Goal: Task Accomplishment & Management: Complete application form

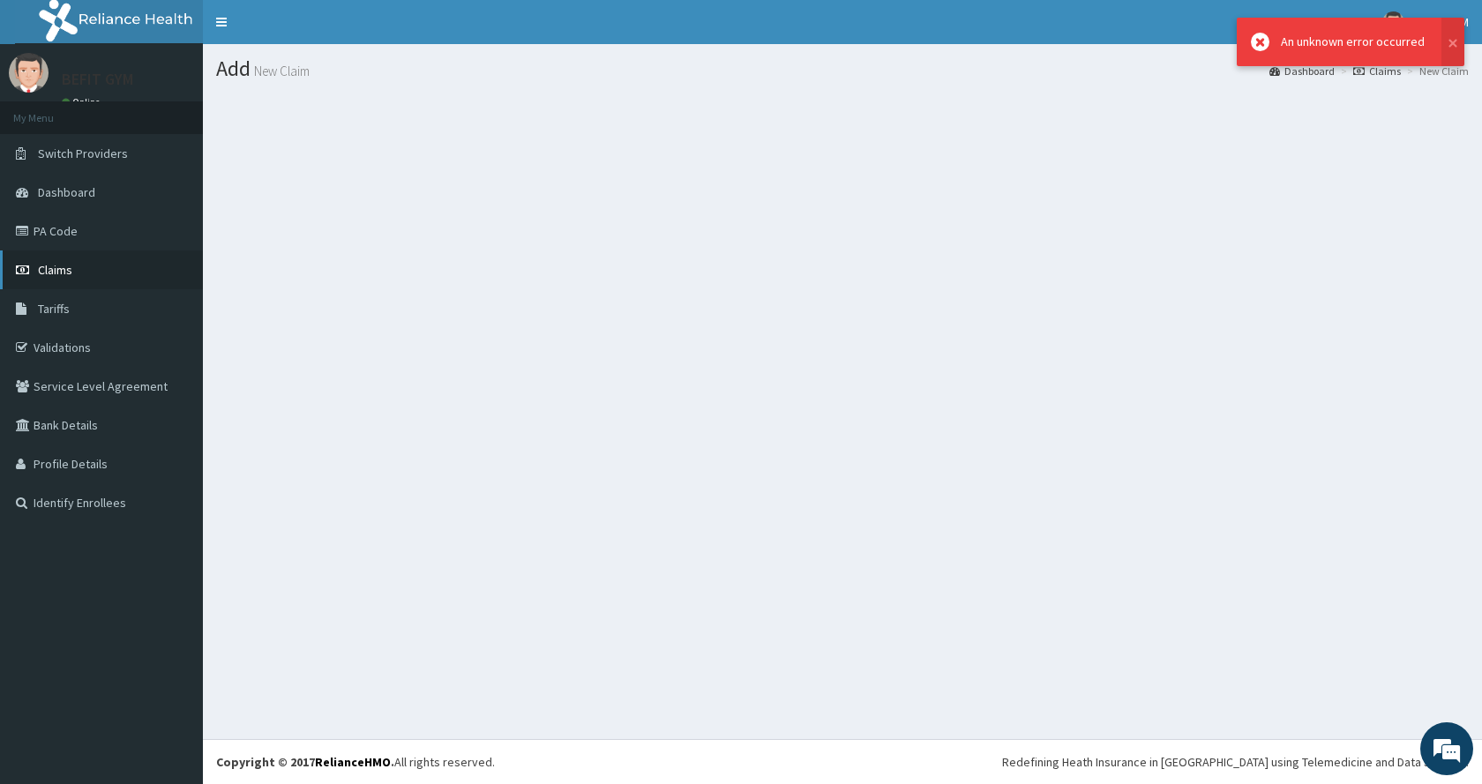
click at [80, 257] on link "Claims" at bounding box center [101, 269] width 203 height 39
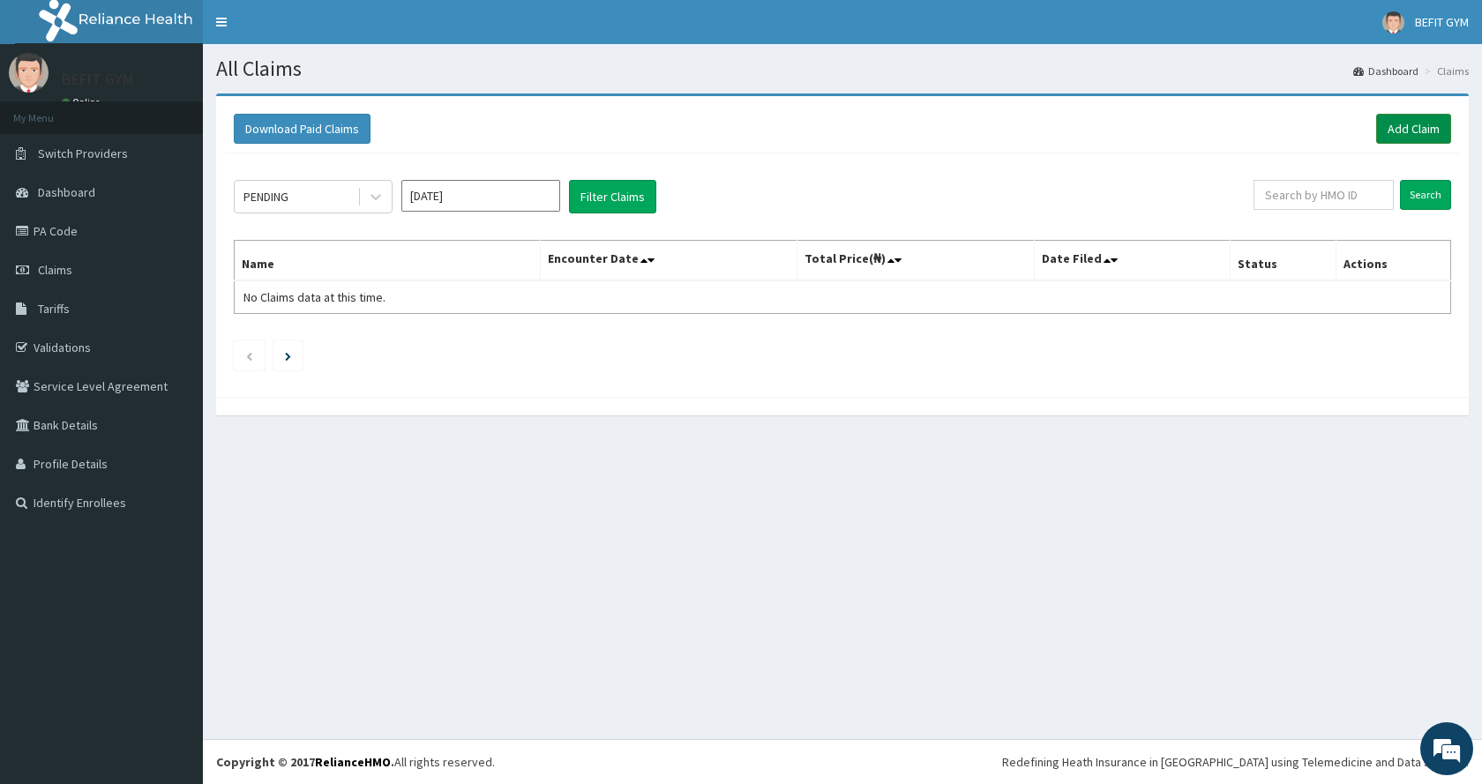
click at [1411, 134] on link "Add Claim" at bounding box center [1413, 129] width 75 height 30
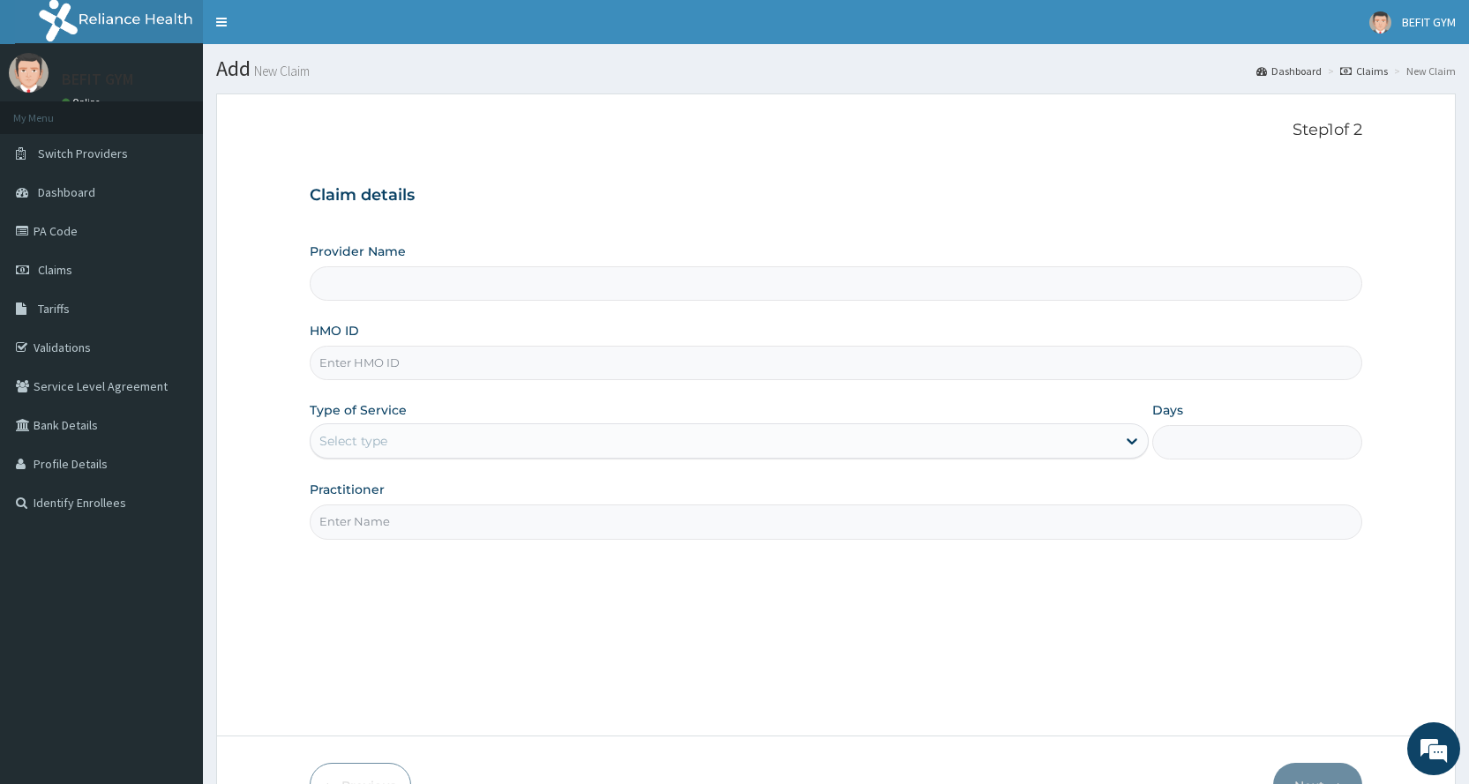
type input "BEFIT HEALTH AND FITNESS CENTRE"
type input "1"
click at [373, 347] on input "HMO ID" at bounding box center [836, 363] width 1052 height 34
type input "SVN/10003/A"
click at [399, 537] on input "Practitioner" at bounding box center [836, 521] width 1052 height 34
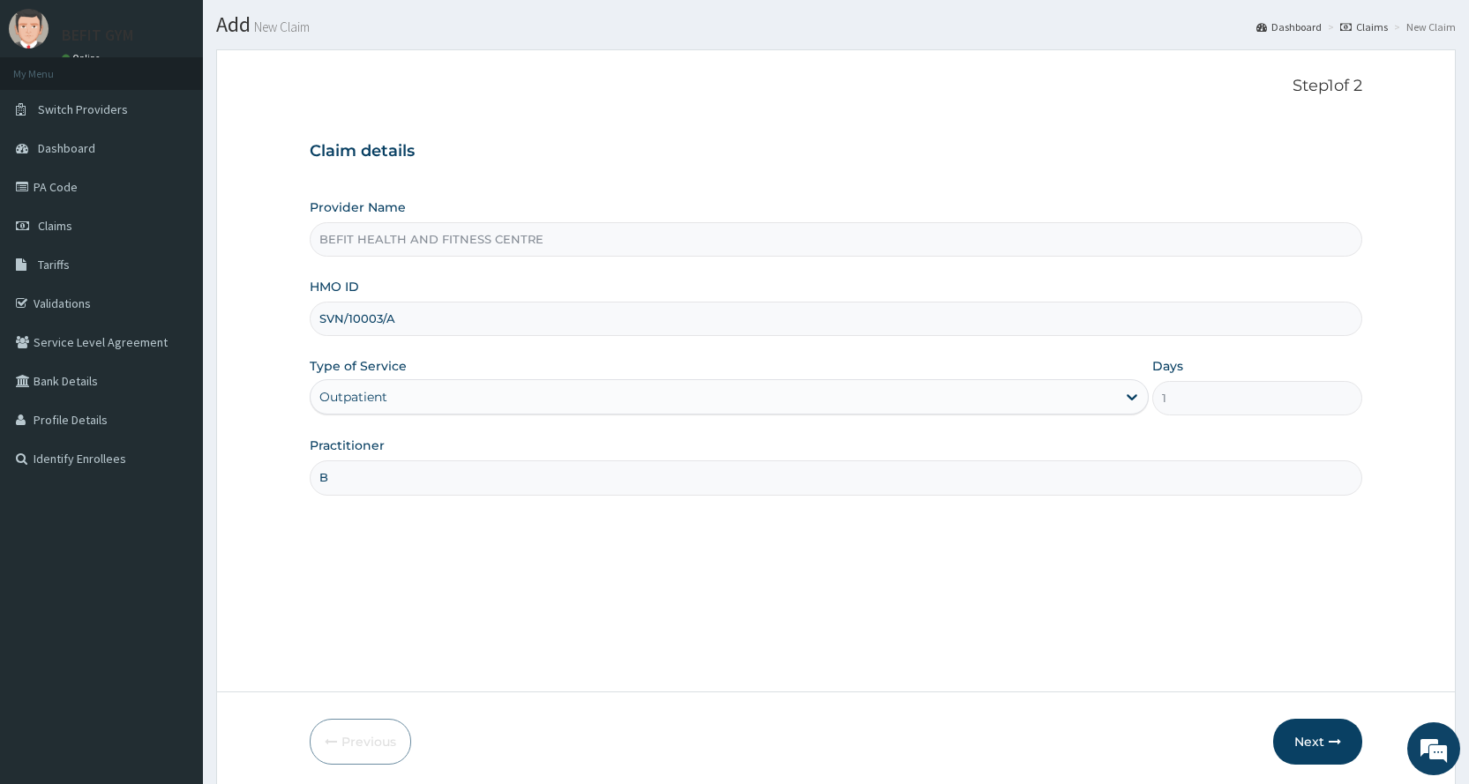
scroll to position [110, 0]
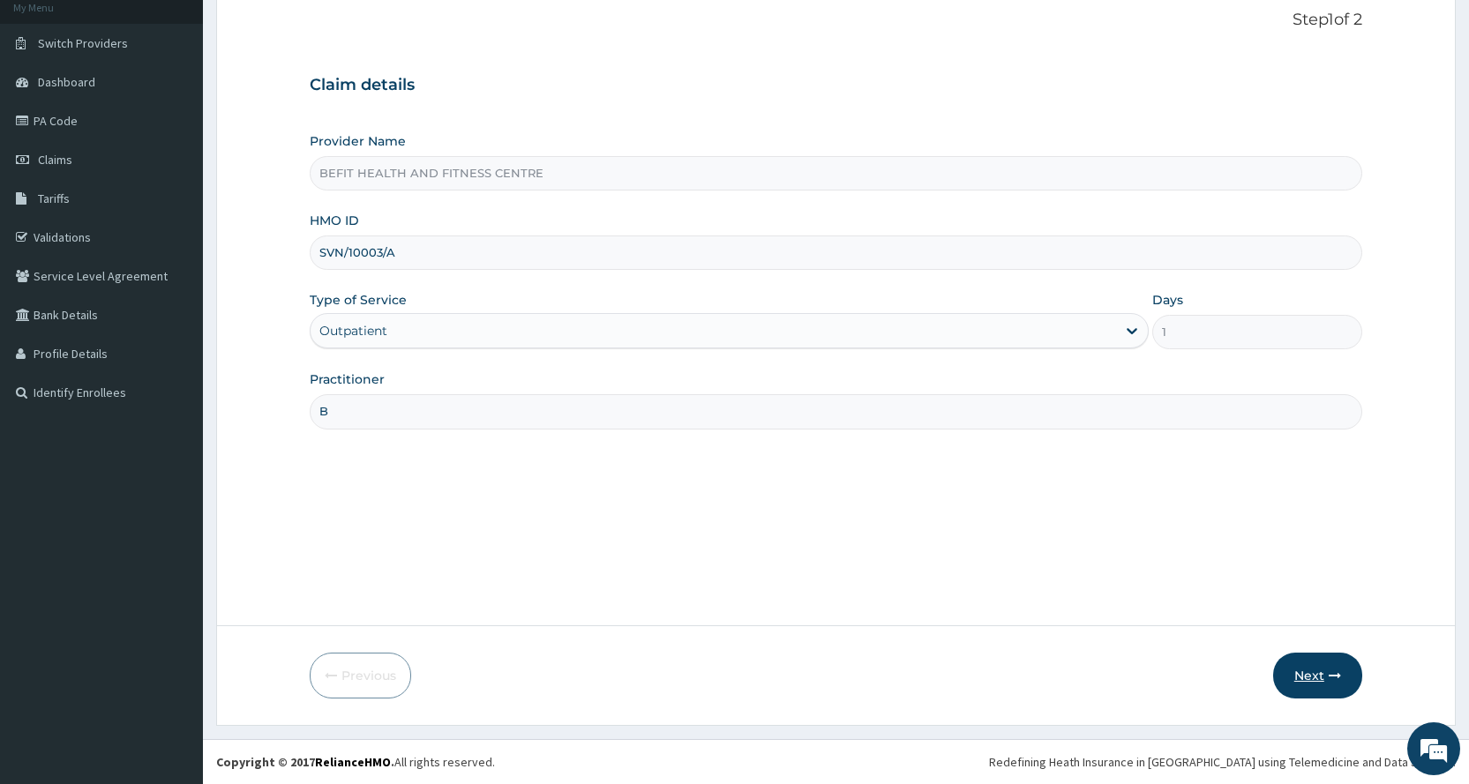
type input "B"
click at [1327, 683] on button "Next" at bounding box center [1317, 676] width 89 height 46
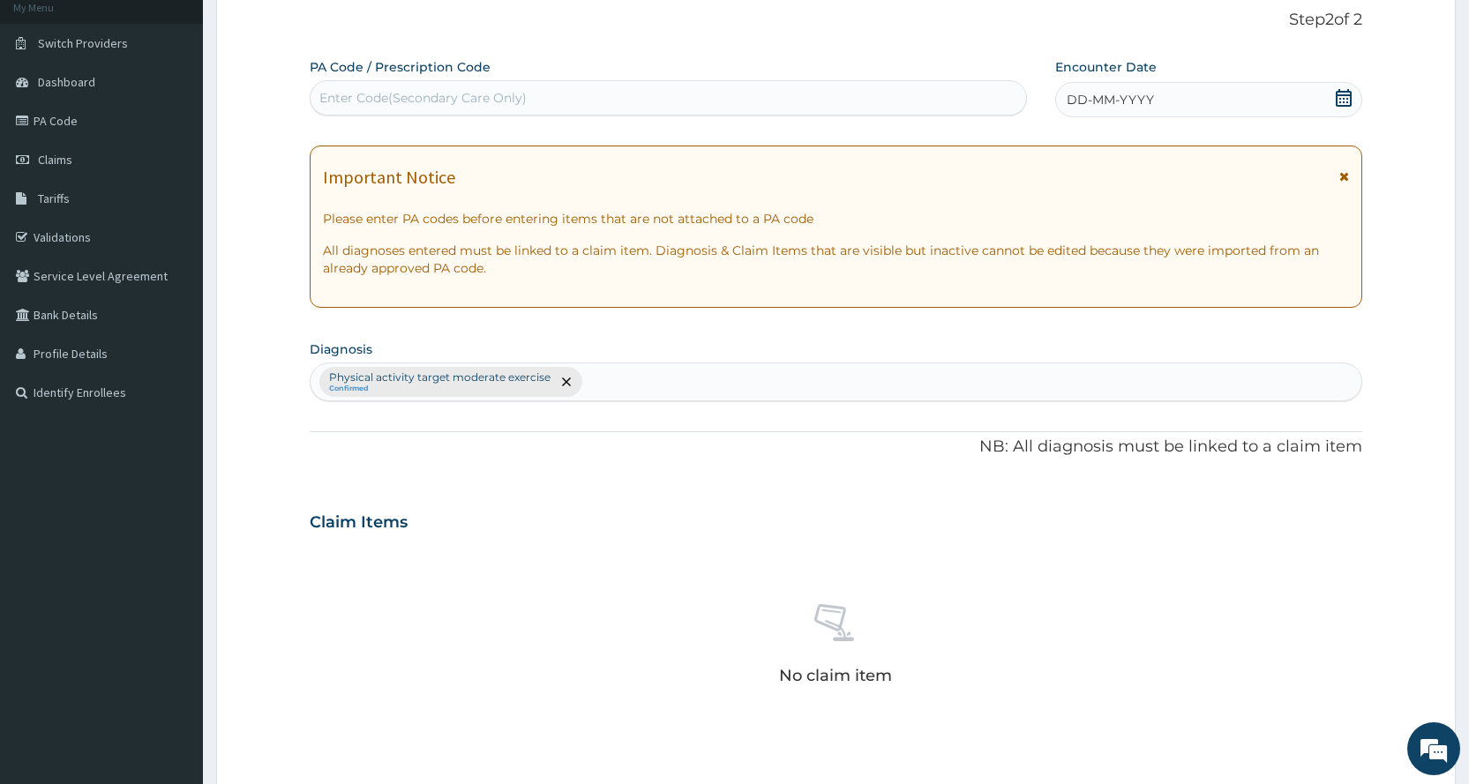
click at [616, 102] on div "PA Code / Prescription Code Enter Code(Secondary Care Only) Encounter Date DD-M…" at bounding box center [836, 517] width 1052 height 918
click at [616, 102] on div "Enter Code(Secondary Care Only)" at bounding box center [667, 98] width 714 height 28
type input "PA/91B14A"
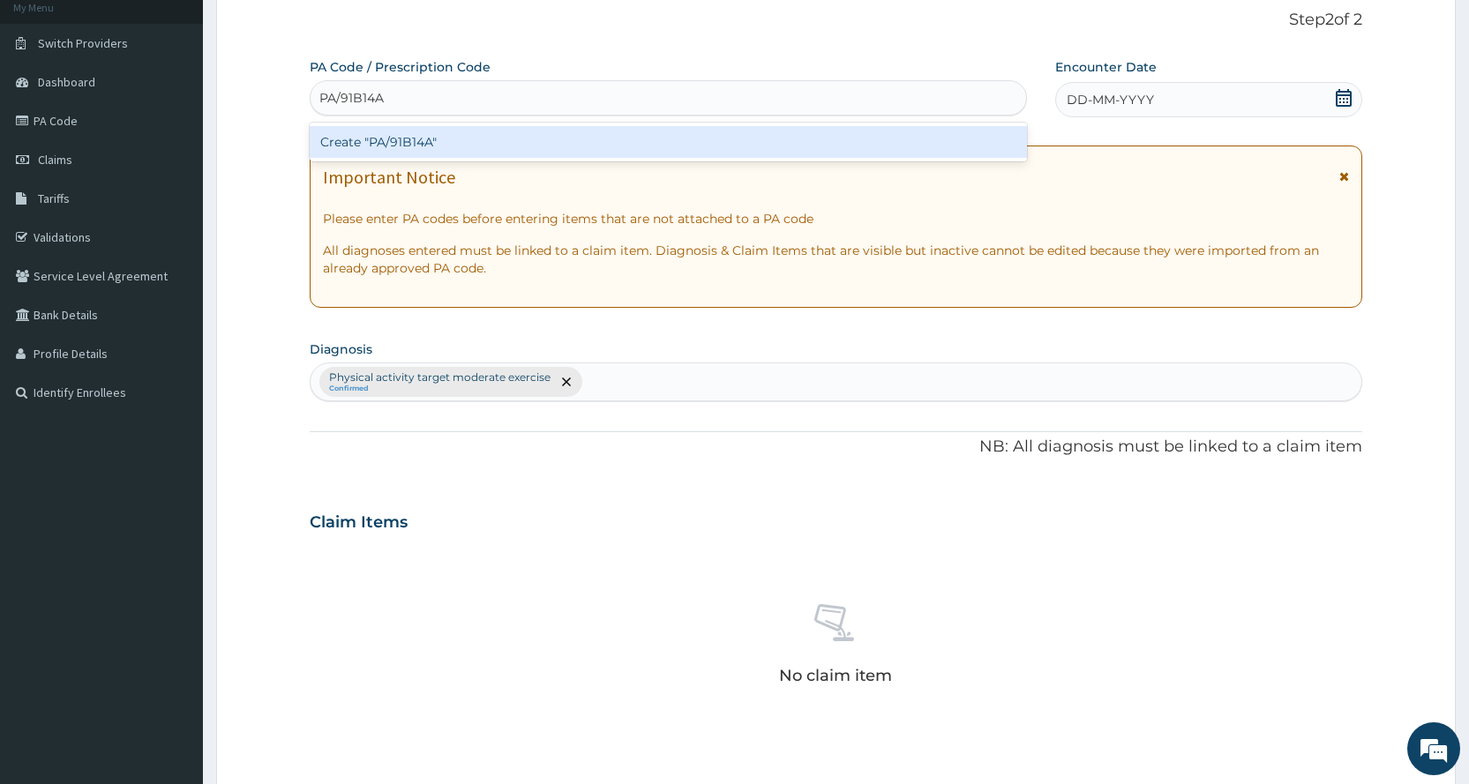
click at [594, 141] on div "Create "PA/91B14A"" at bounding box center [668, 142] width 716 height 32
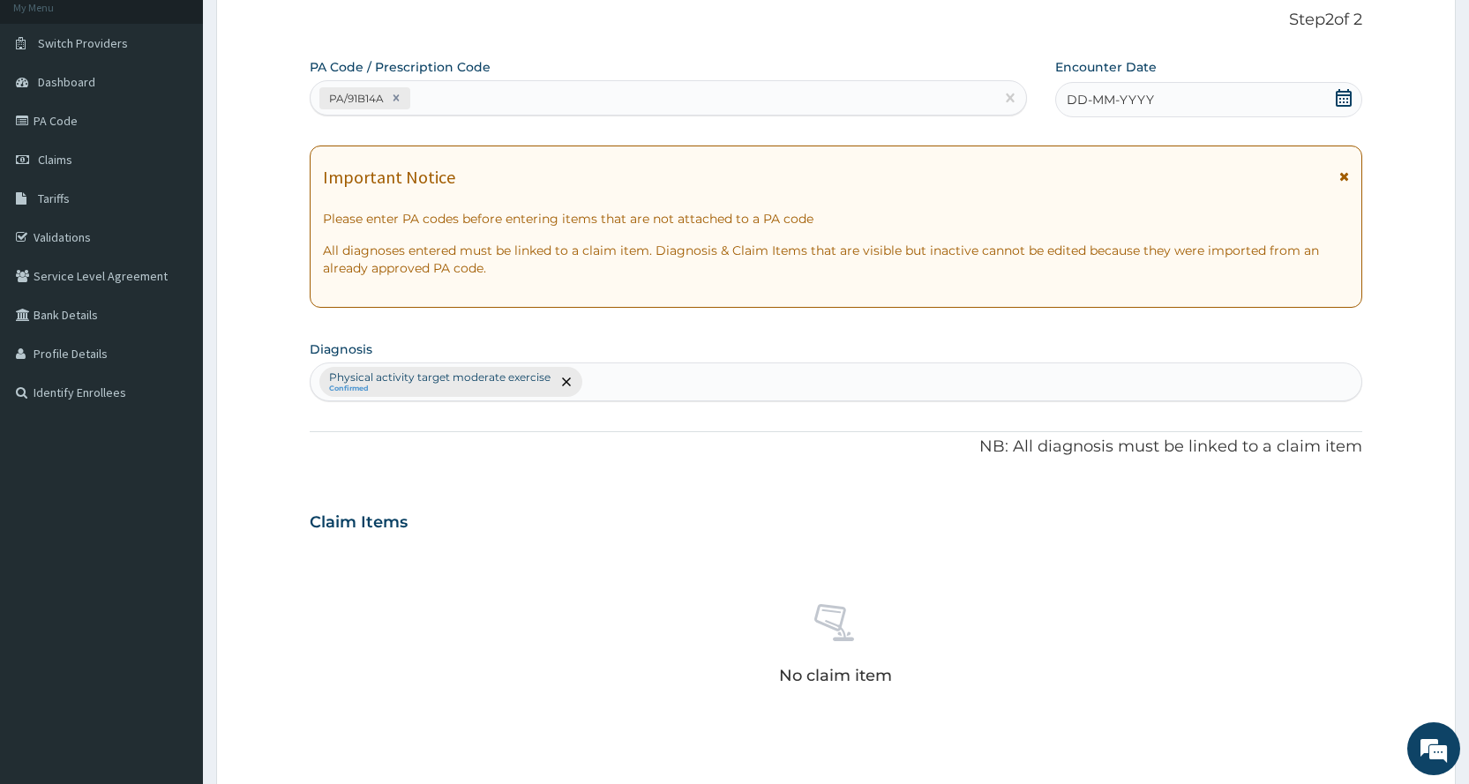
click at [1169, 105] on div "DD-MM-YYYY" at bounding box center [1208, 99] width 307 height 35
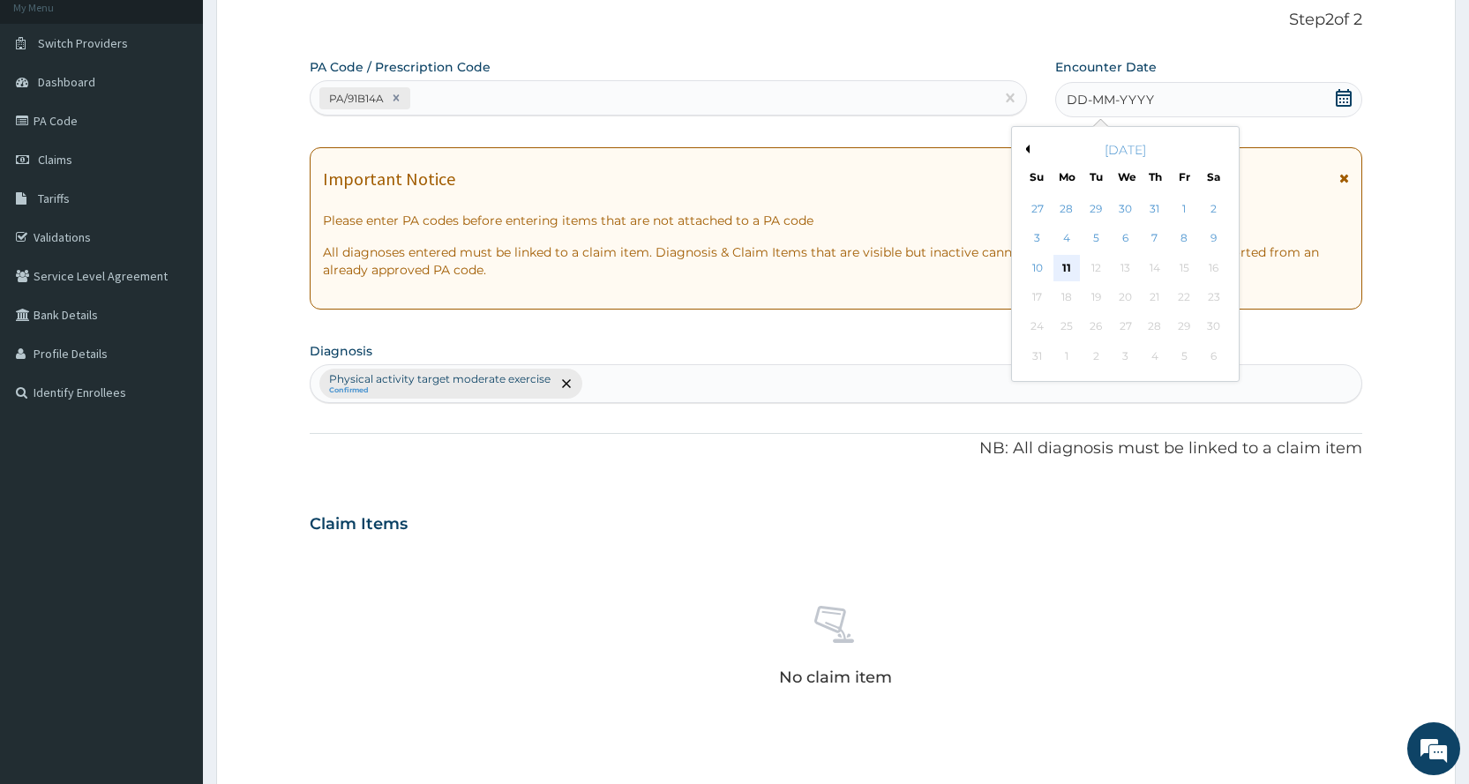
click at [1074, 273] on div "11" at bounding box center [1066, 268] width 26 height 26
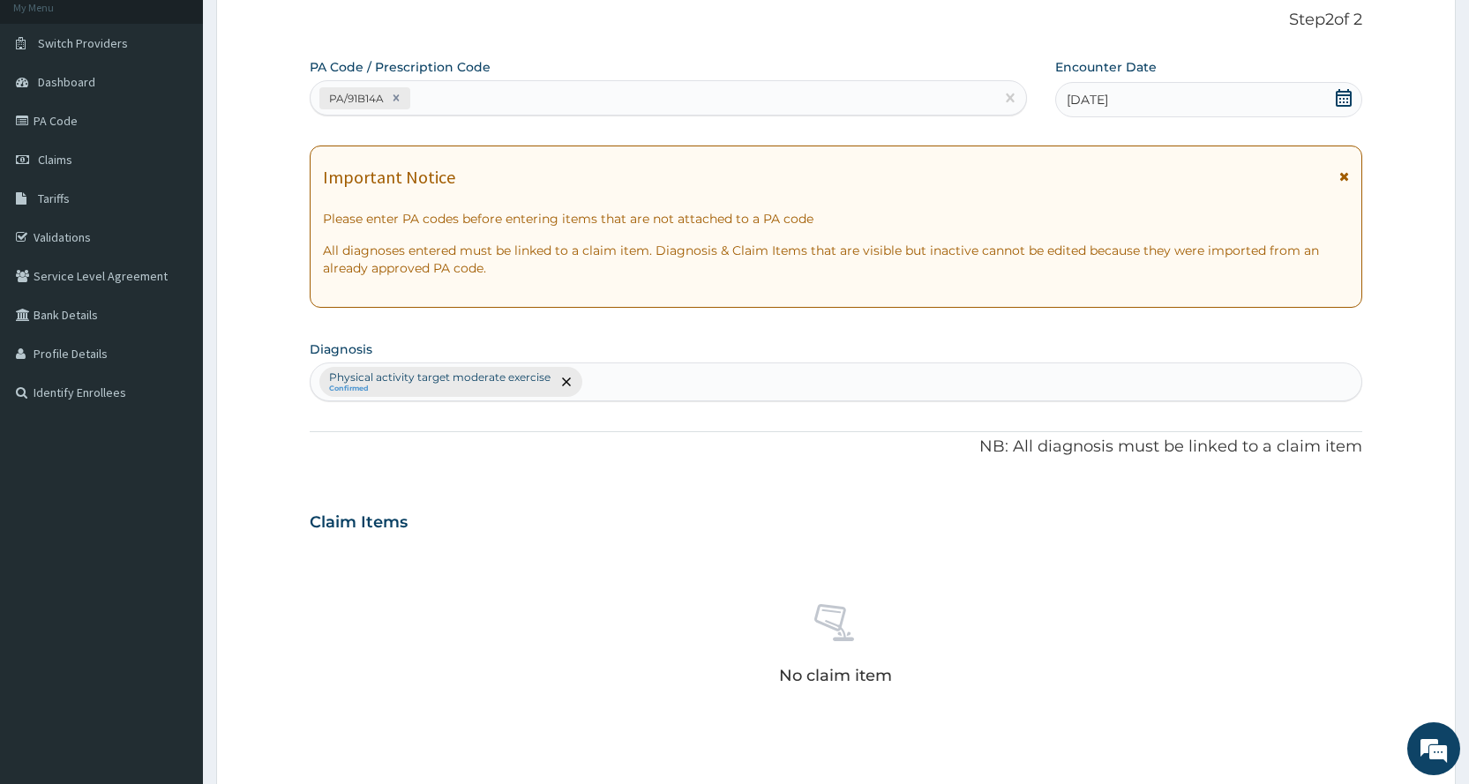
scroll to position [488, 0]
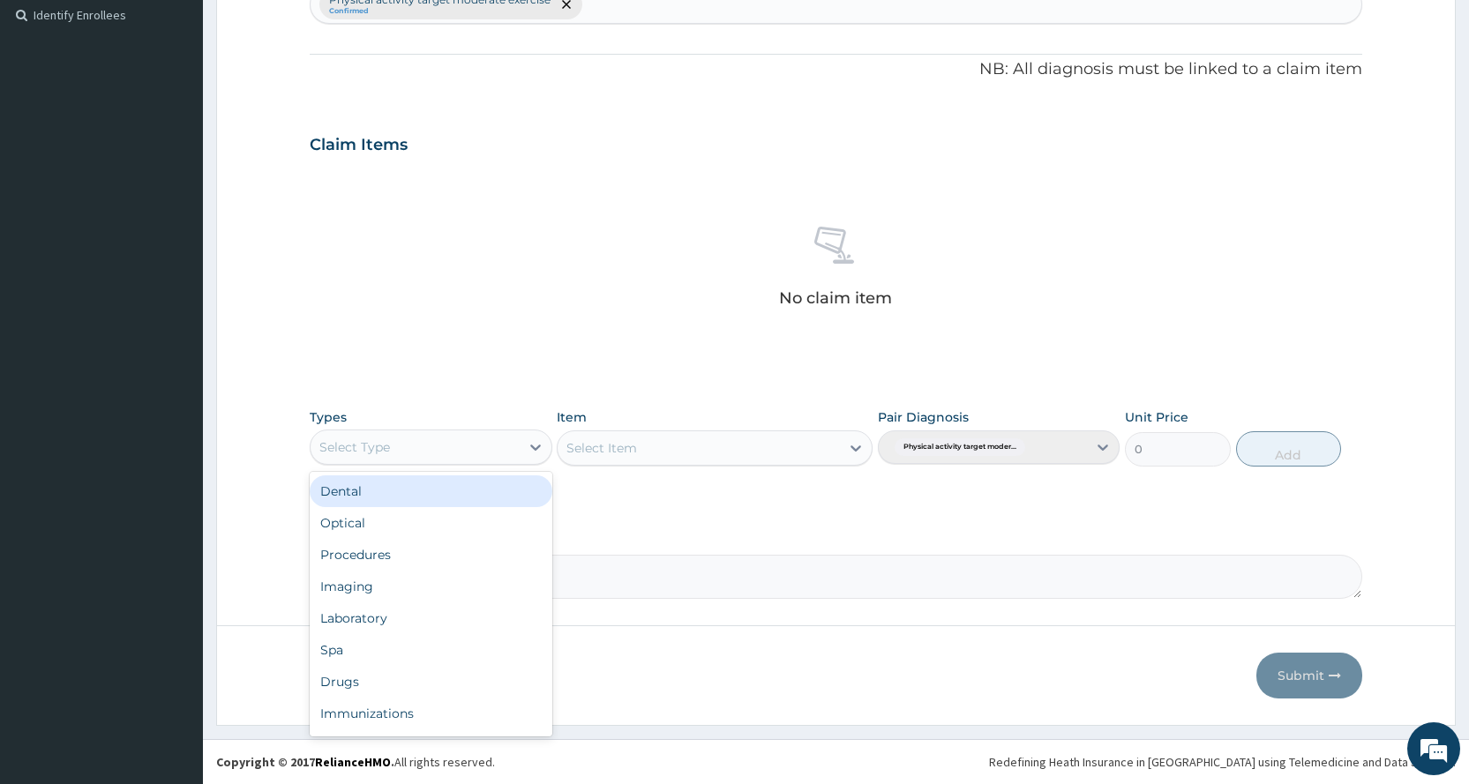
click at [388, 438] on div "Select Type" at bounding box center [354, 447] width 71 height 18
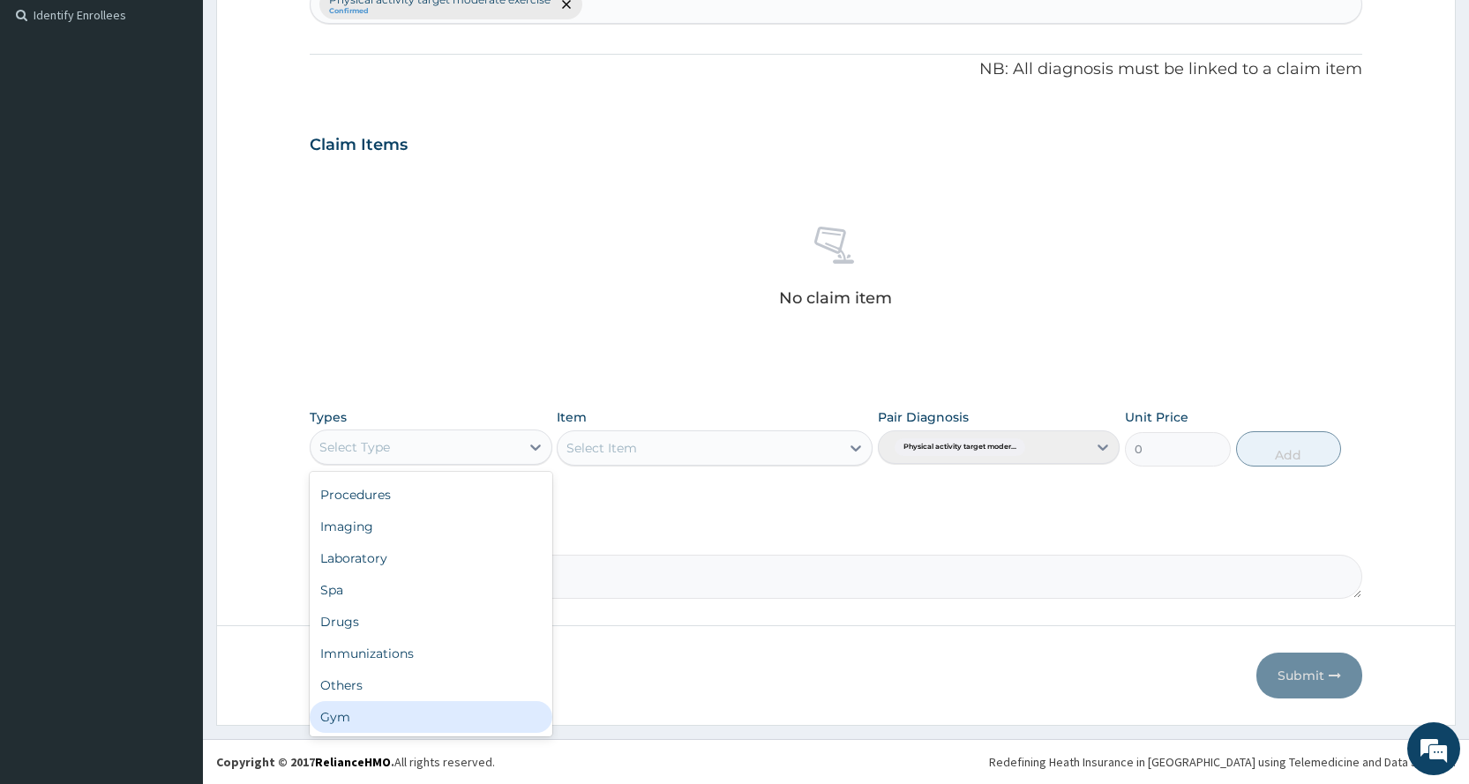
click at [375, 712] on div "Gym" at bounding box center [431, 717] width 242 height 32
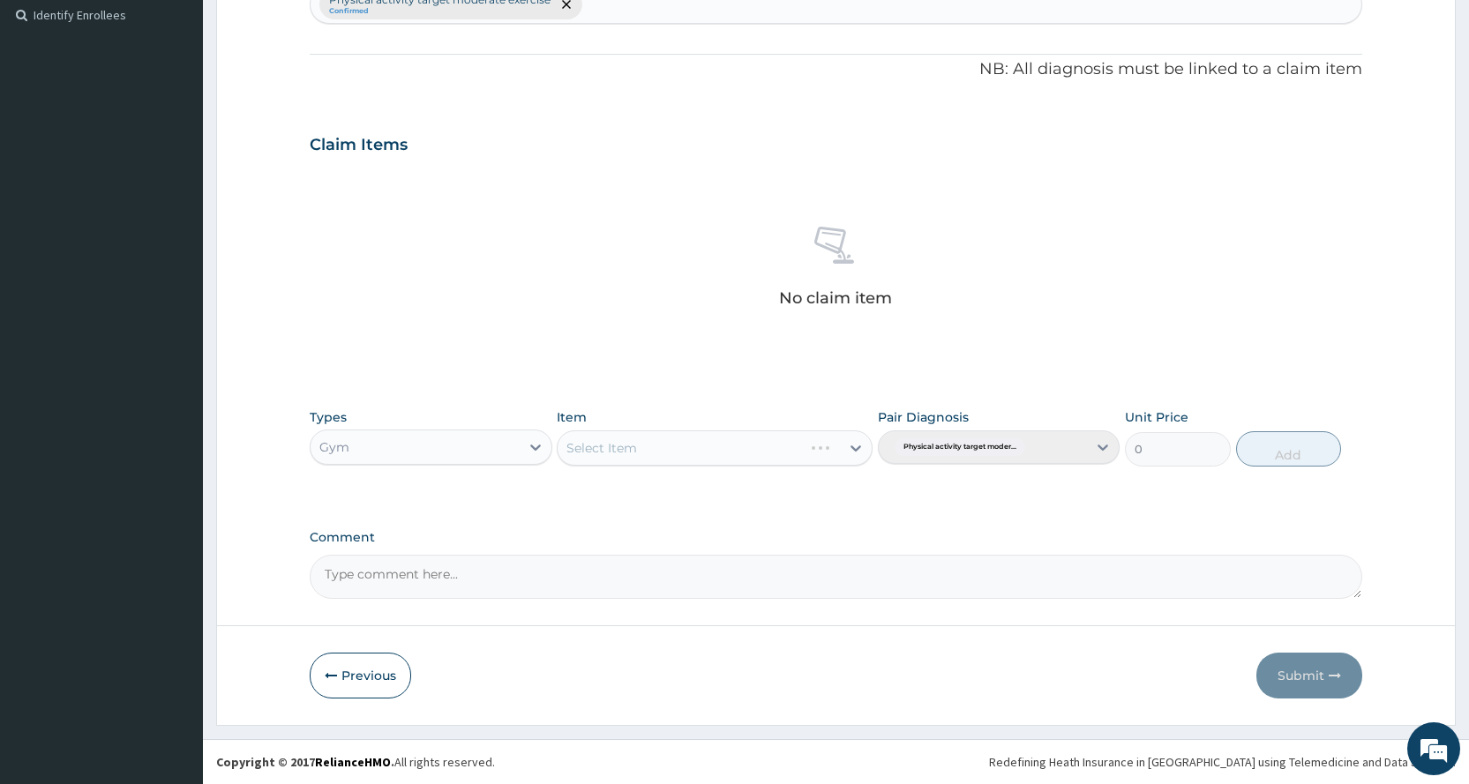
click at [695, 445] on div "Select Item" at bounding box center [715, 447] width 316 height 35
click at [695, 452] on div "Select Item" at bounding box center [698, 448] width 282 height 28
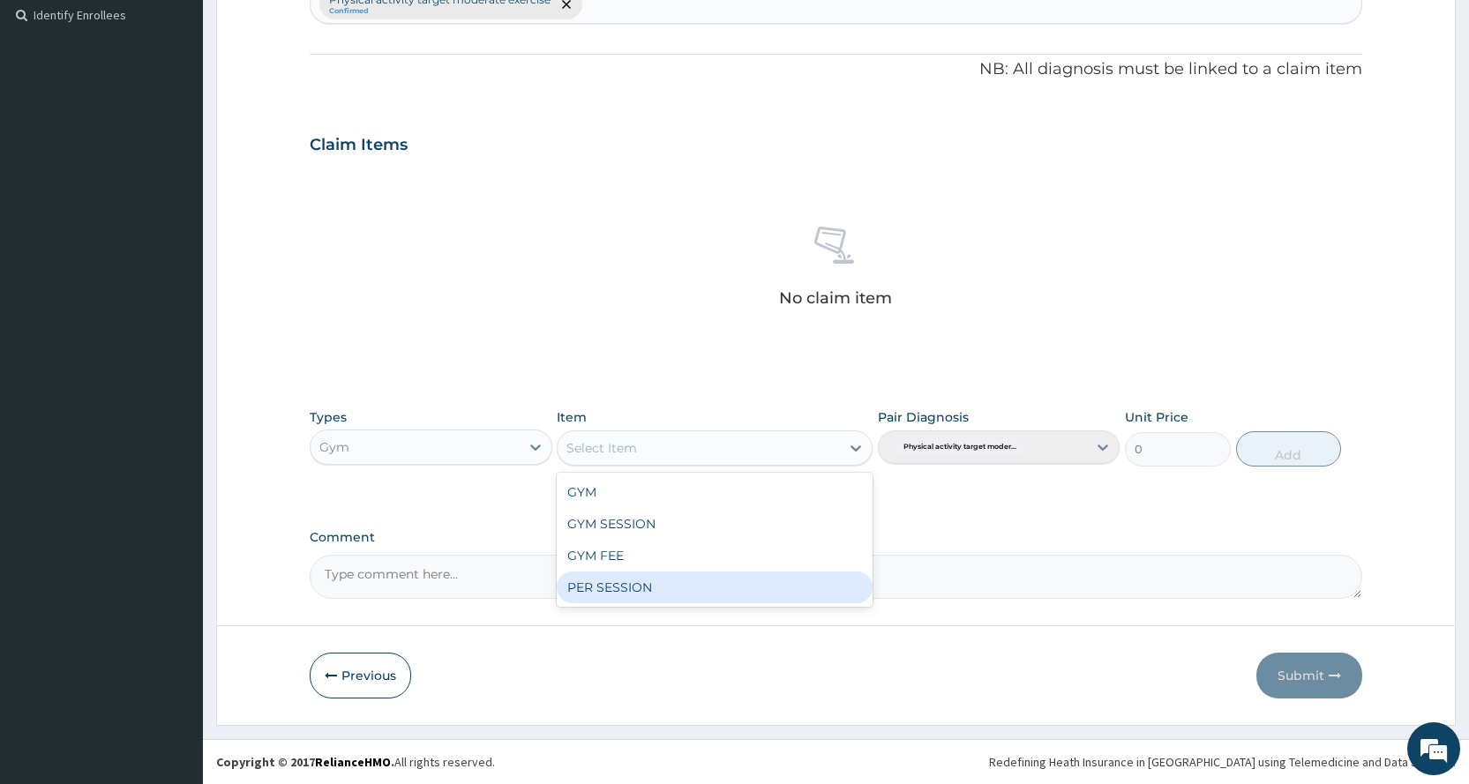
click at [687, 592] on div "PER SESSION" at bounding box center [715, 588] width 316 height 32
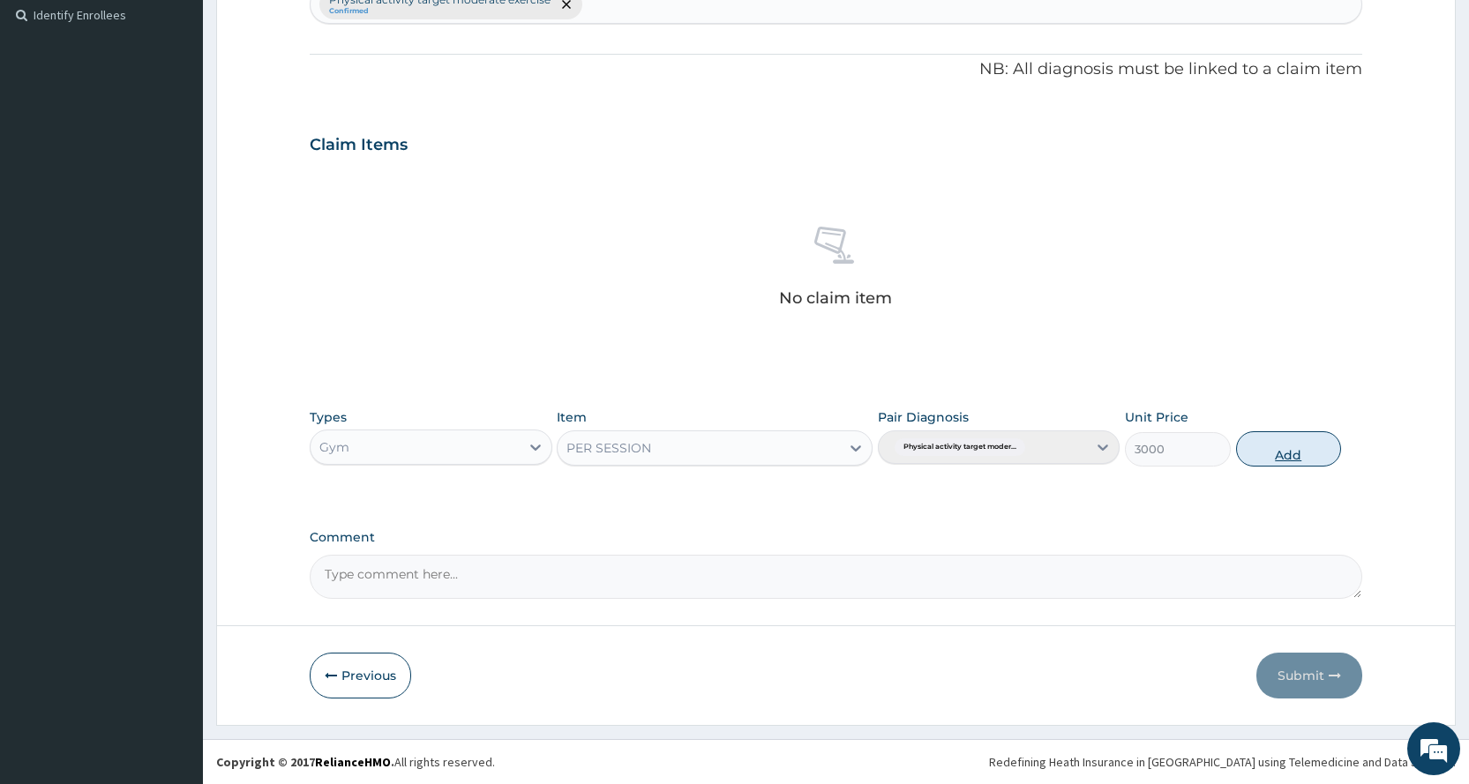
click at [1276, 446] on button "Add" at bounding box center [1288, 448] width 105 height 35
type input "0"
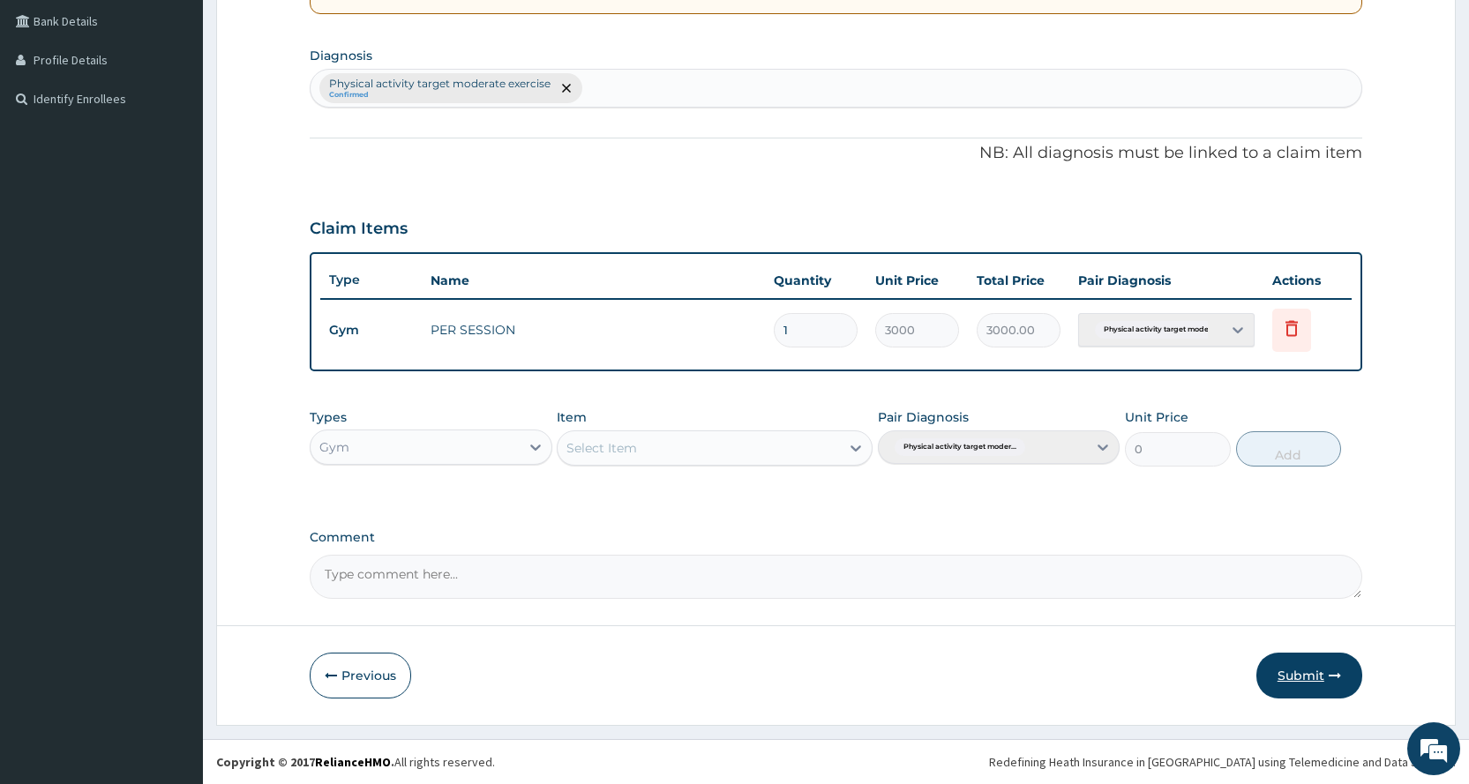
click at [1288, 671] on button "Submit" at bounding box center [1309, 676] width 106 height 46
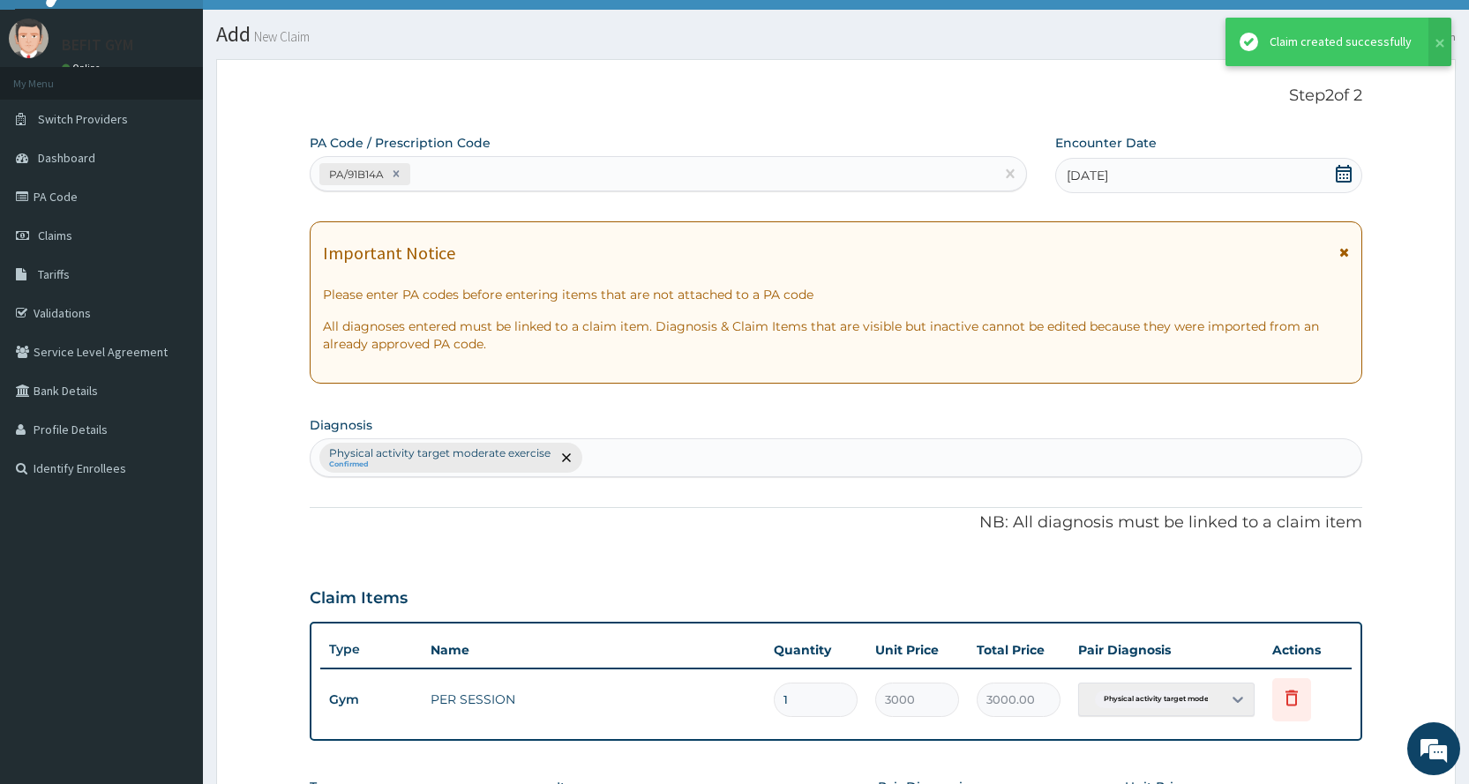
scroll to position [404, 0]
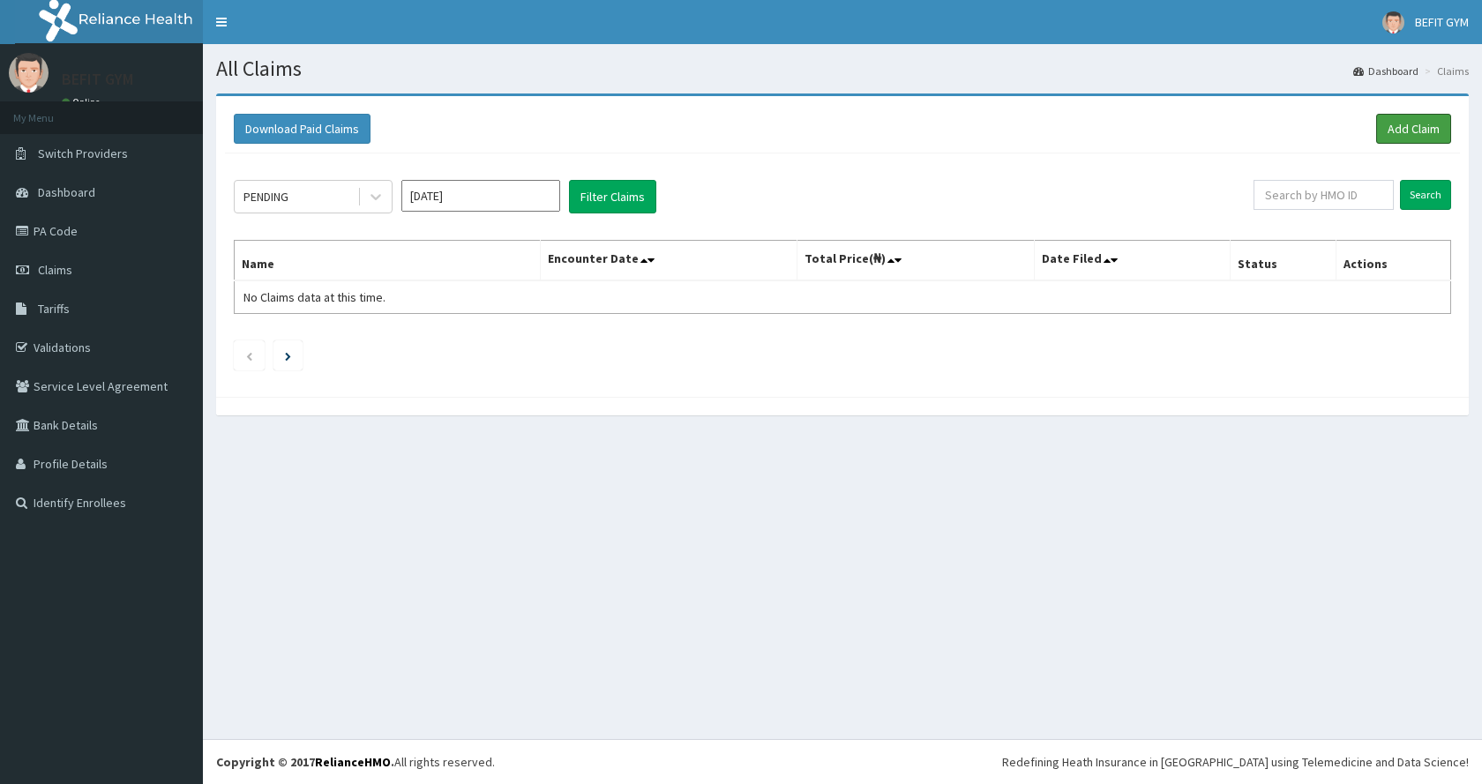
click at [1410, 125] on link "Add Claim" at bounding box center [1413, 129] width 75 height 30
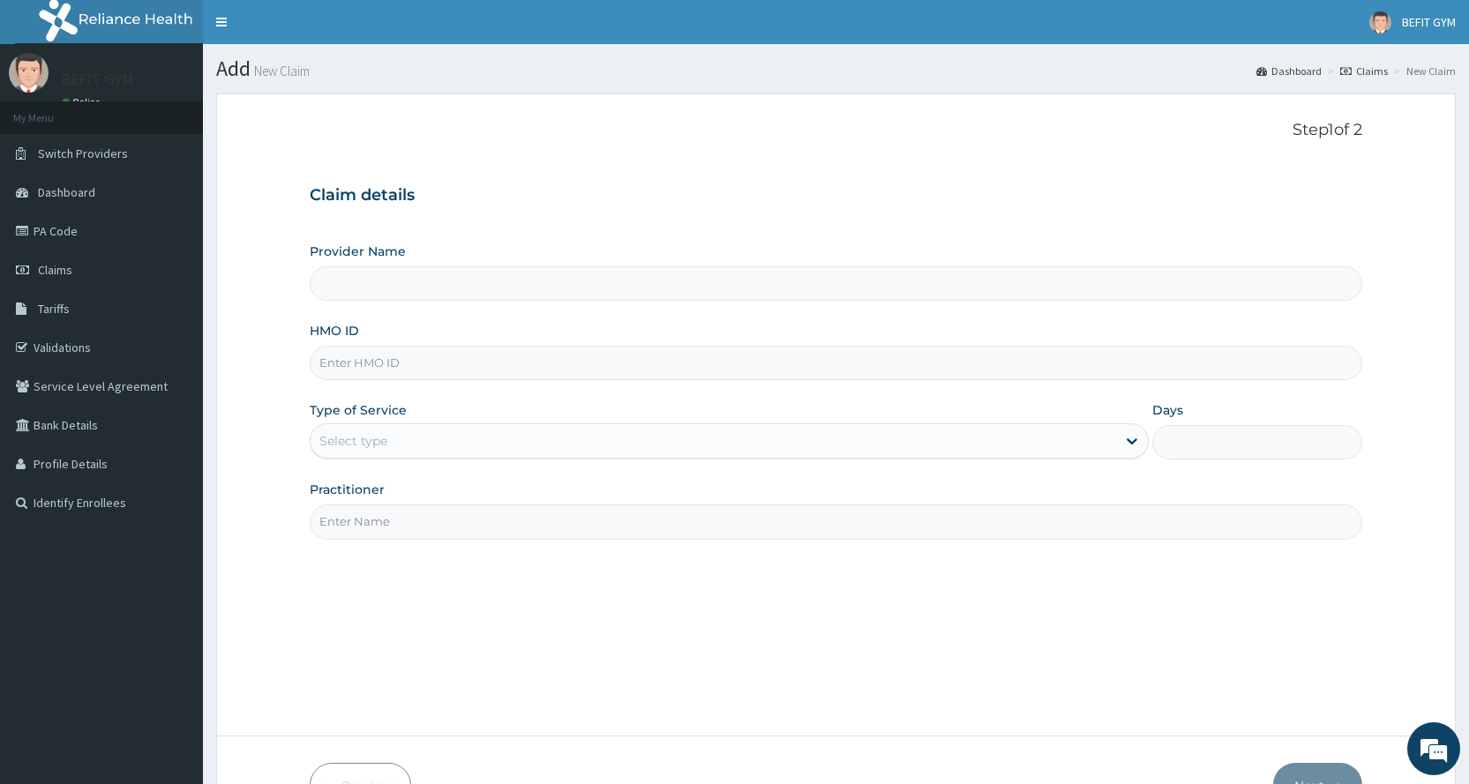
type input "BEFIT HEALTH AND FITNESS CENTRE"
type input "1"
click at [486, 374] on input "HMO ID" at bounding box center [836, 363] width 1052 height 34
type input "SVN/10016/A"
click at [406, 527] on input "Practitioner" at bounding box center [836, 521] width 1052 height 34
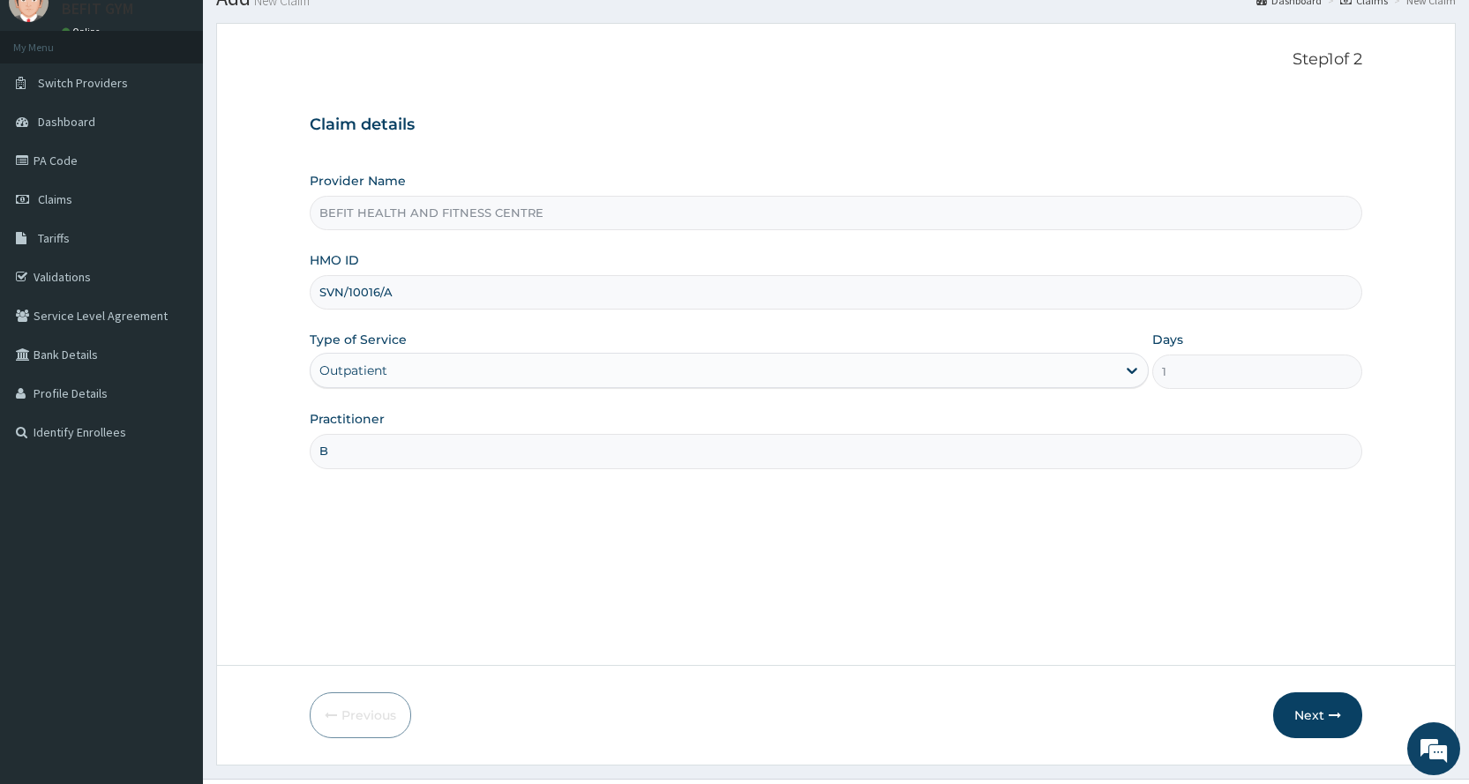
scroll to position [110, 0]
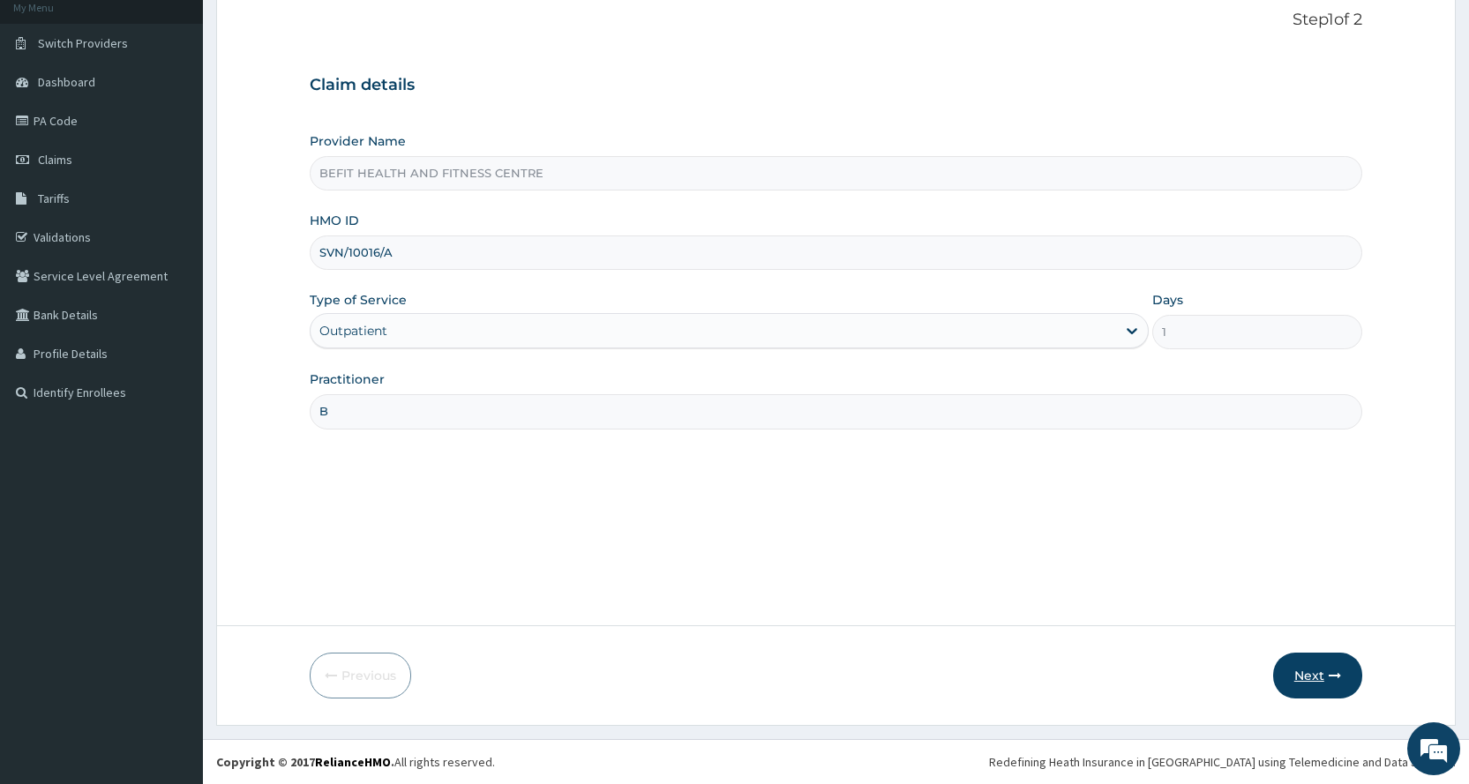
type input "B"
click at [1334, 670] on icon "button" at bounding box center [1334, 675] width 12 height 12
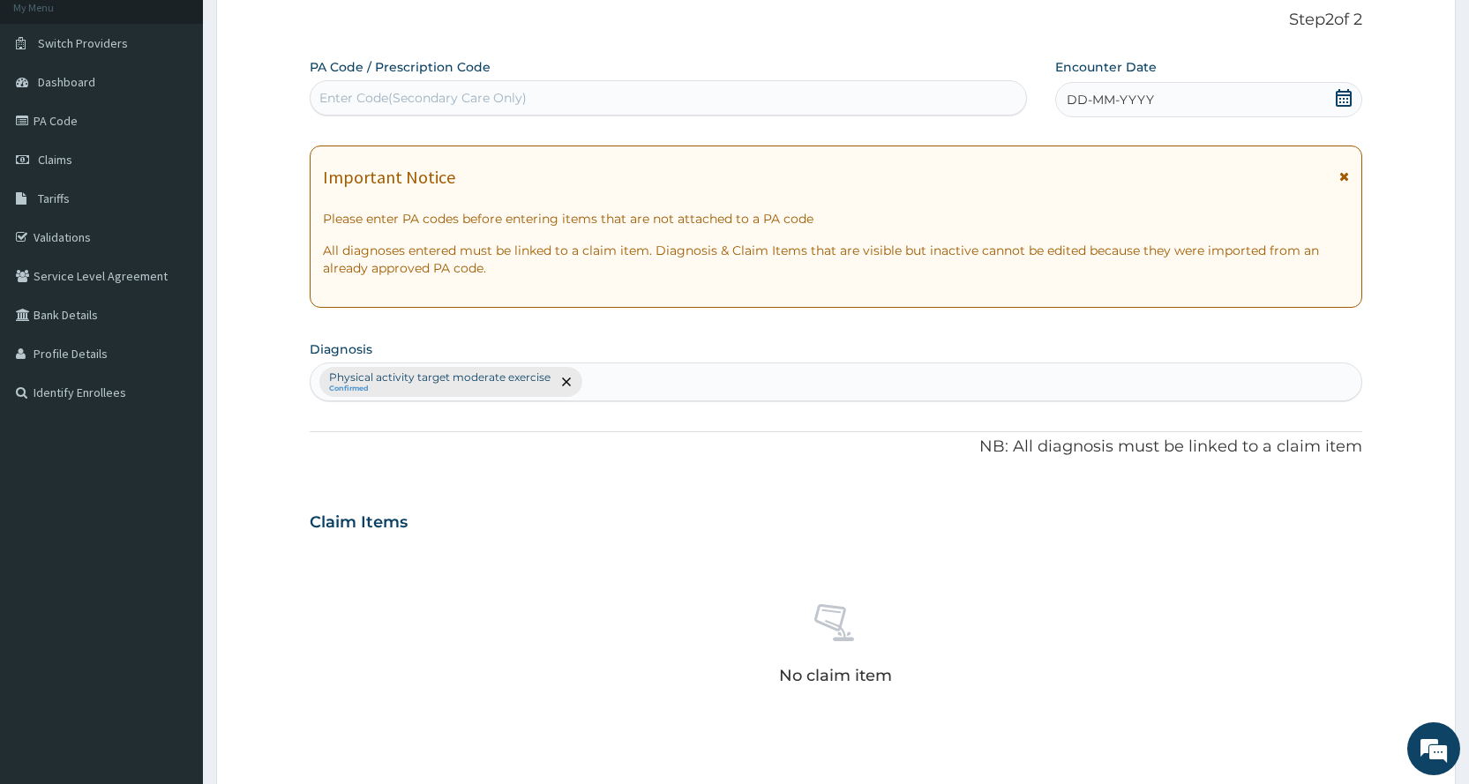
click at [512, 105] on div "Enter Code(Secondary Care Only)" at bounding box center [422, 98] width 207 height 18
type input "]"
type input "PA/0CD725"
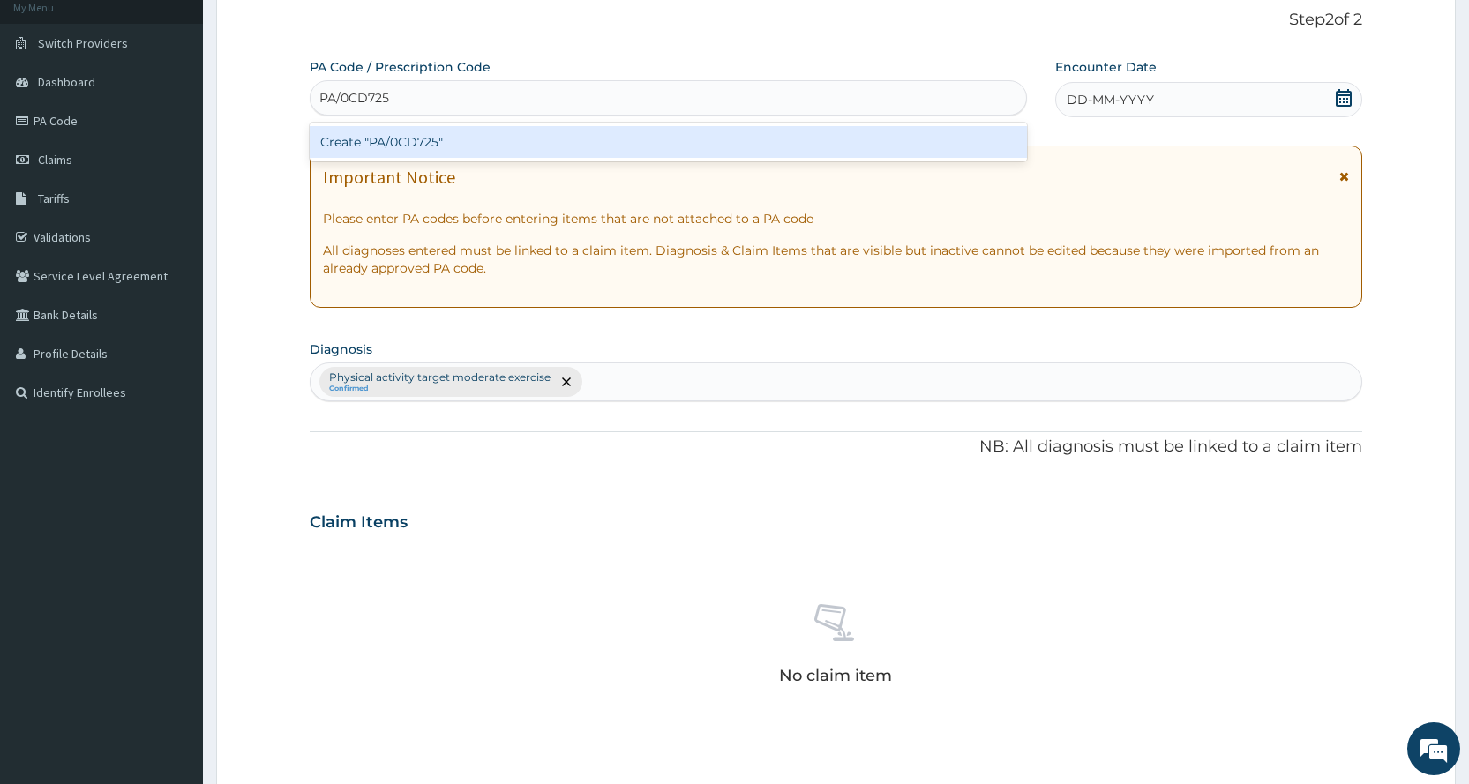
click at [611, 134] on div "Create "PA/0CD725"" at bounding box center [668, 142] width 716 height 32
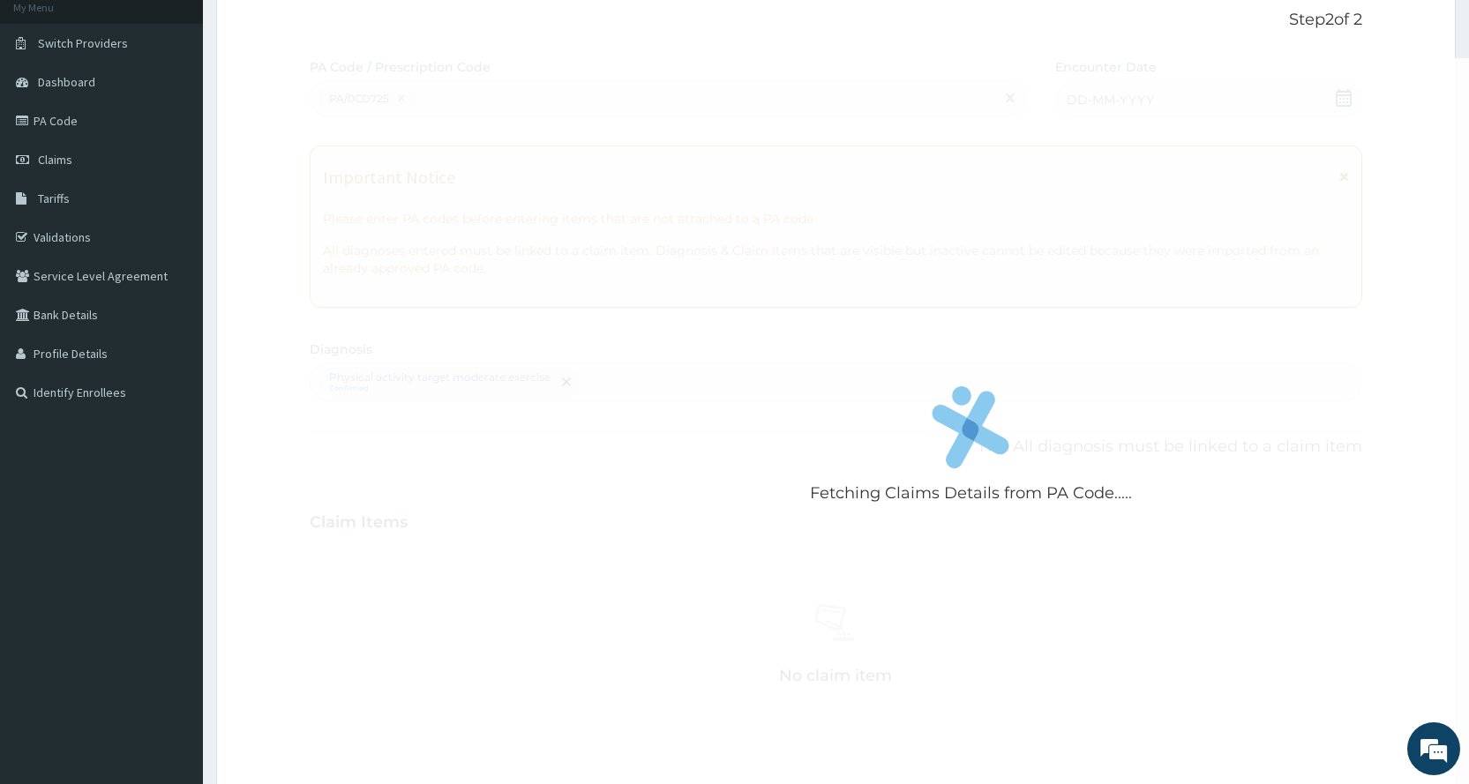
click at [1177, 93] on div "Fetching Claims Details from PA Code....." at bounding box center [971, 450] width 1322 height 784
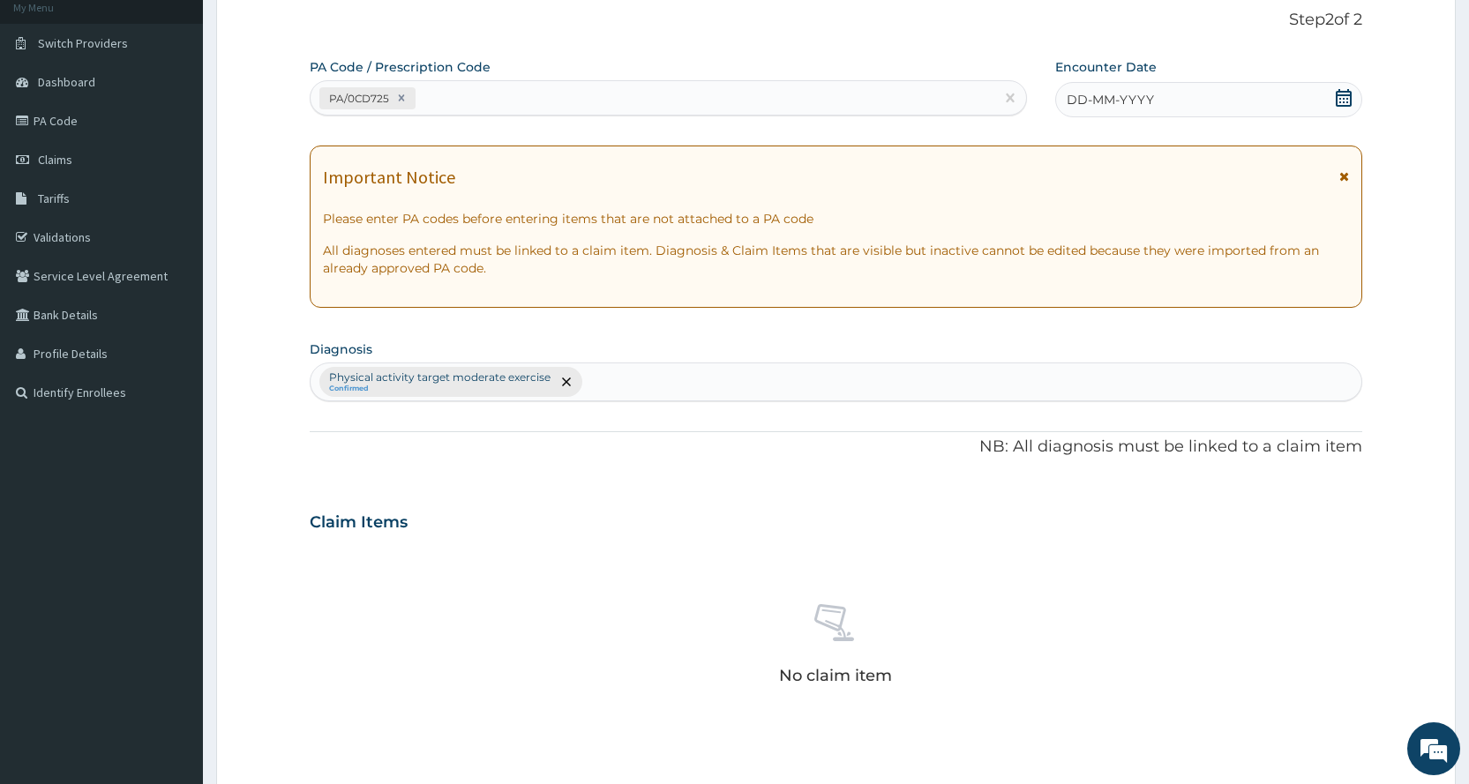
click at [1177, 93] on div "DD-MM-YYYY" at bounding box center [1208, 99] width 307 height 35
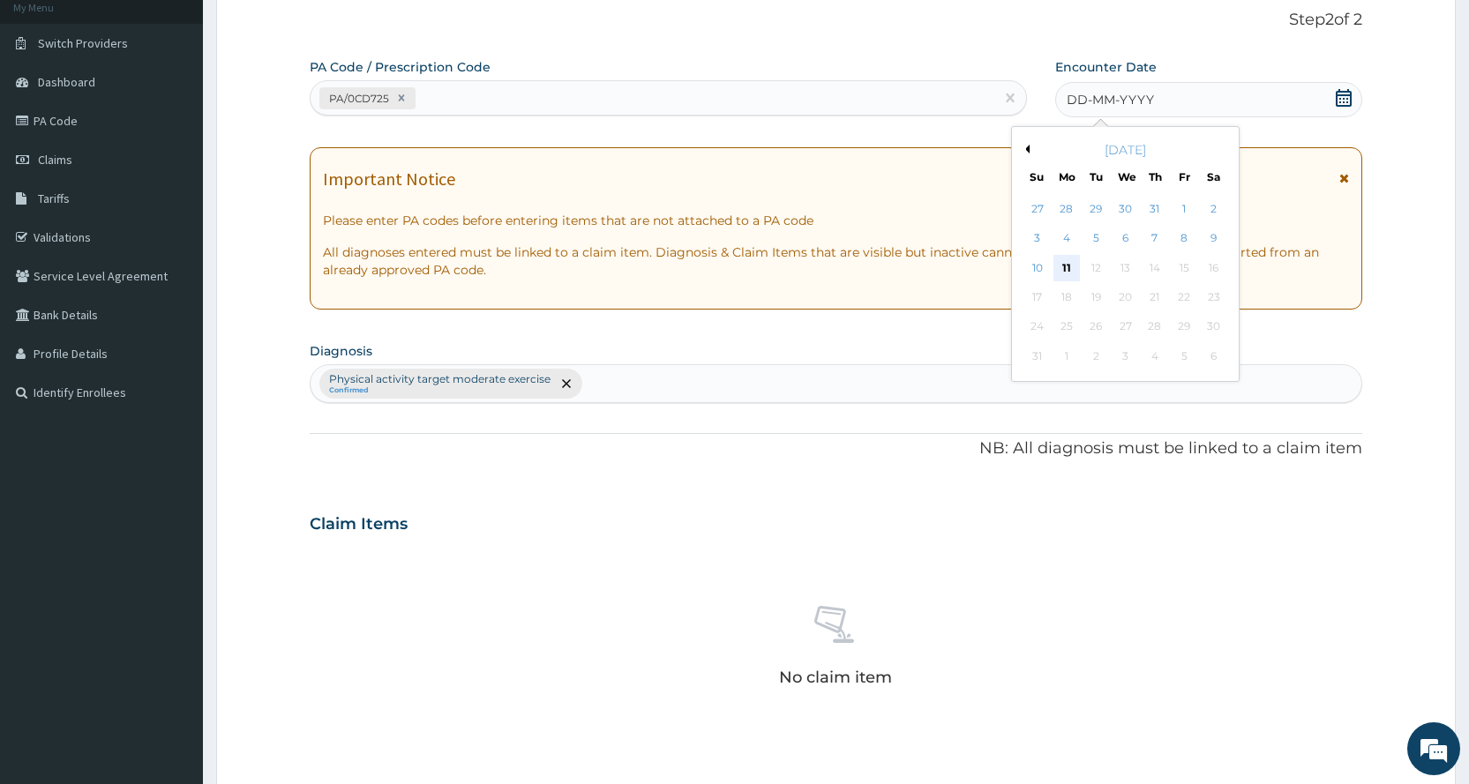
click at [1071, 265] on div "11" at bounding box center [1066, 268] width 26 height 26
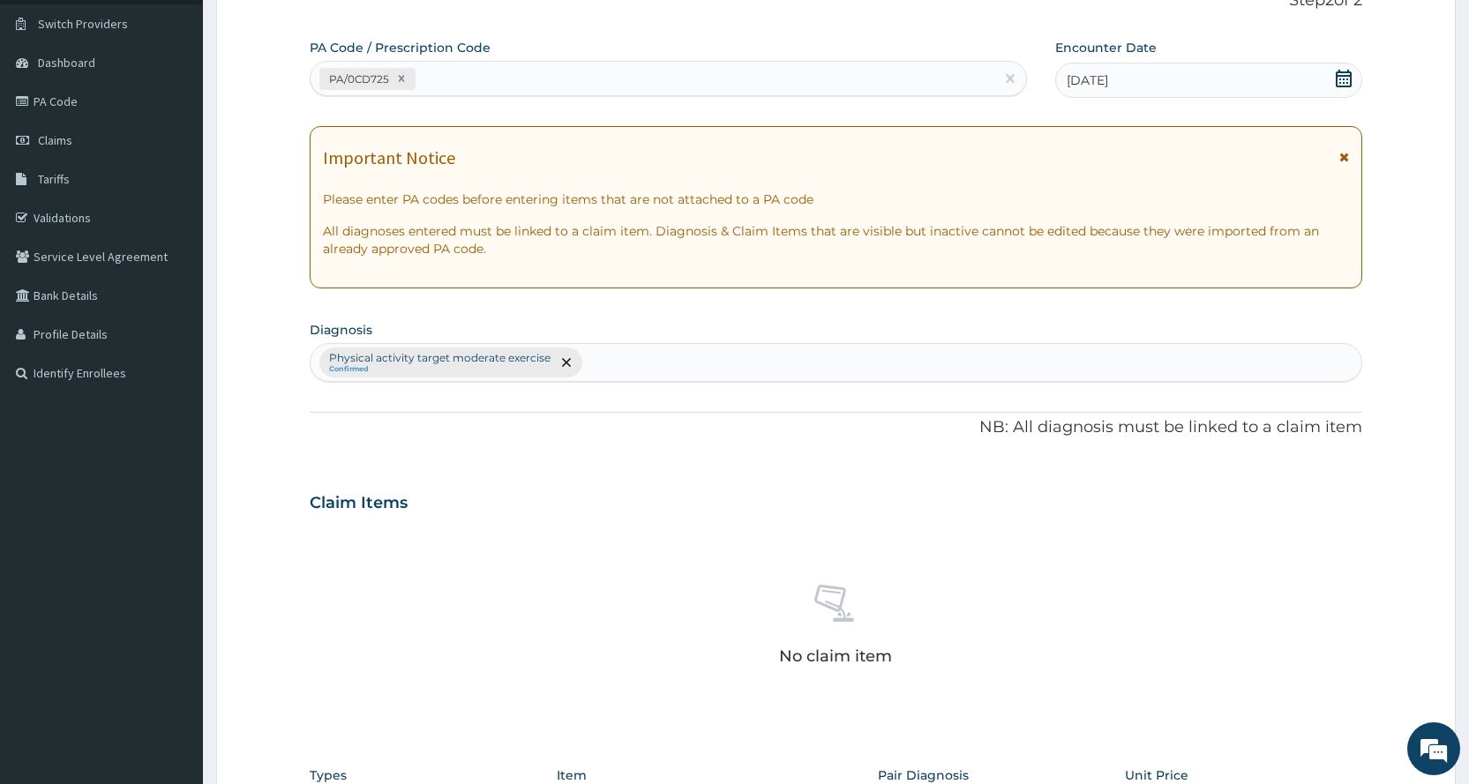
scroll to position [463, 0]
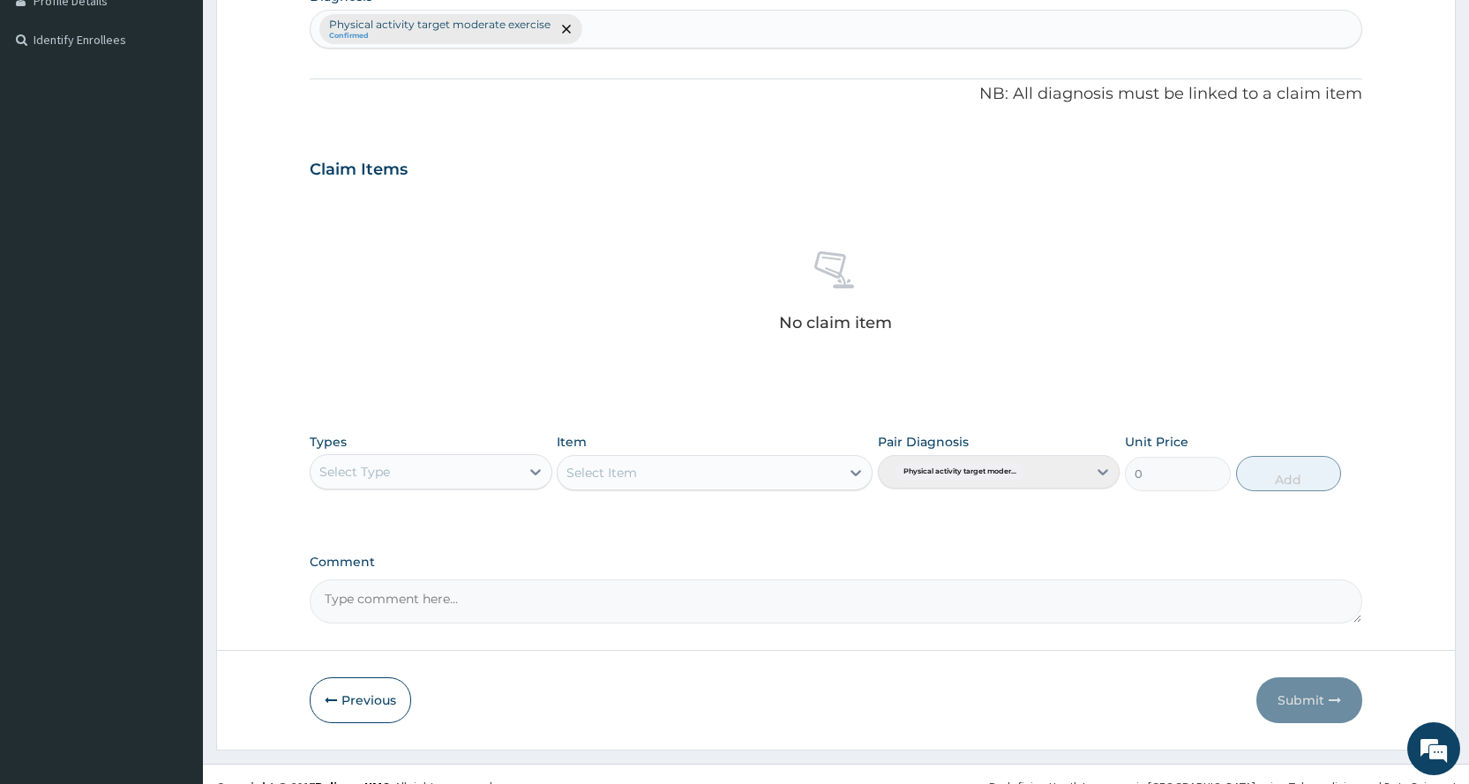
click at [427, 472] on div "Select Type" at bounding box center [414, 472] width 208 height 28
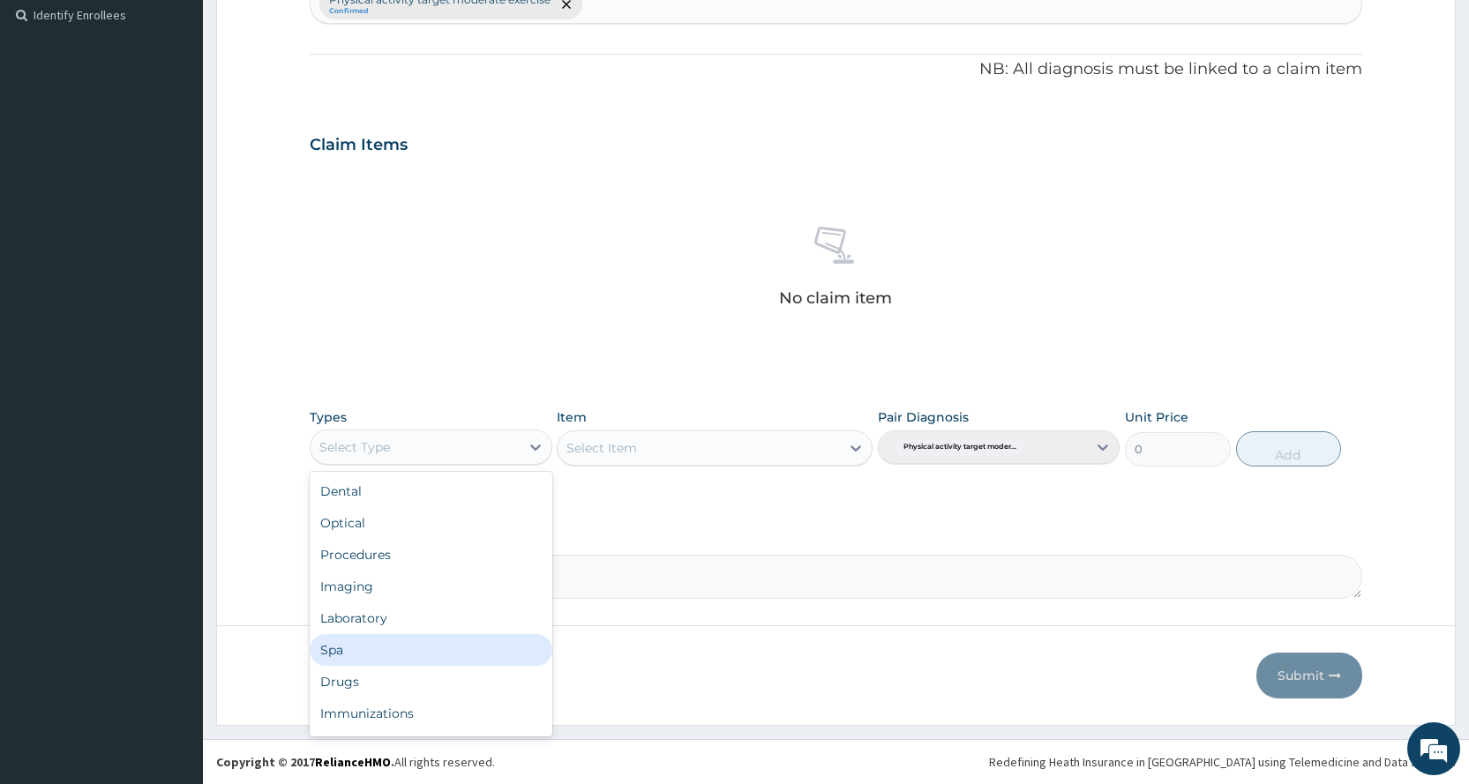
scroll to position [0, 0]
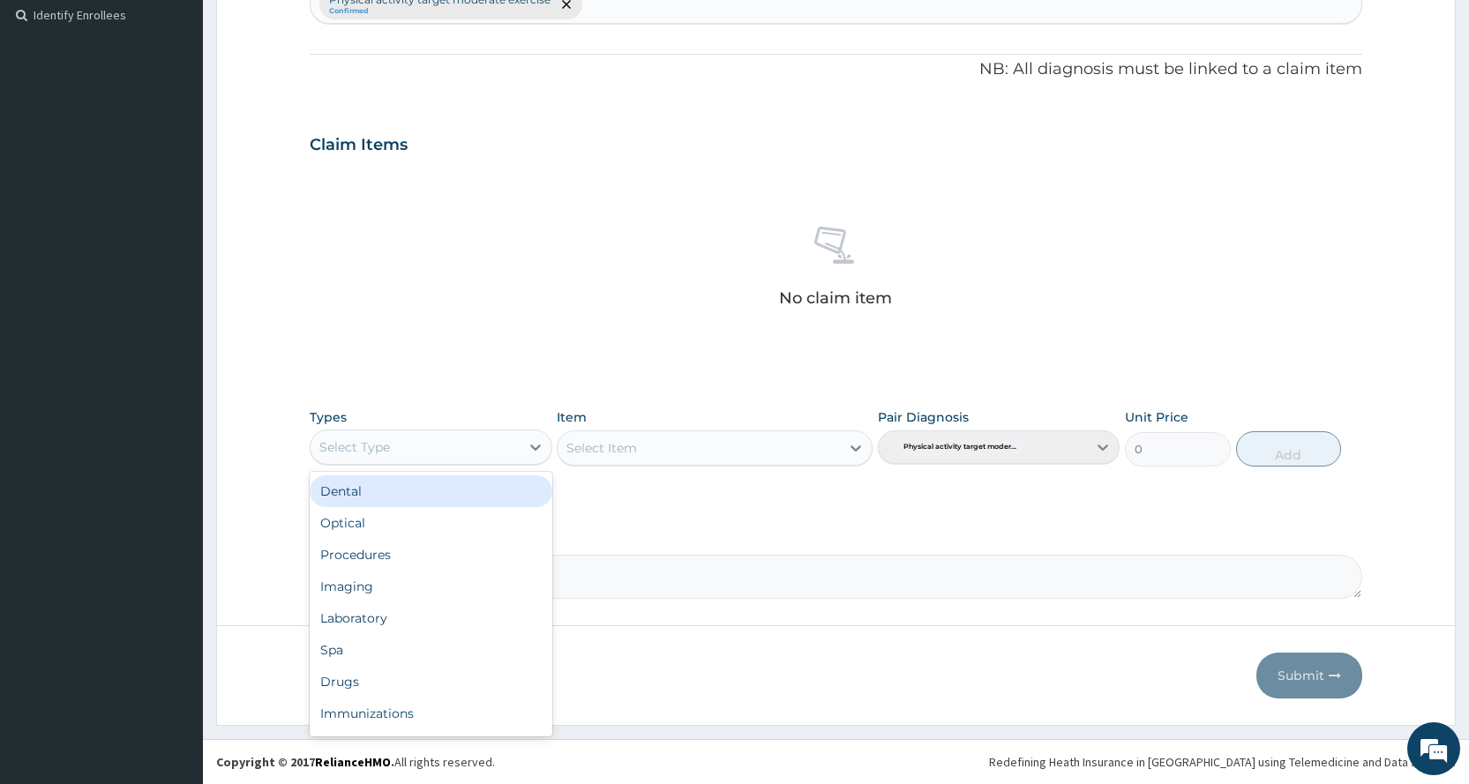
click at [471, 455] on div "Select Type" at bounding box center [414, 447] width 208 height 28
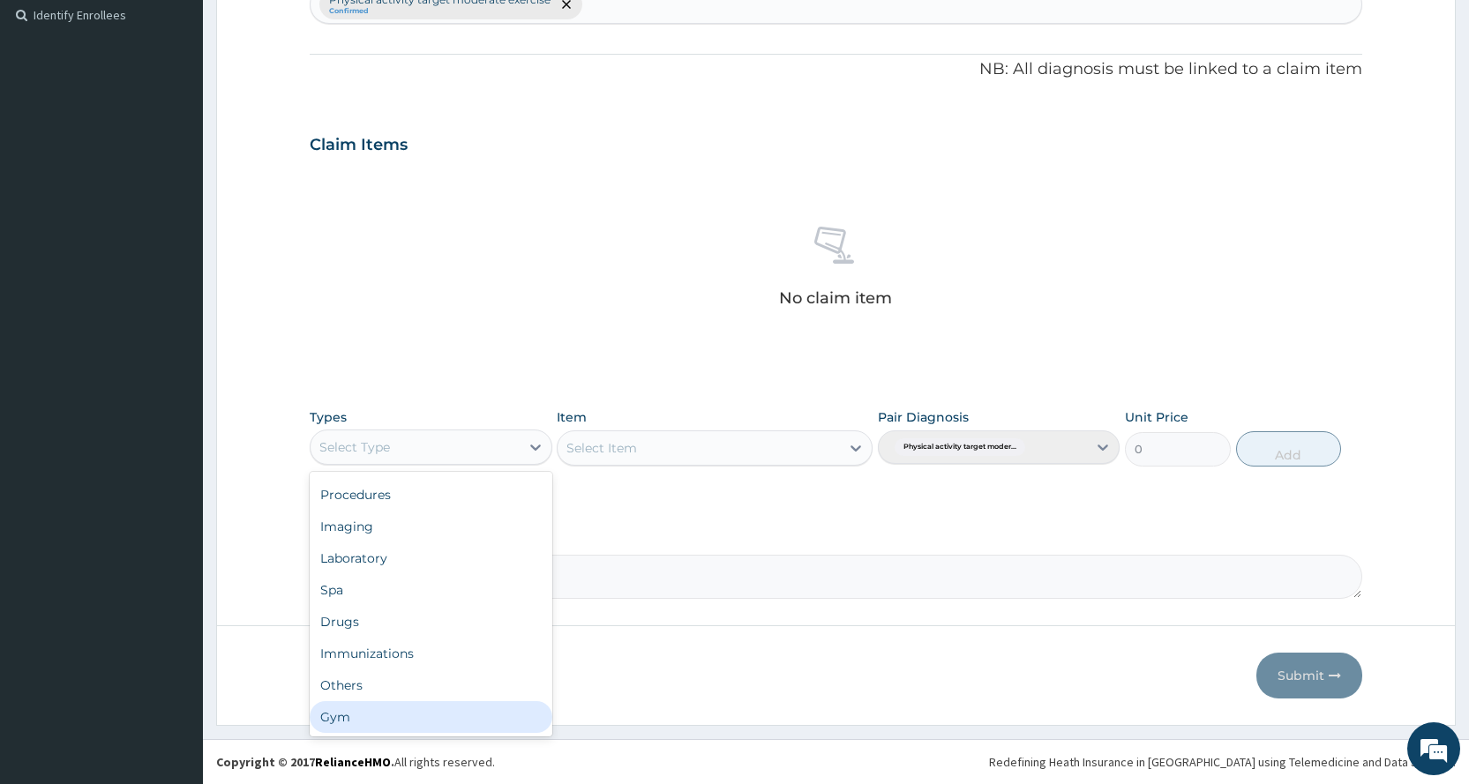
click at [379, 721] on div "Gym" at bounding box center [431, 717] width 242 height 32
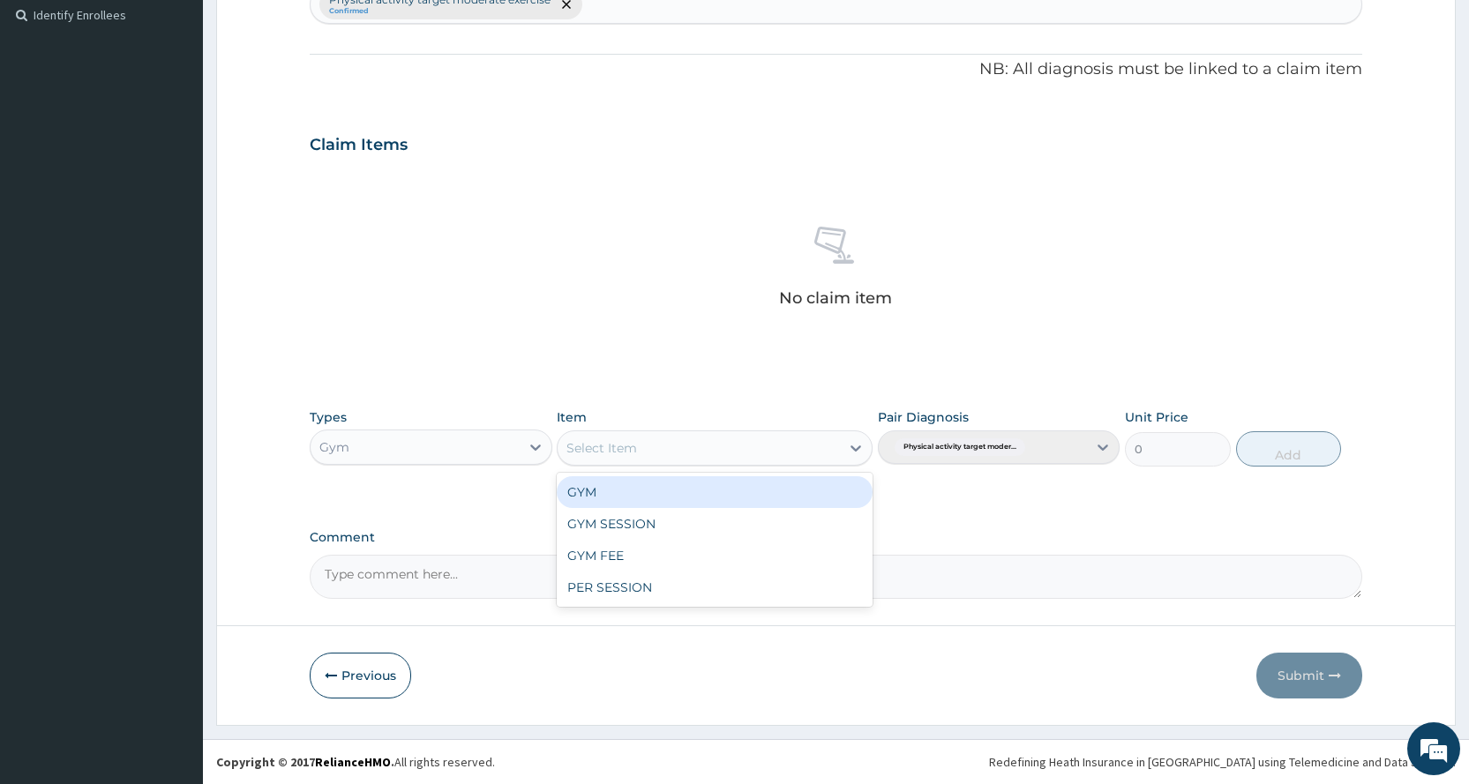
click at [773, 449] on div "Select Item" at bounding box center [698, 448] width 282 height 28
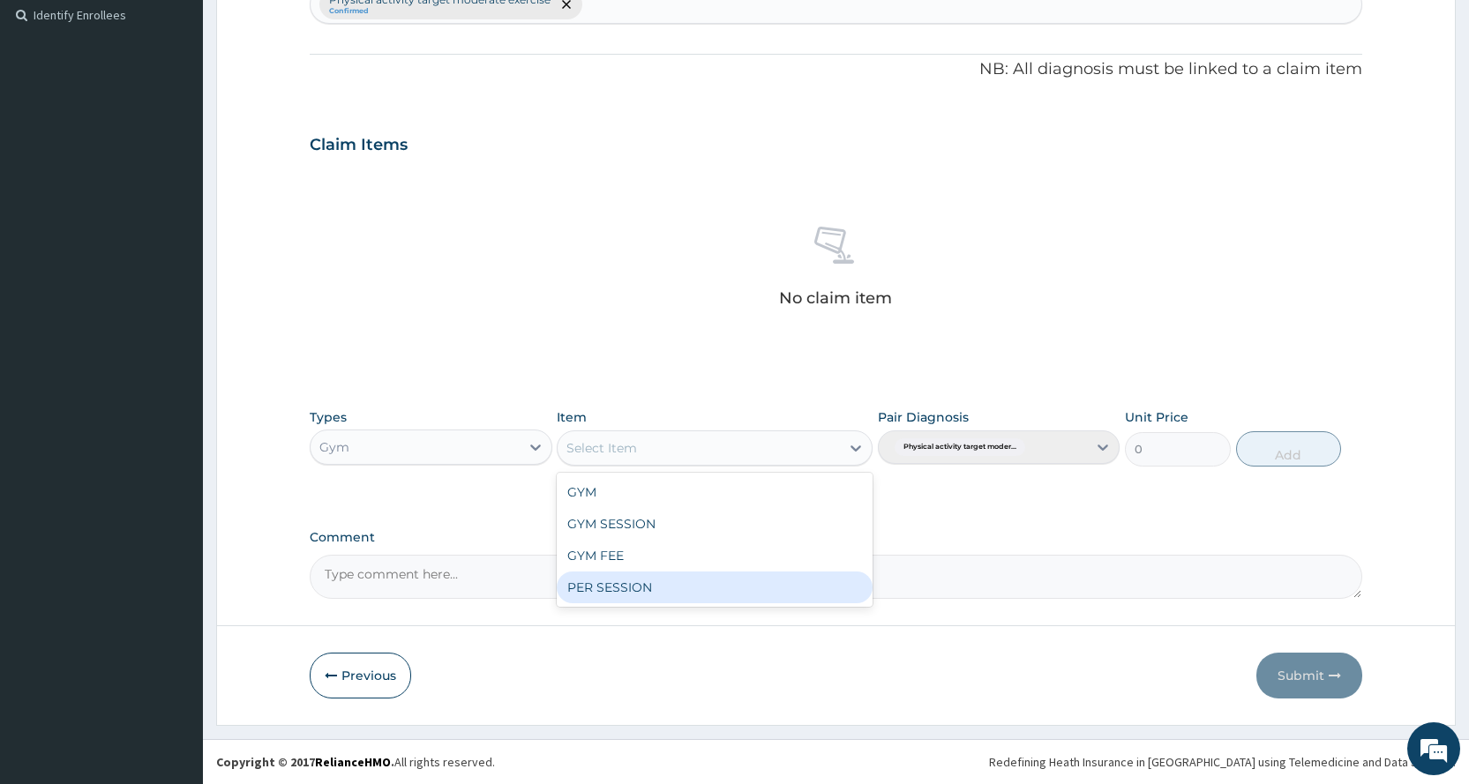
click at [691, 594] on div "PER SESSION" at bounding box center [715, 588] width 316 height 32
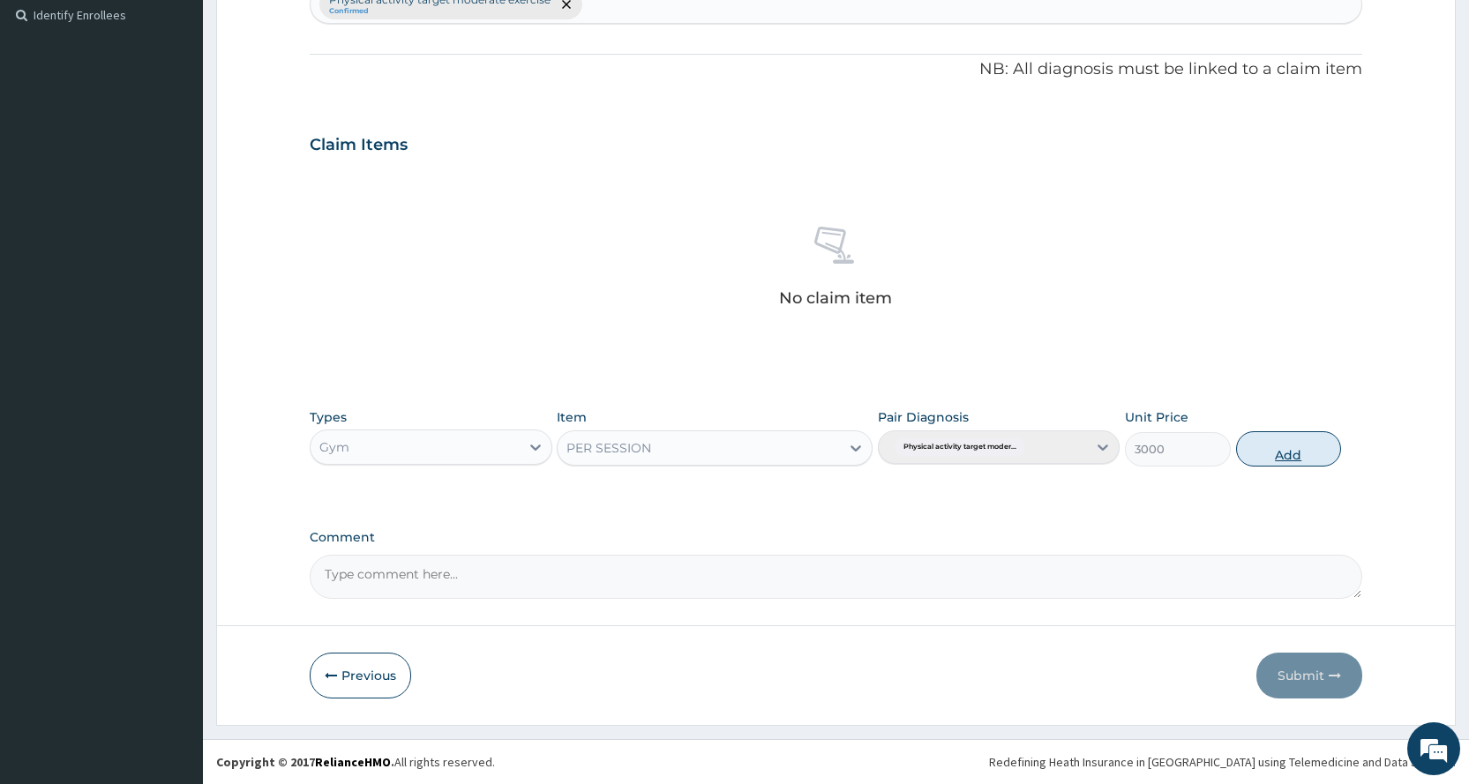
drag, startPoint x: 1288, startPoint y: 444, endPoint x: 1292, endPoint y: 453, distance: 10.7
click at [1289, 445] on button "Add" at bounding box center [1288, 448] width 105 height 35
type input "0"
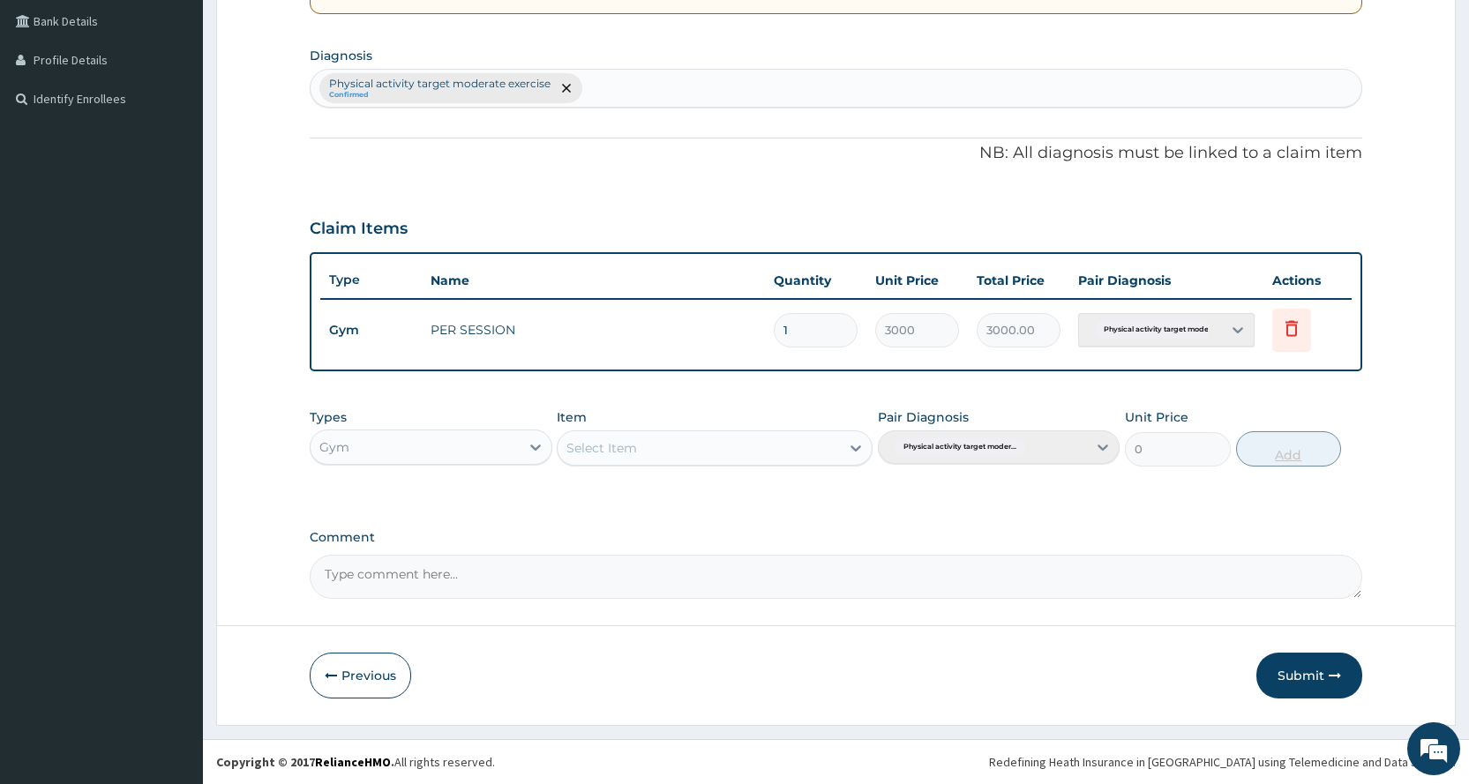
scroll to position [404, 0]
click at [1297, 679] on button "Submit" at bounding box center [1309, 676] width 106 height 46
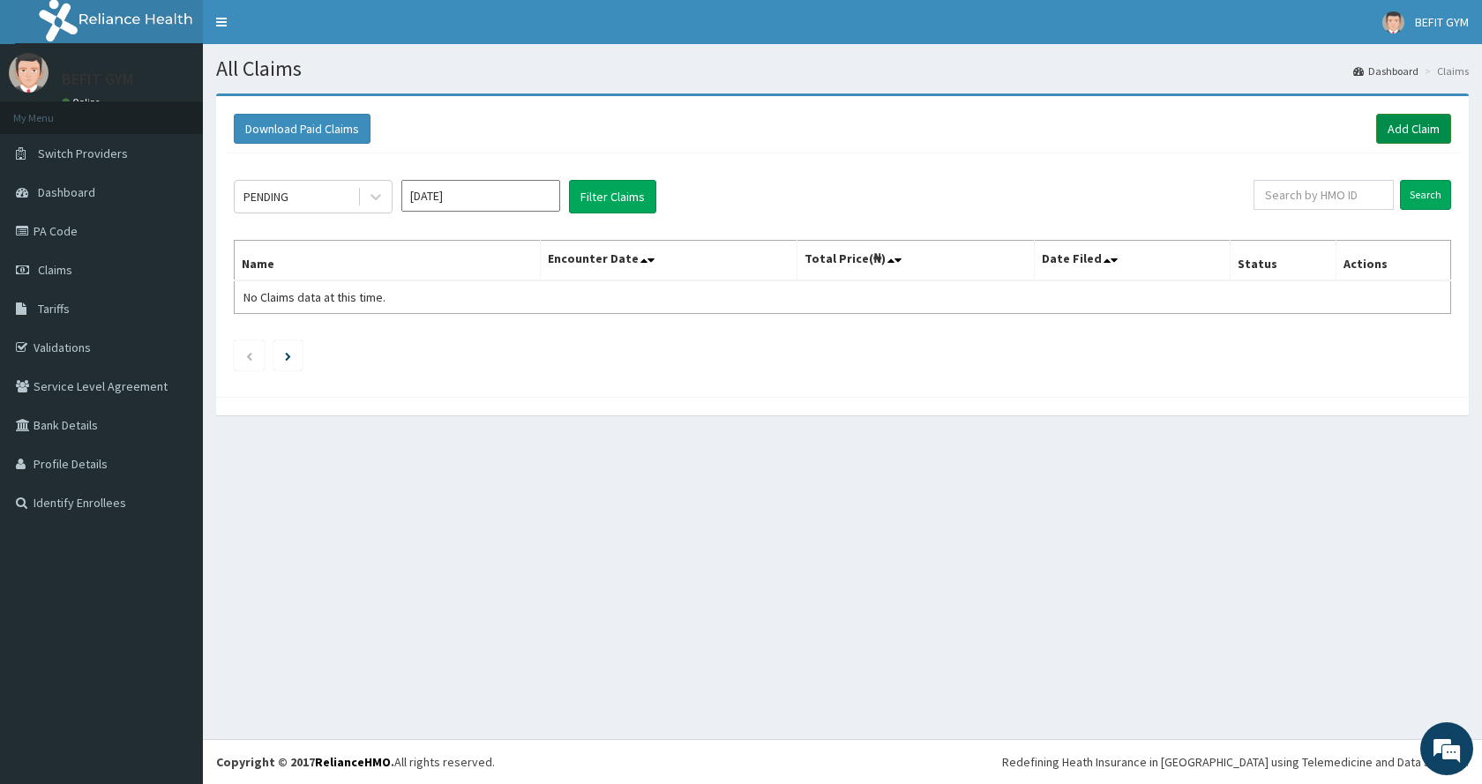
click at [1399, 117] on link "Add Claim" at bounding box center [1413, 129] width 75 height 30
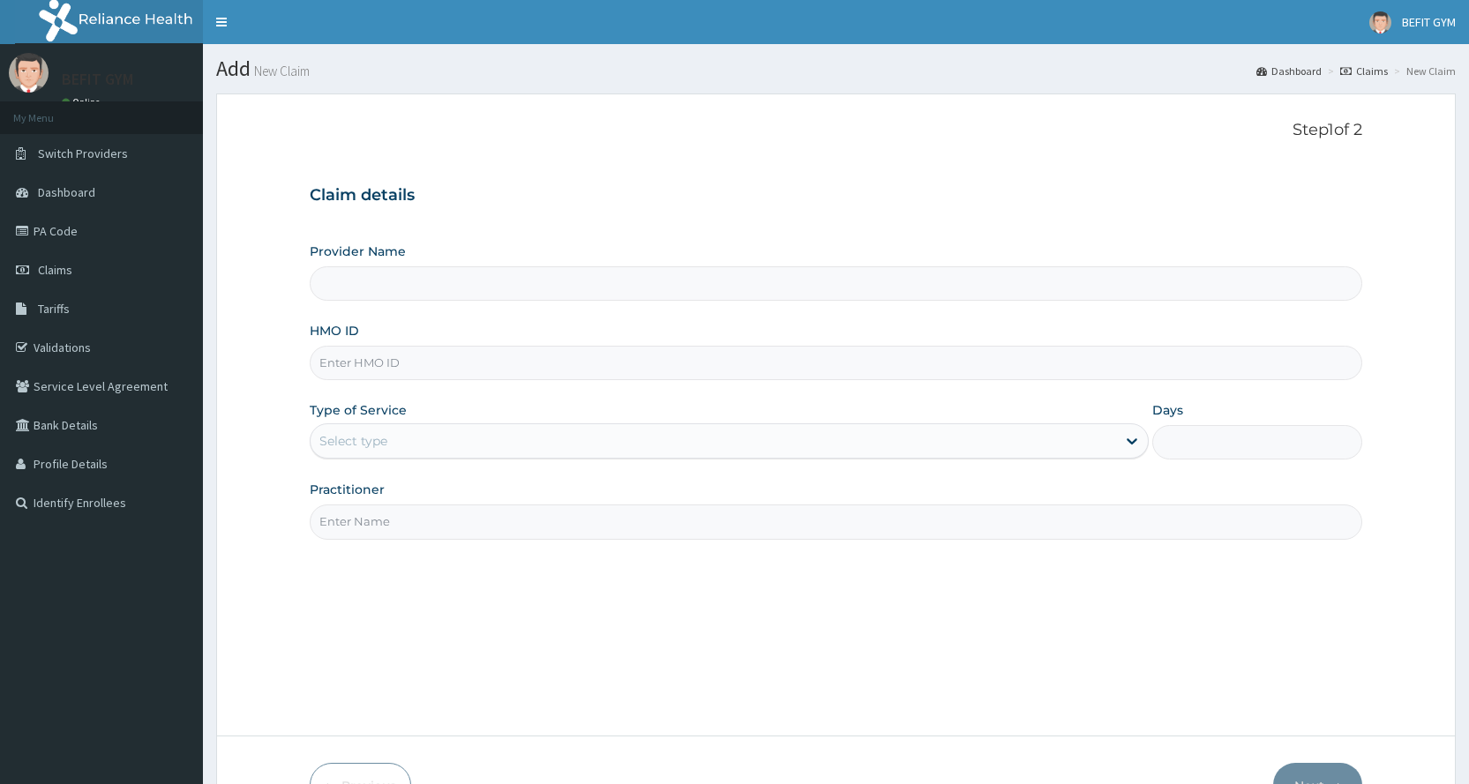
type input "BEFIT HEALTH AND FITNESS CENTRE"
type input "1"
click at [517, 339] on div "HMO ID" at bounding box center [836, 351] width 1052 height 58
click at [517, 340] on div "HMO ID" at bounding box center [836, 351] width 1052 height 58
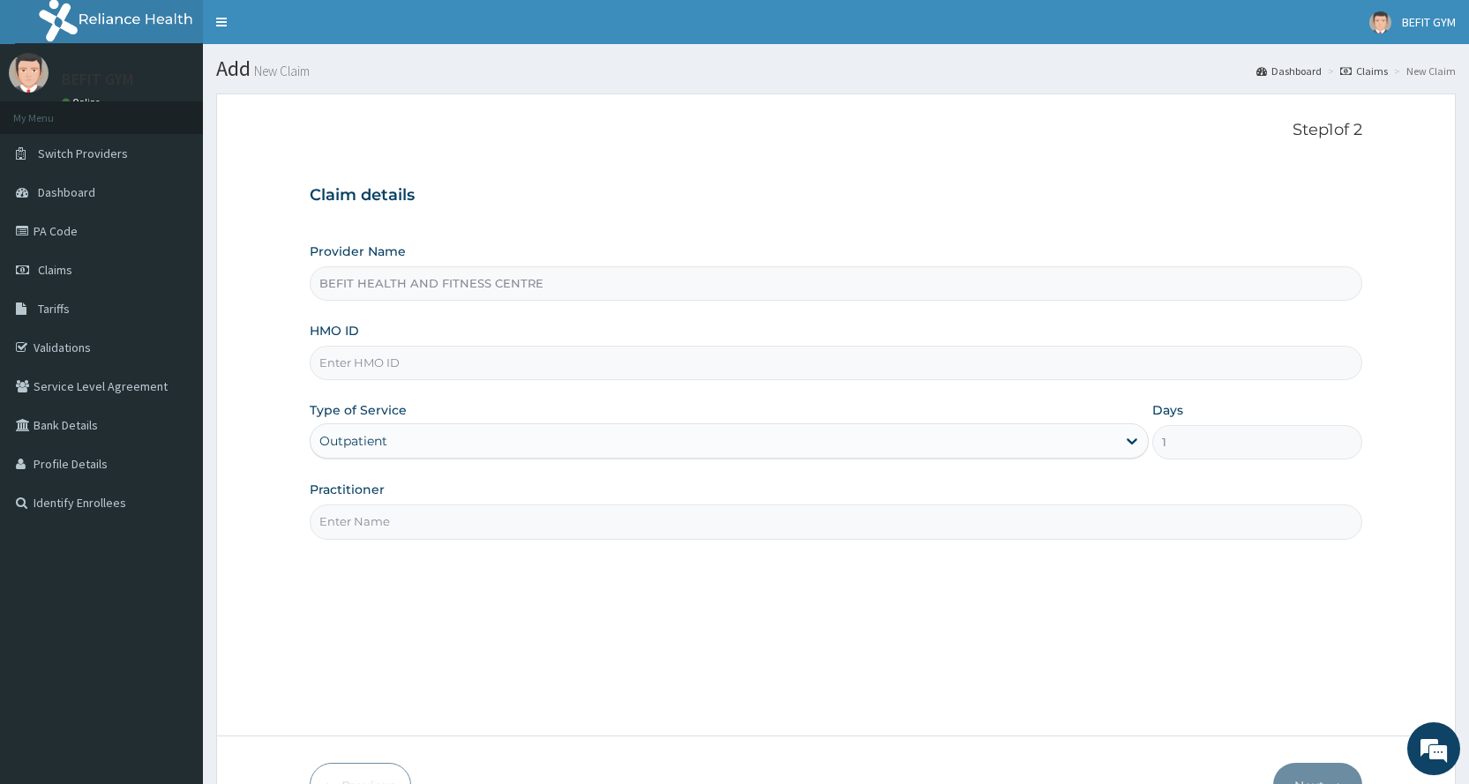
click at [519, 376] on input "HMO ID" at bounding box center [836, 363] width 1052 height 34
type input "SVN/10005/A"
click at [546, 511] on input "Practitioner" at bounding box center [836, 521] width 1052 height 34
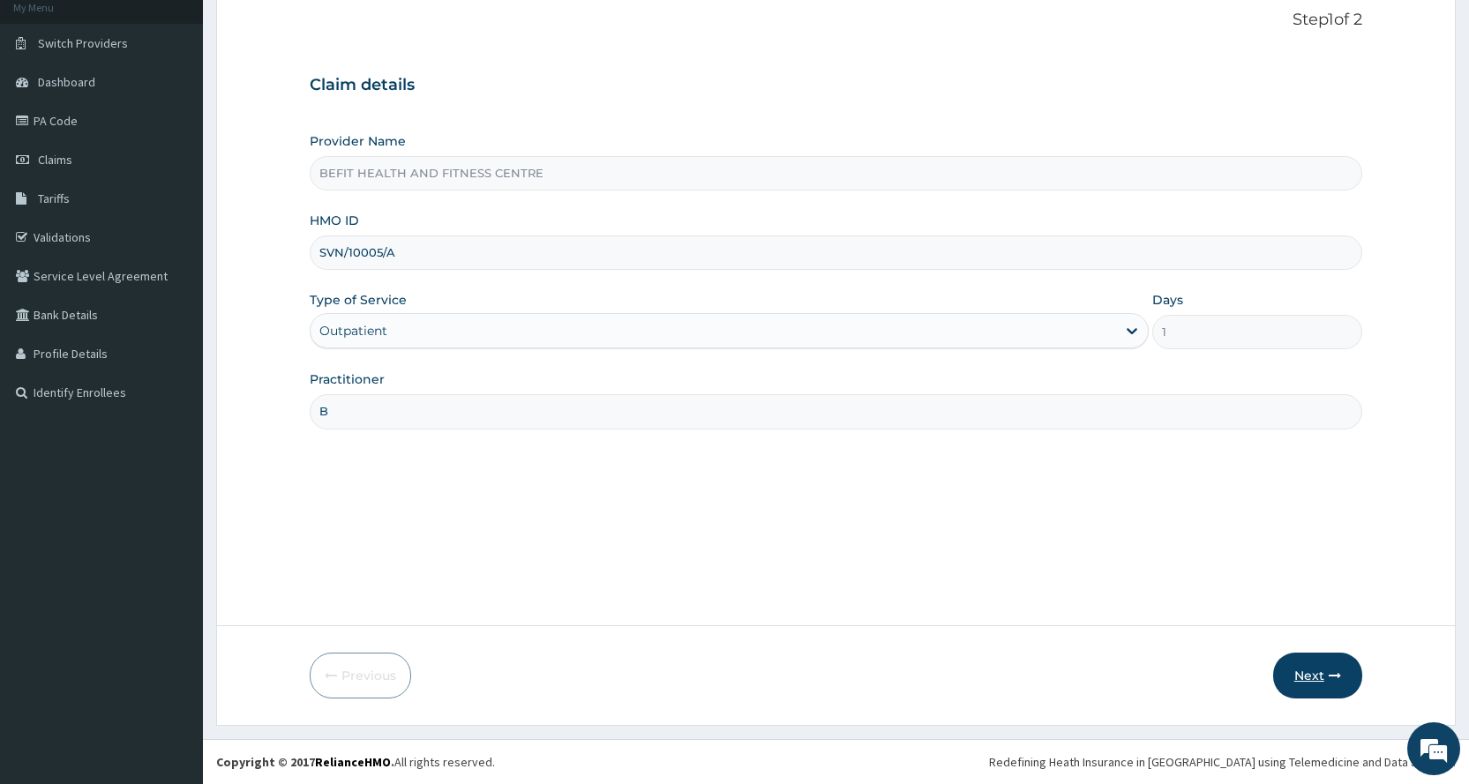
type input "B"
click at [1312, 688] on button "Next" at bounding box center [1317, 676] width 89 height 46
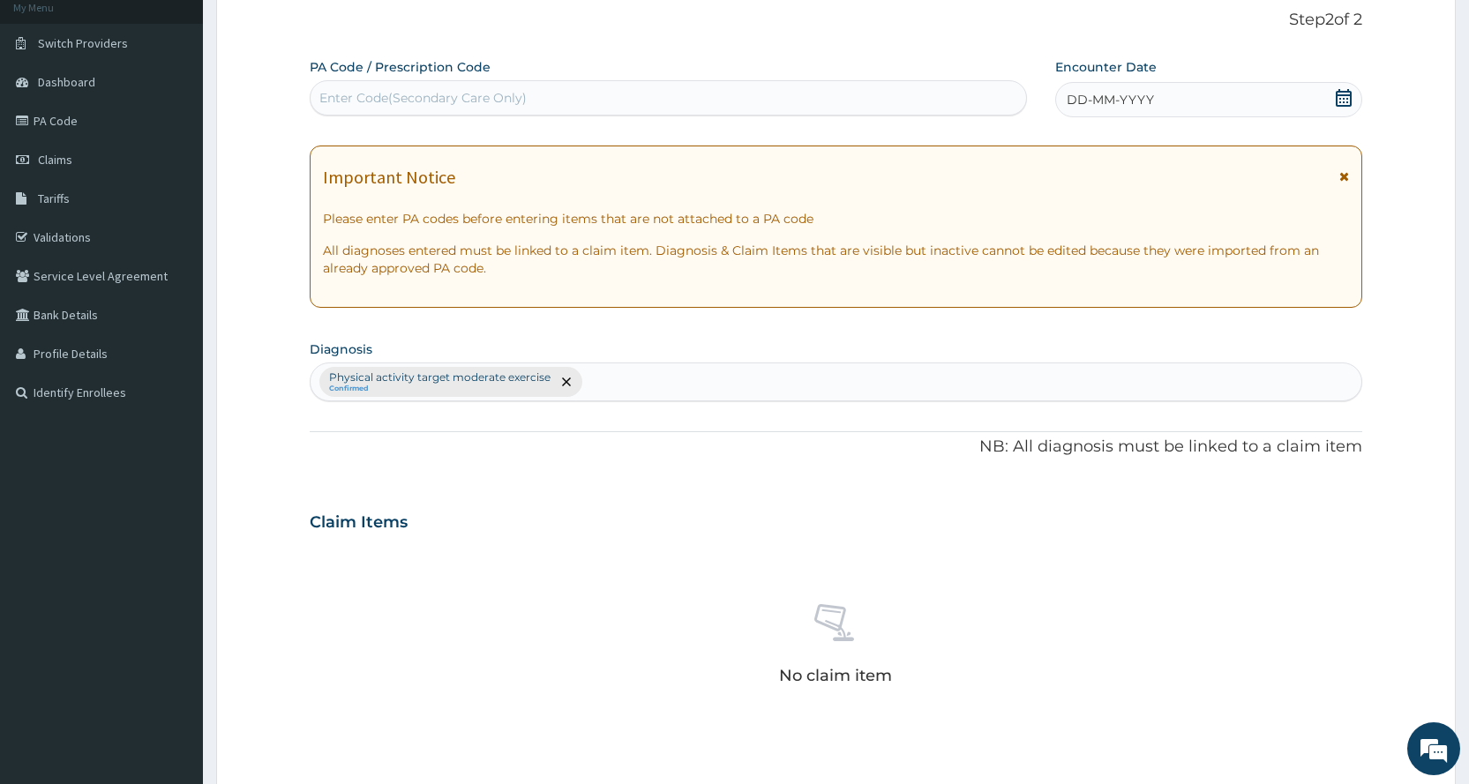
click at [828, 87] on div "Enter Code(Secondary Care Only)" at bounding box center [667, 98] width 714 height 28
type input "PA/EACC39"
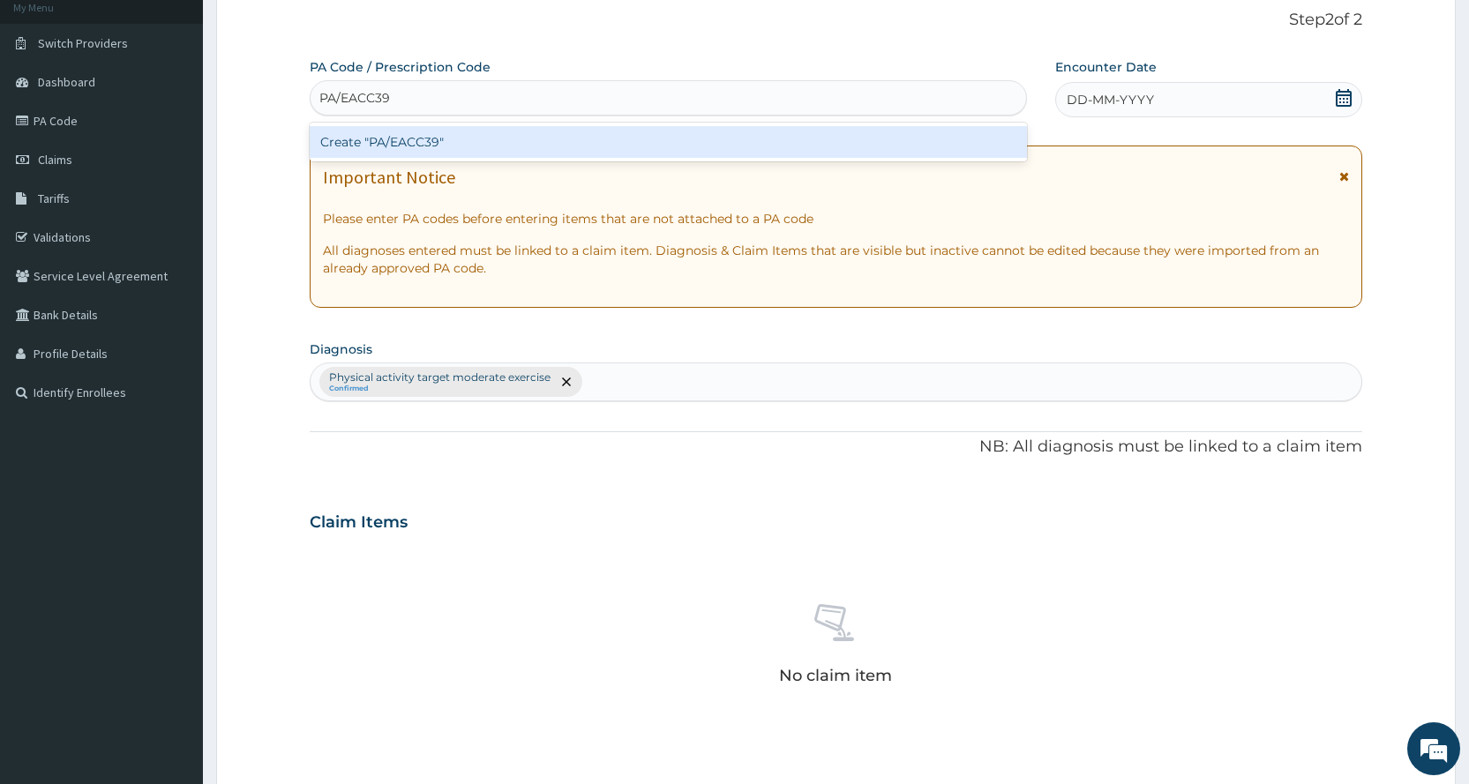
click at [757, 138] on div "Create "PA/EACC39"" at bounding box center [668, 142] width 716 height 32
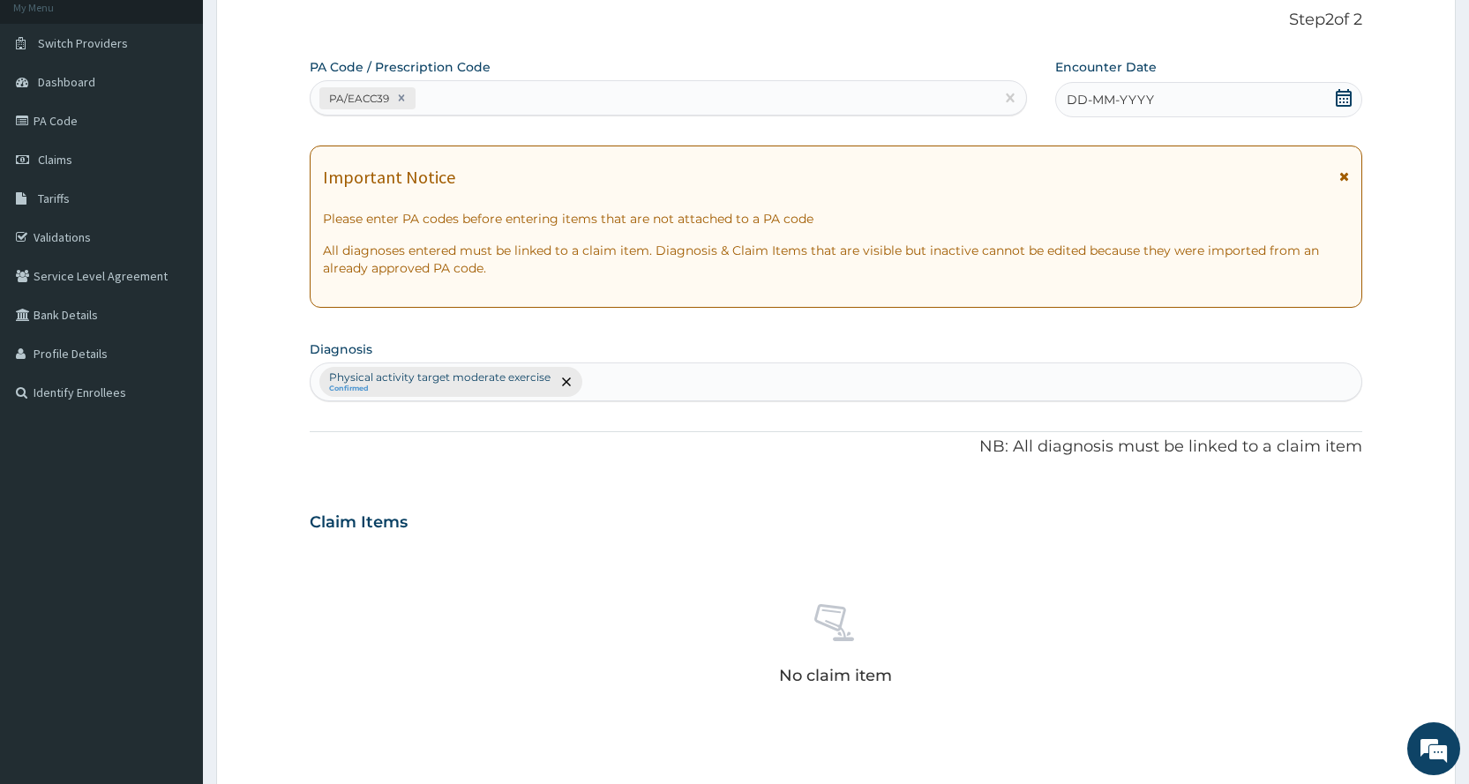
click at [1221, 92] on div "DD-MM-YYYY" at bounding box center [1208, 99] width 307 height 35
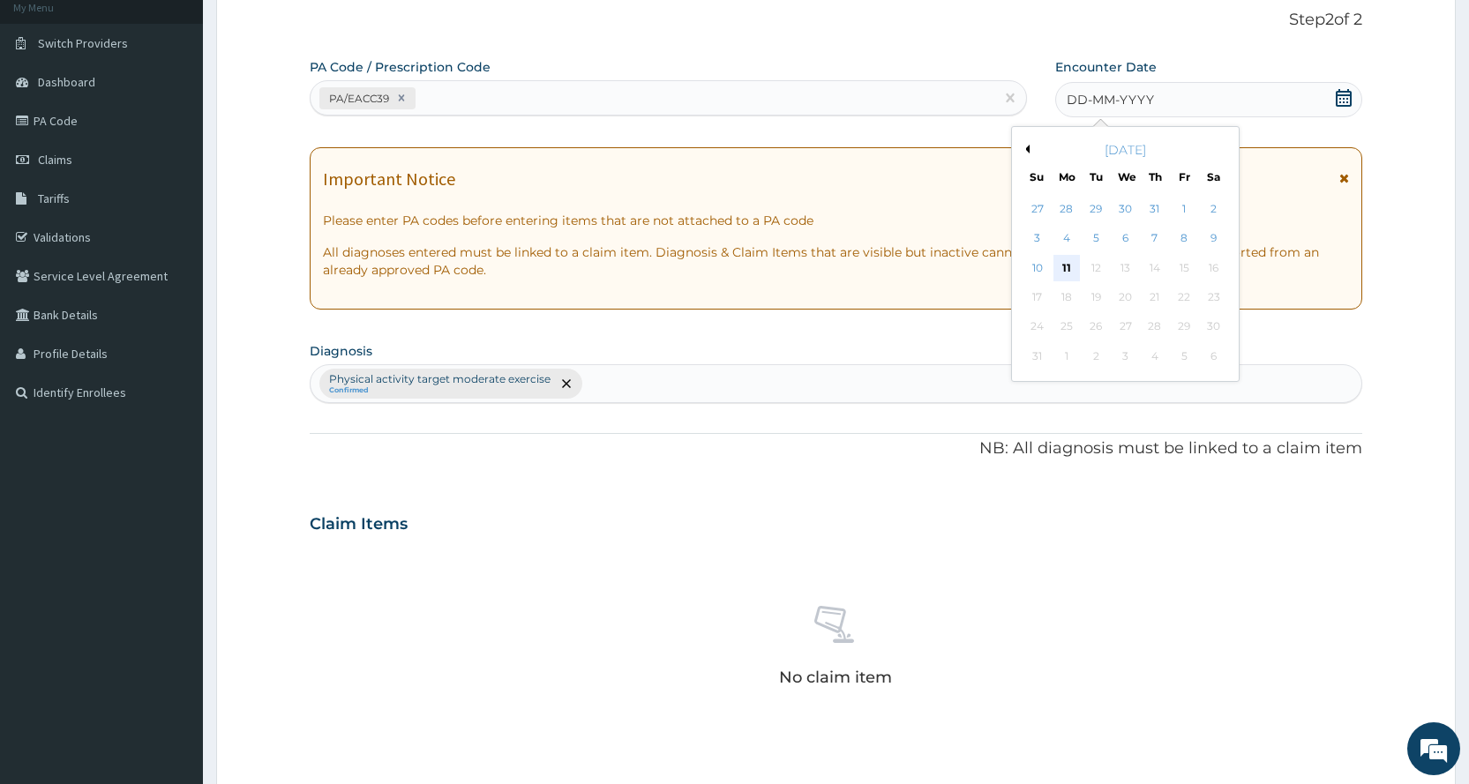
click at [1067, 266] on div "11" at bounding box center [1066, 268] width 26 height 26
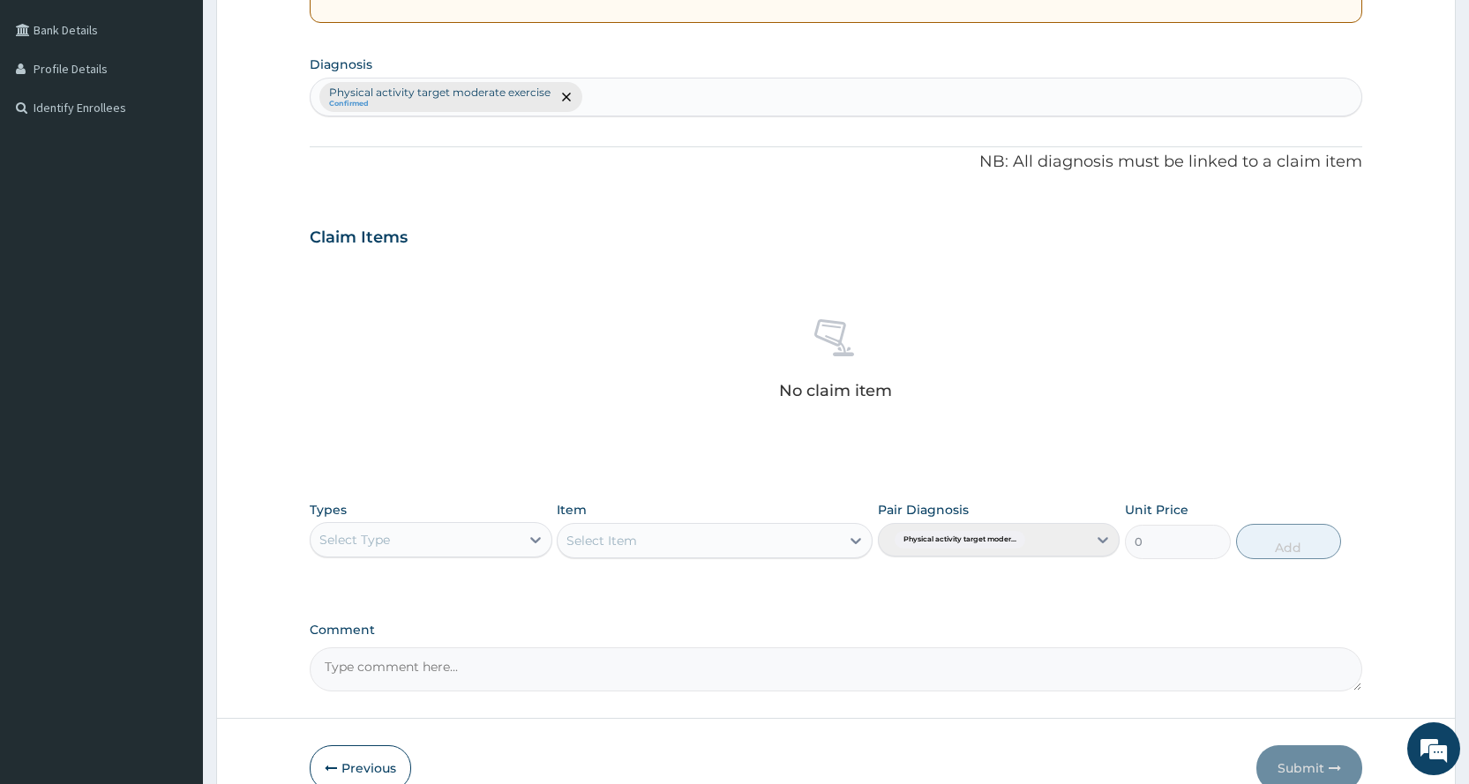
scroll to position [488, 0]
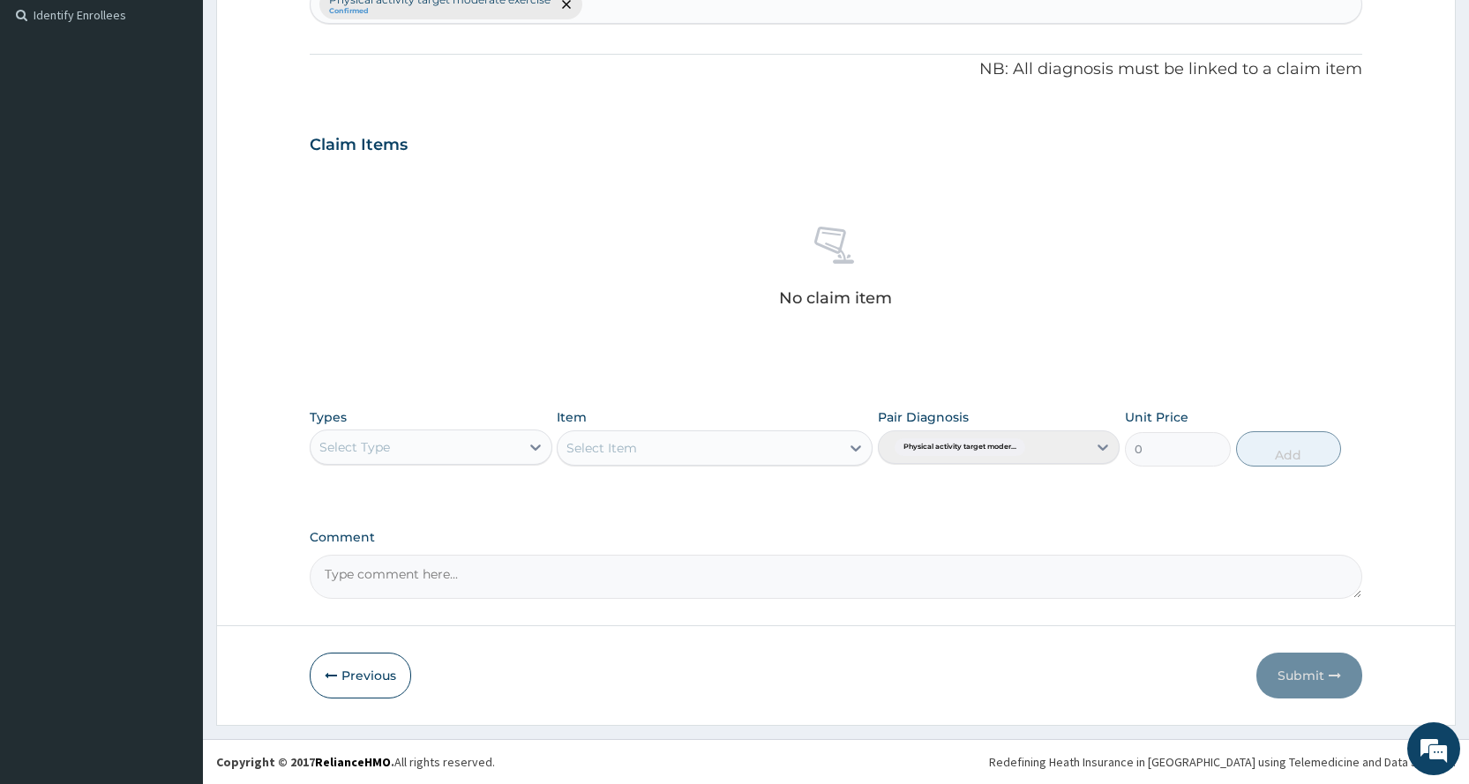
click at [403, 452] on div "Select Type" at bounding box center [414, 447] width 208 height 28
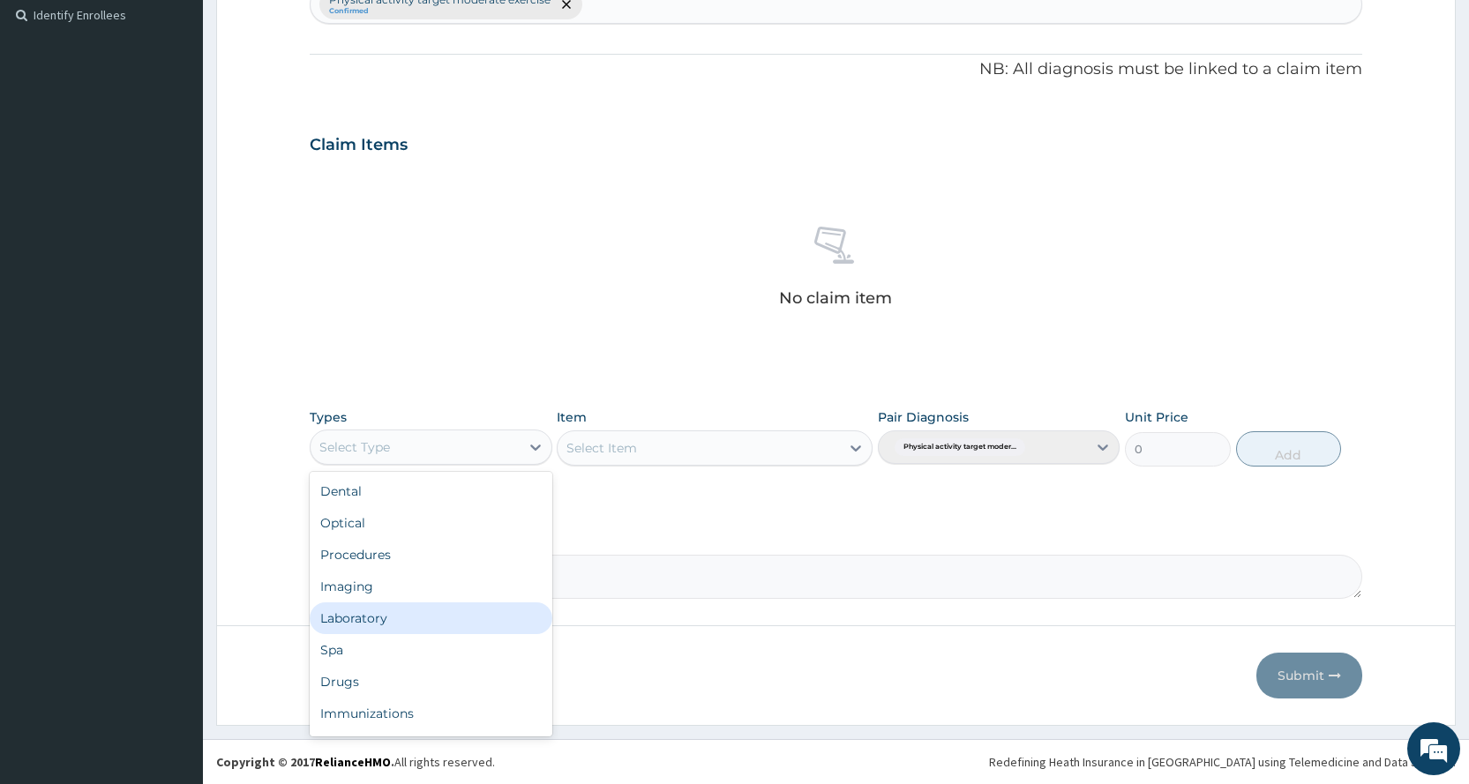
scroll to position [60, 0]
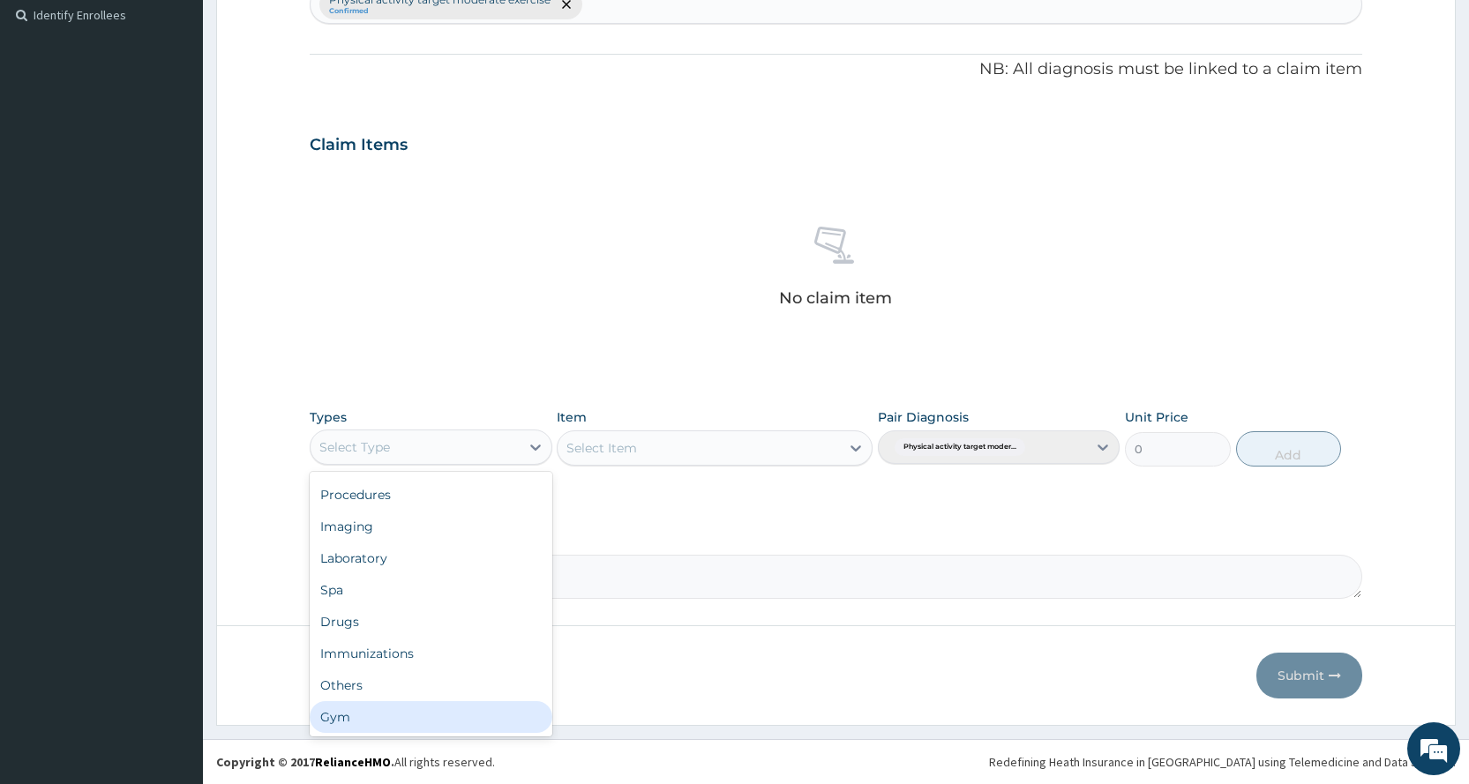
click at [386, 723] on div "Gym" at bounding box center [431, 717] width 242 height 32
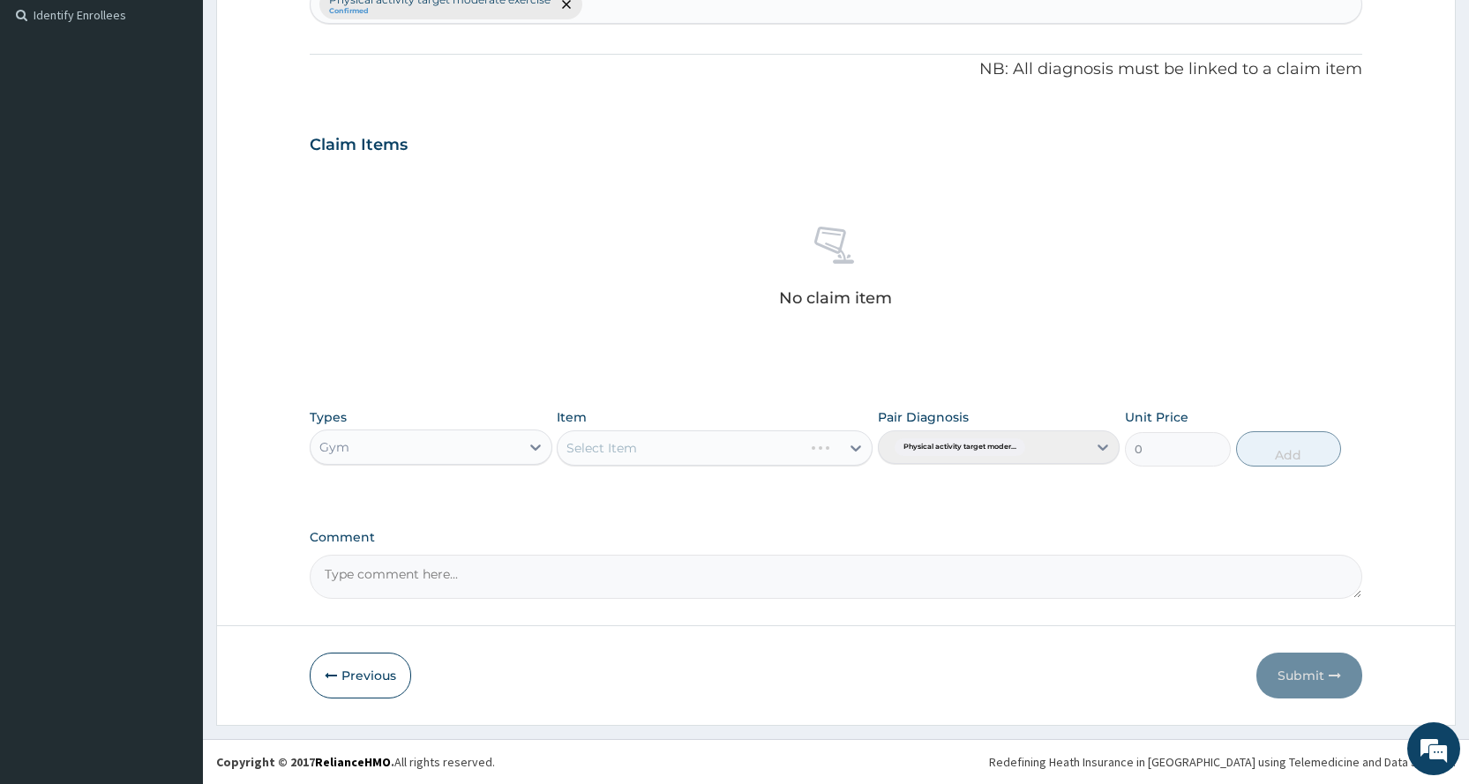
click at [845, 451] on div "Select Item" at bounding box center [715, 447] width 316 height 35
click at [847, 448] on div "Select Item" at bounding box center [715, 447] width 316 height 35
click at [845, 446] on div at bounding box center [856, 448] width 32 height 32
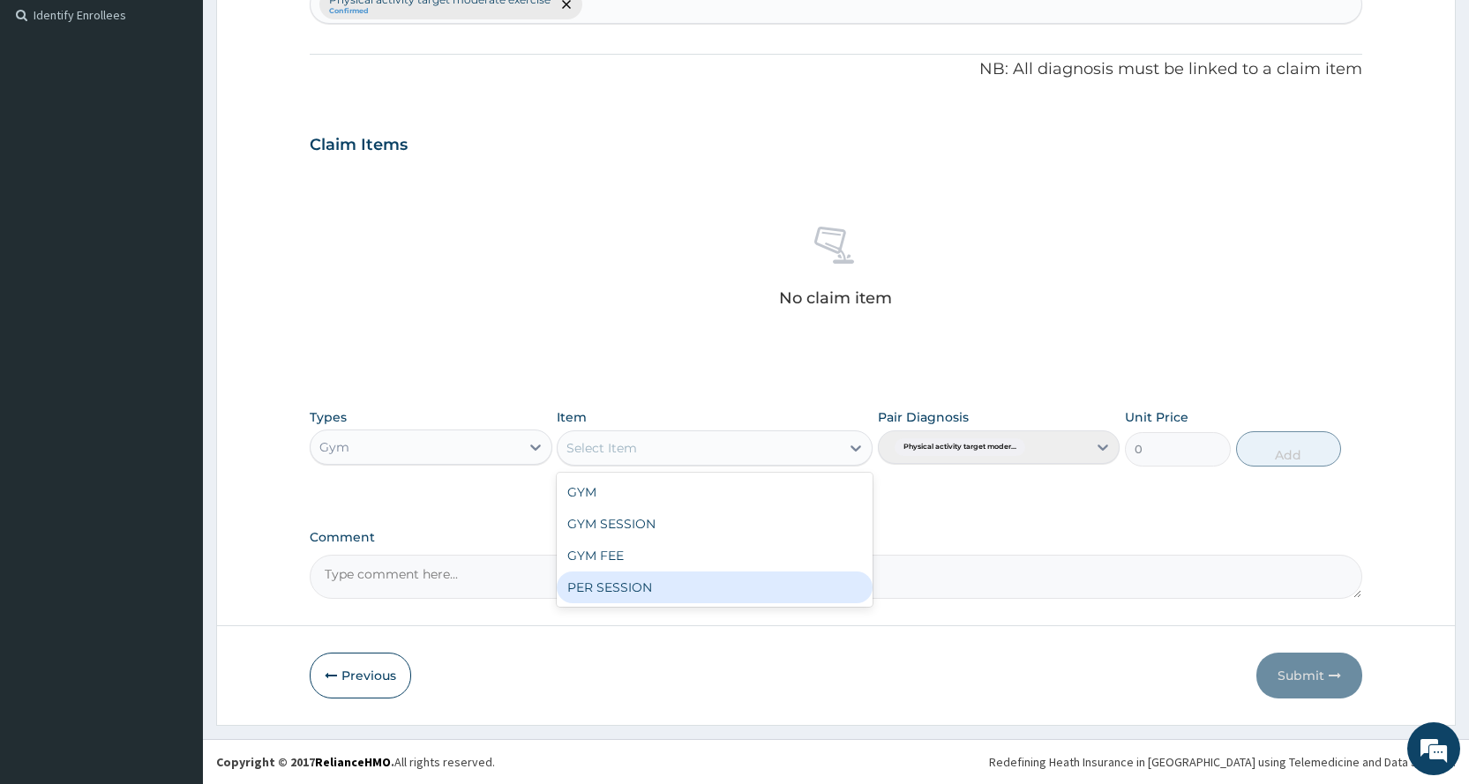
click at [754, 594] on div "PER SESSION" at bounding box center [715, 588] width 316 height 32
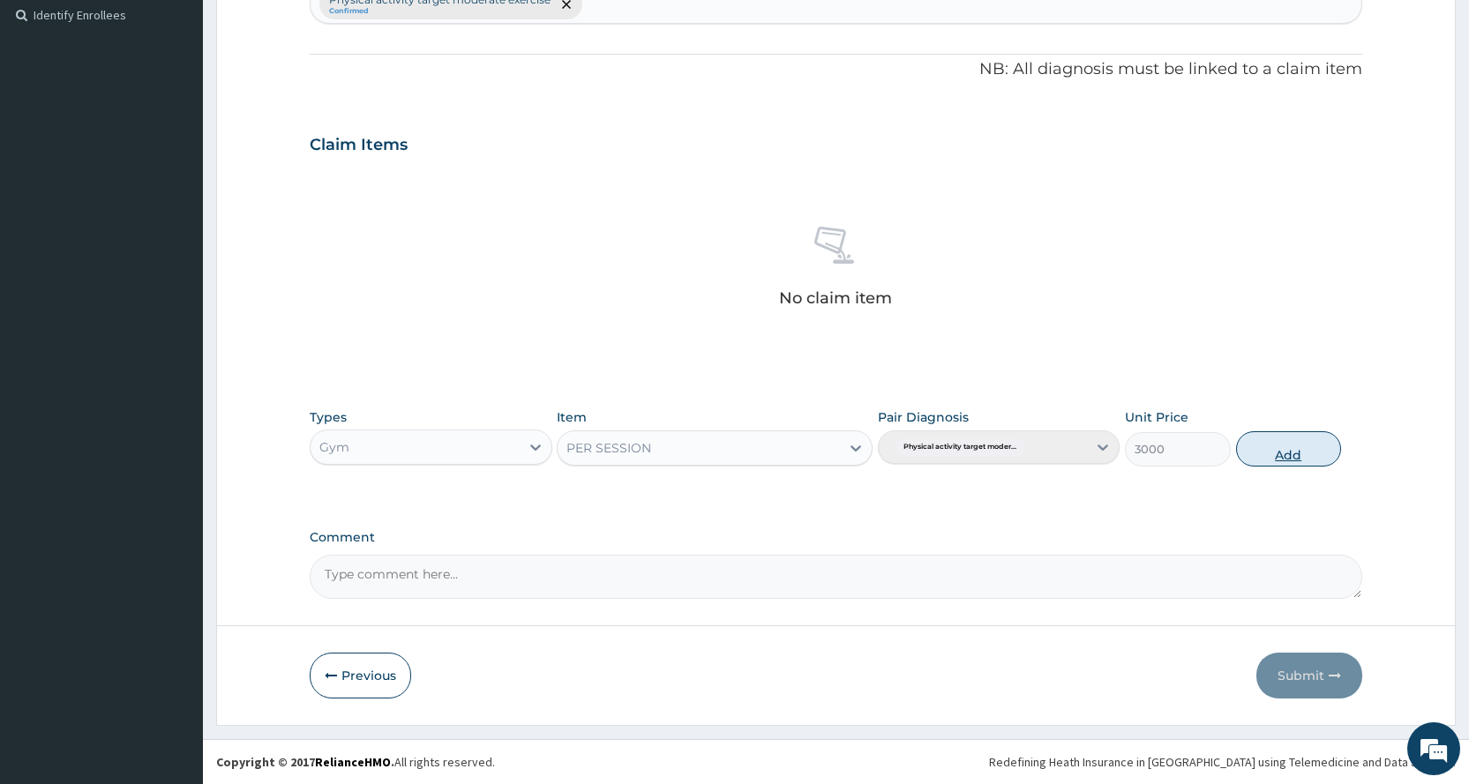
click at [1301, 450] on button "Add" at bounding box center [1288, 448] width 105 height 35
type input "0"
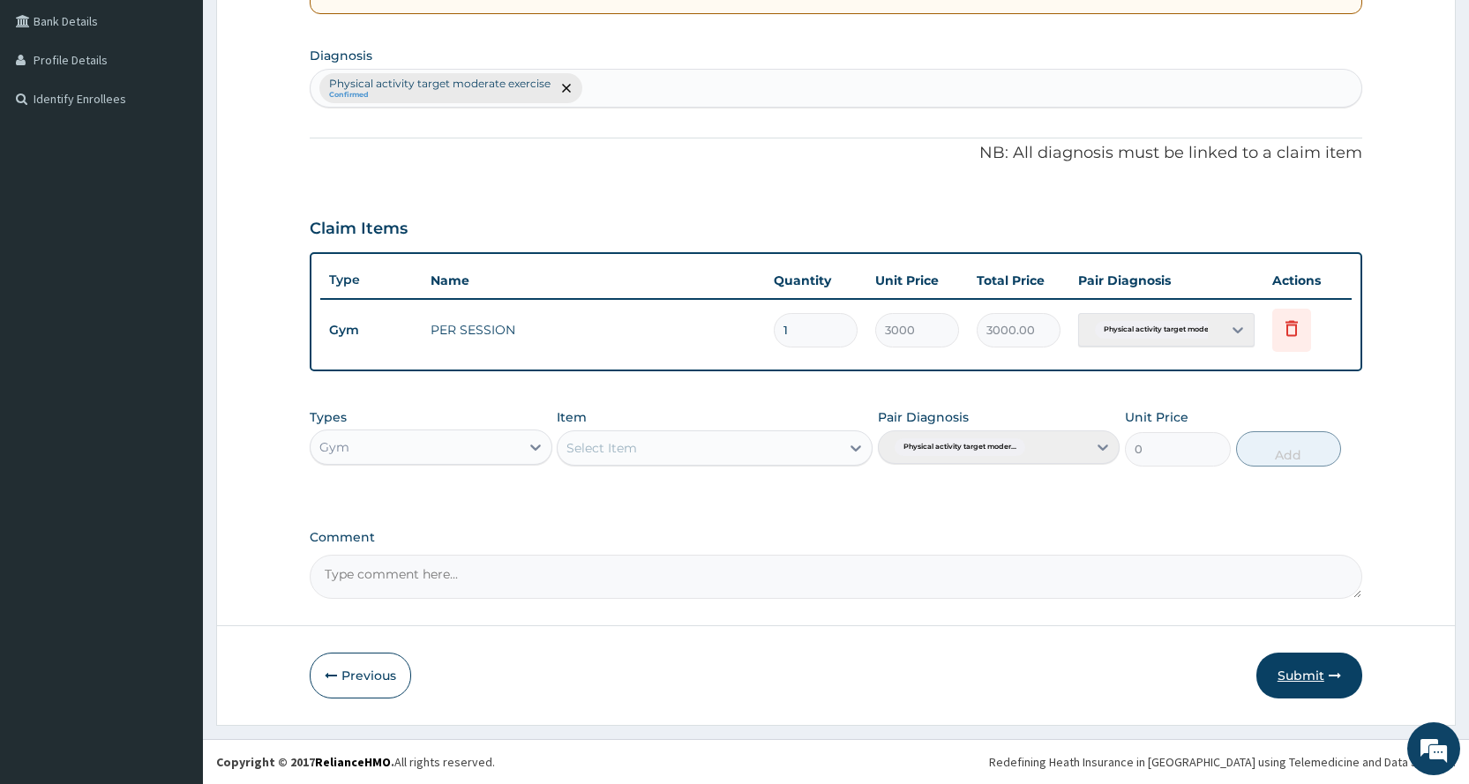
click at [1289, 688] on button "Submit" at bounding box center [1309, 676] width 106 height 46
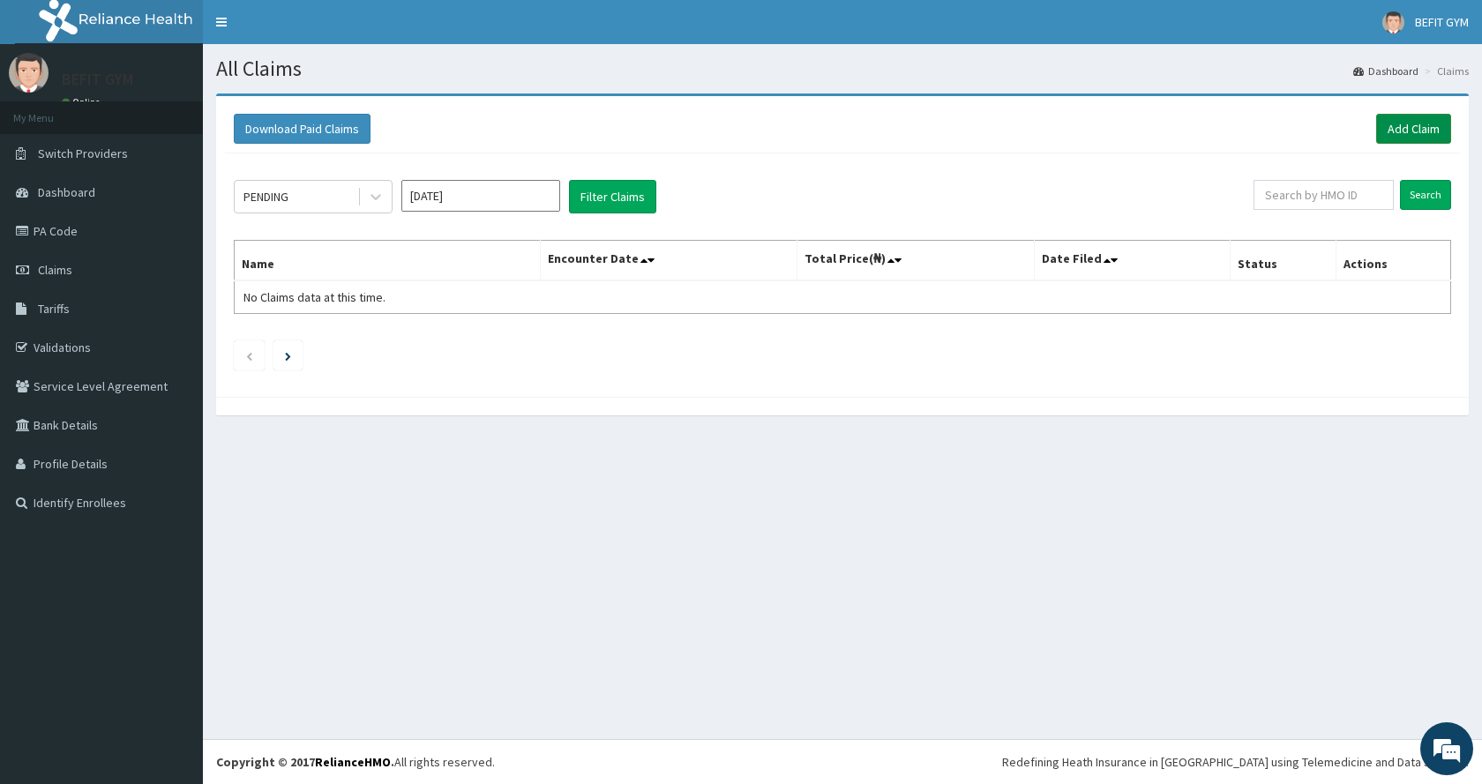
click at [1396, 123] on link "Add Claim" at bounding box center [1413, 129] width 75 height 30
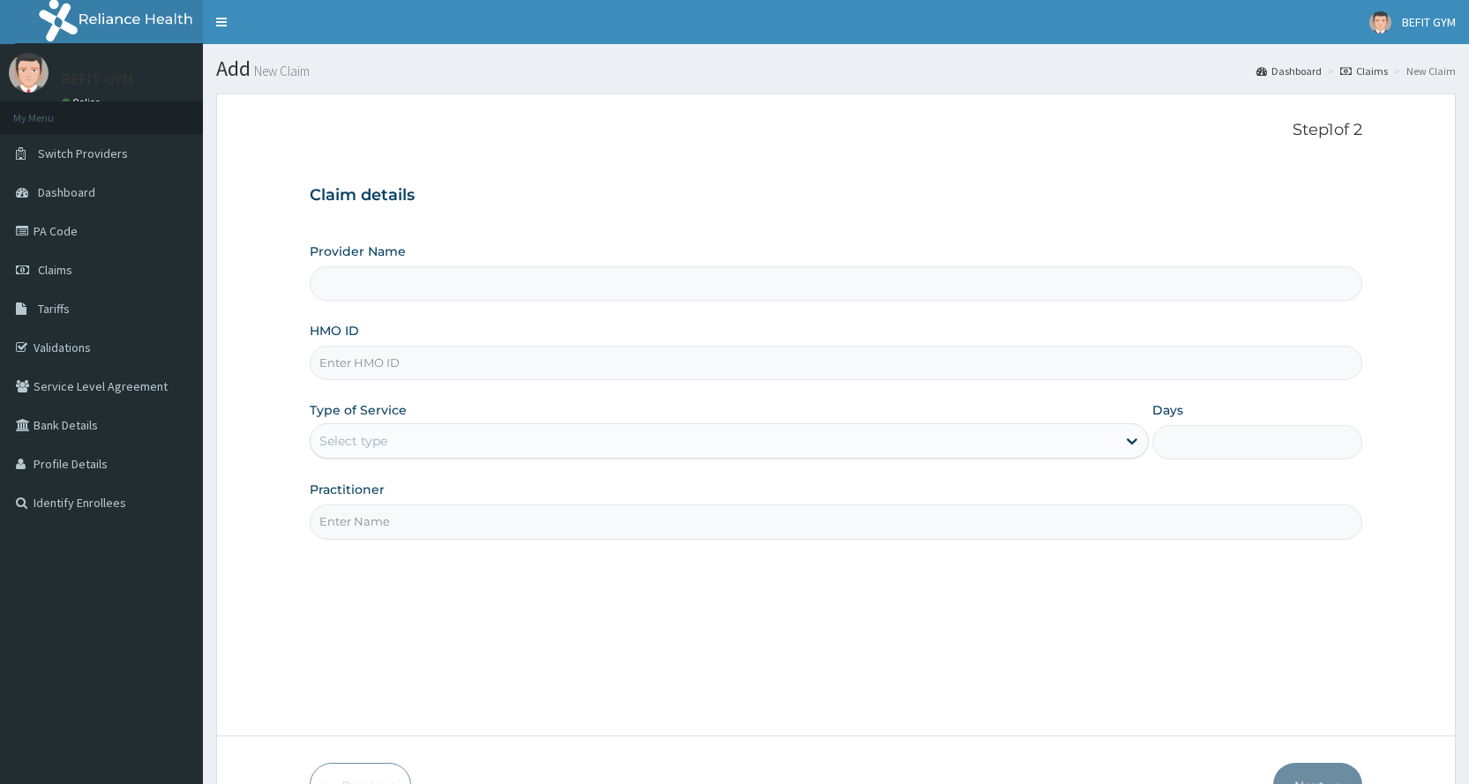
click at [424, 377] on input "HMO ID" at bounding box center [836, 363] width 1052 height 34
type input "M"
type input "BEFIT HEALTH AND FITNESS CENTRE"
type input "1"
type input "MGG/10038/A"
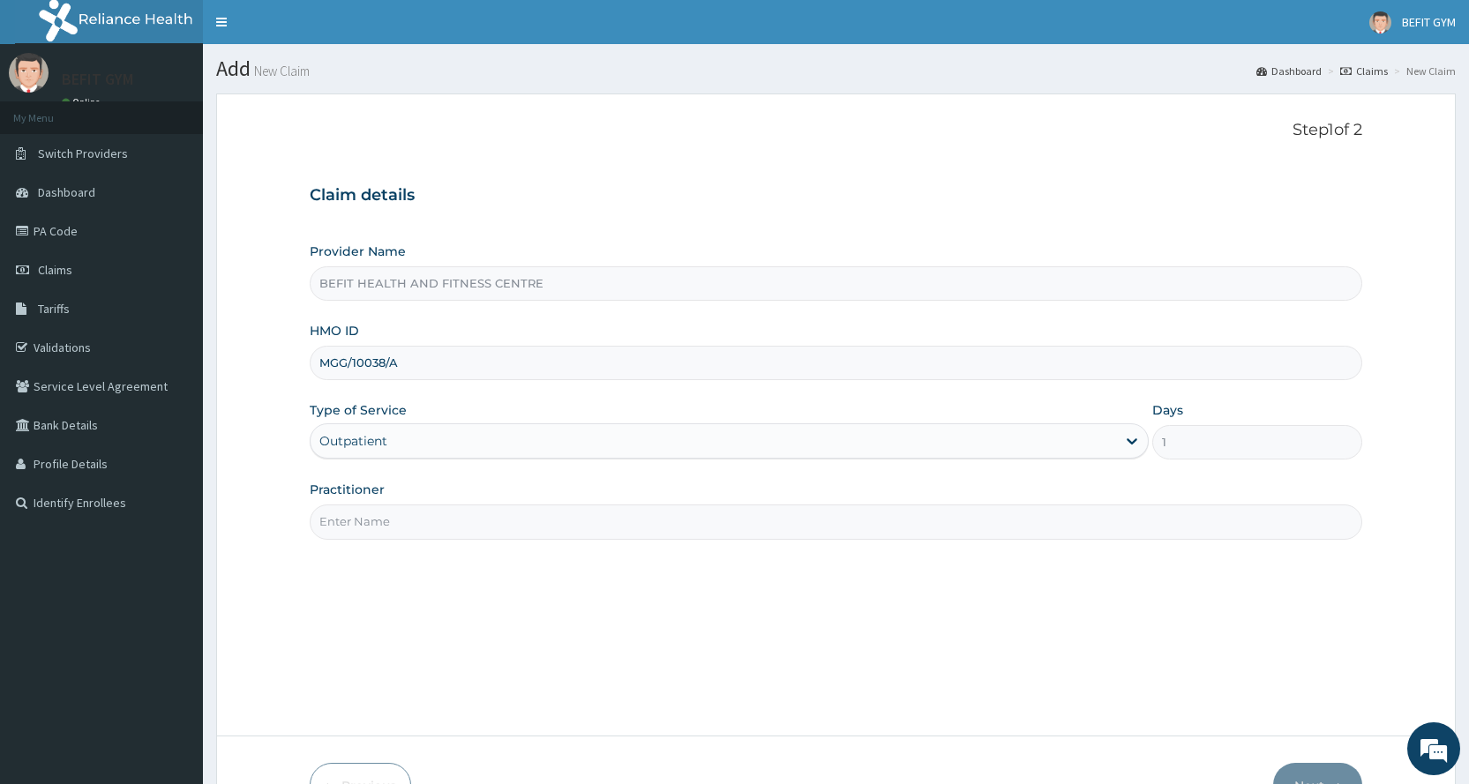
click at [363, 517] on input "Practitioner" at bounding box center [836, 521] width 1052 height 34
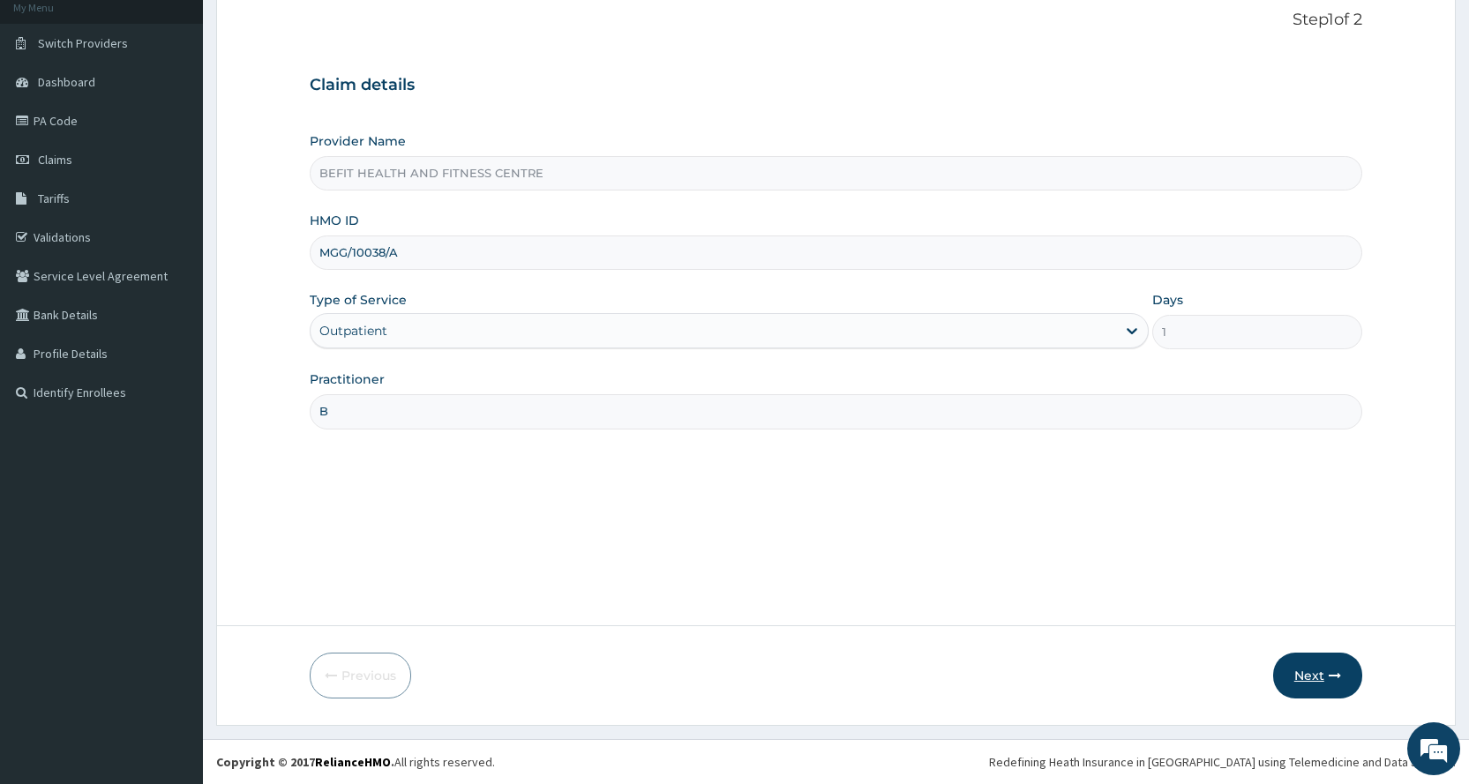
type input "B"
click at [1316, 679] on button "Next" at bounding box center [1317, 676] width 89 height 46
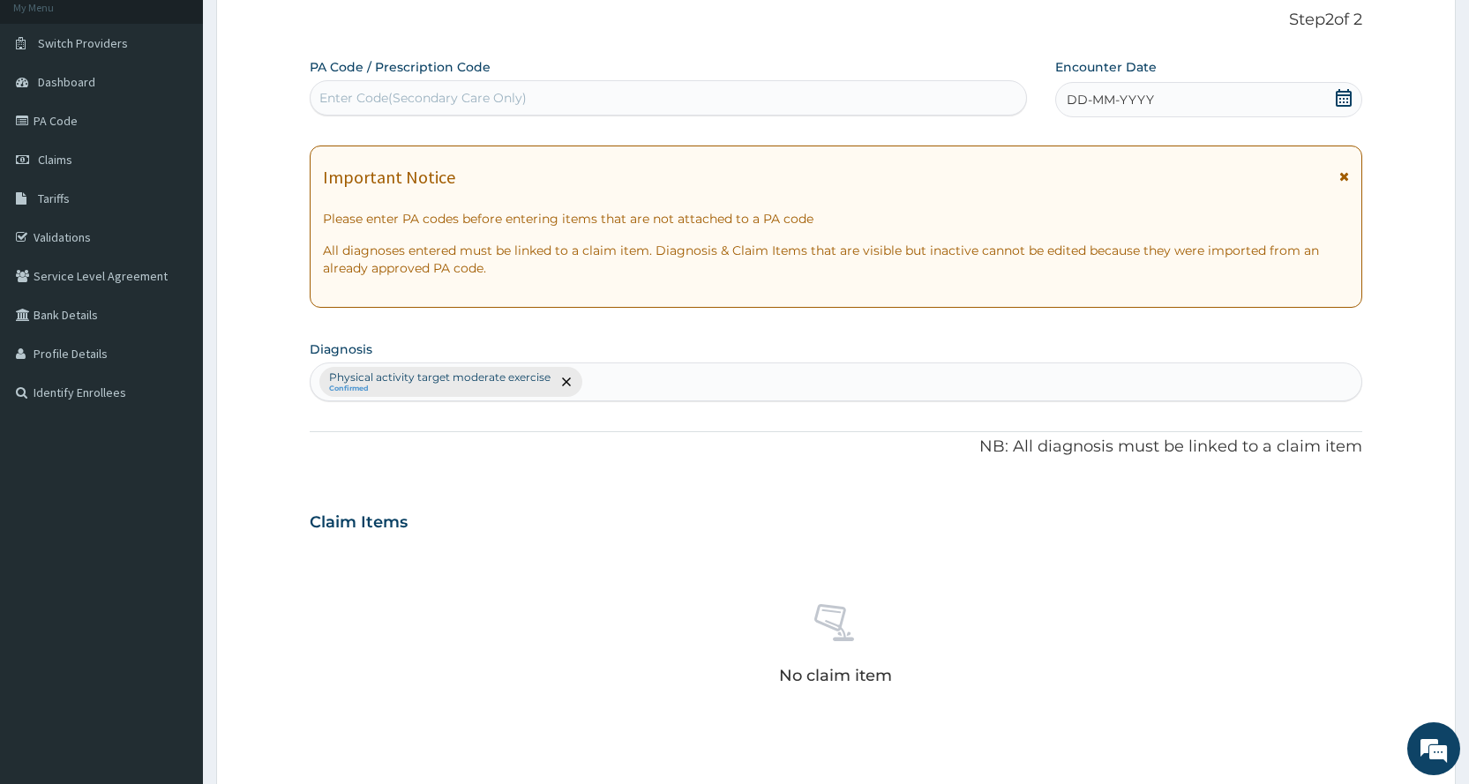
click at [475, 103] on div "Enter Code(Secondary Care Only)" at bounding box center [422, 98] width 207 height 18
type input "PA/CCC9DF"
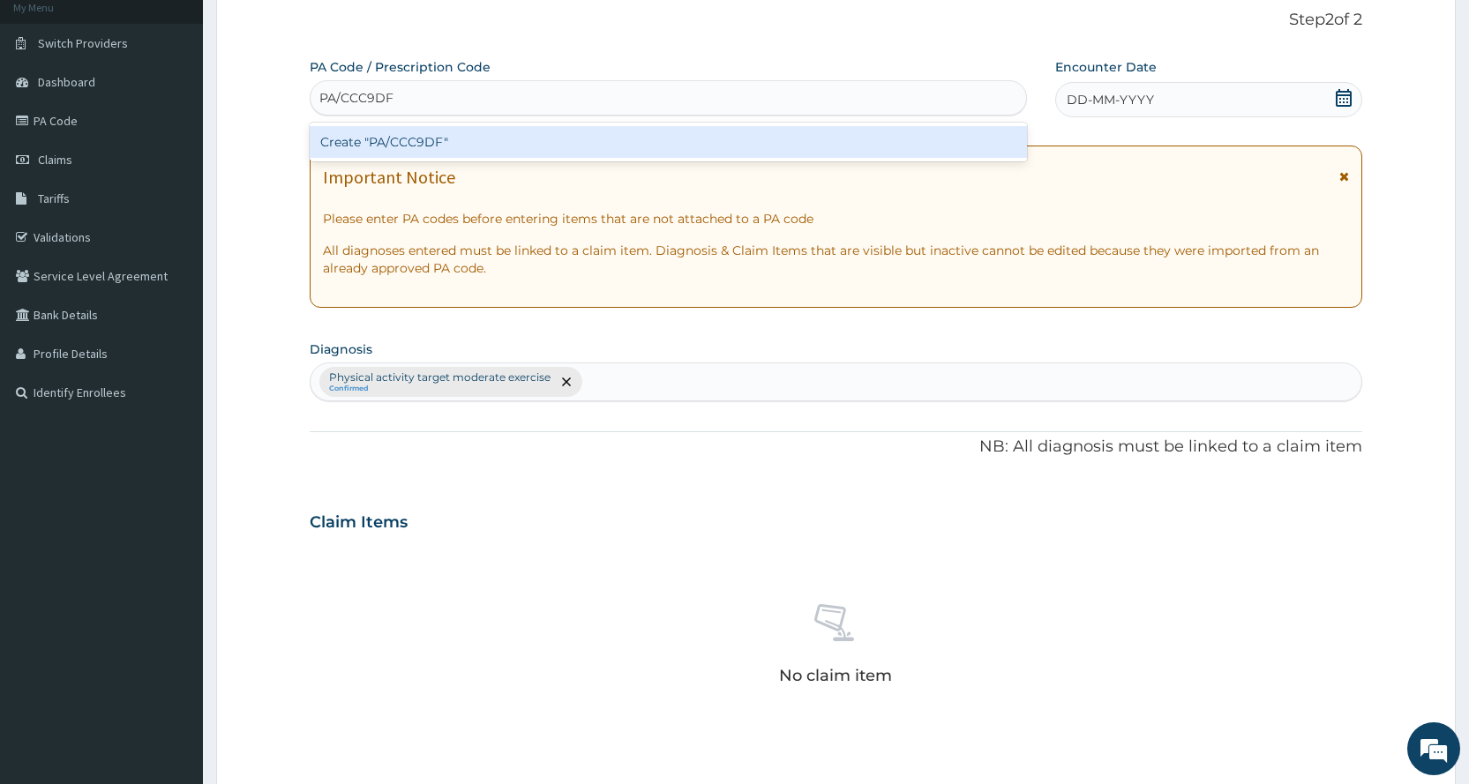
click at [840, 152] on div "Create "PA/CCC9DF"" at bounding box center [668, 142] width 716 height 32
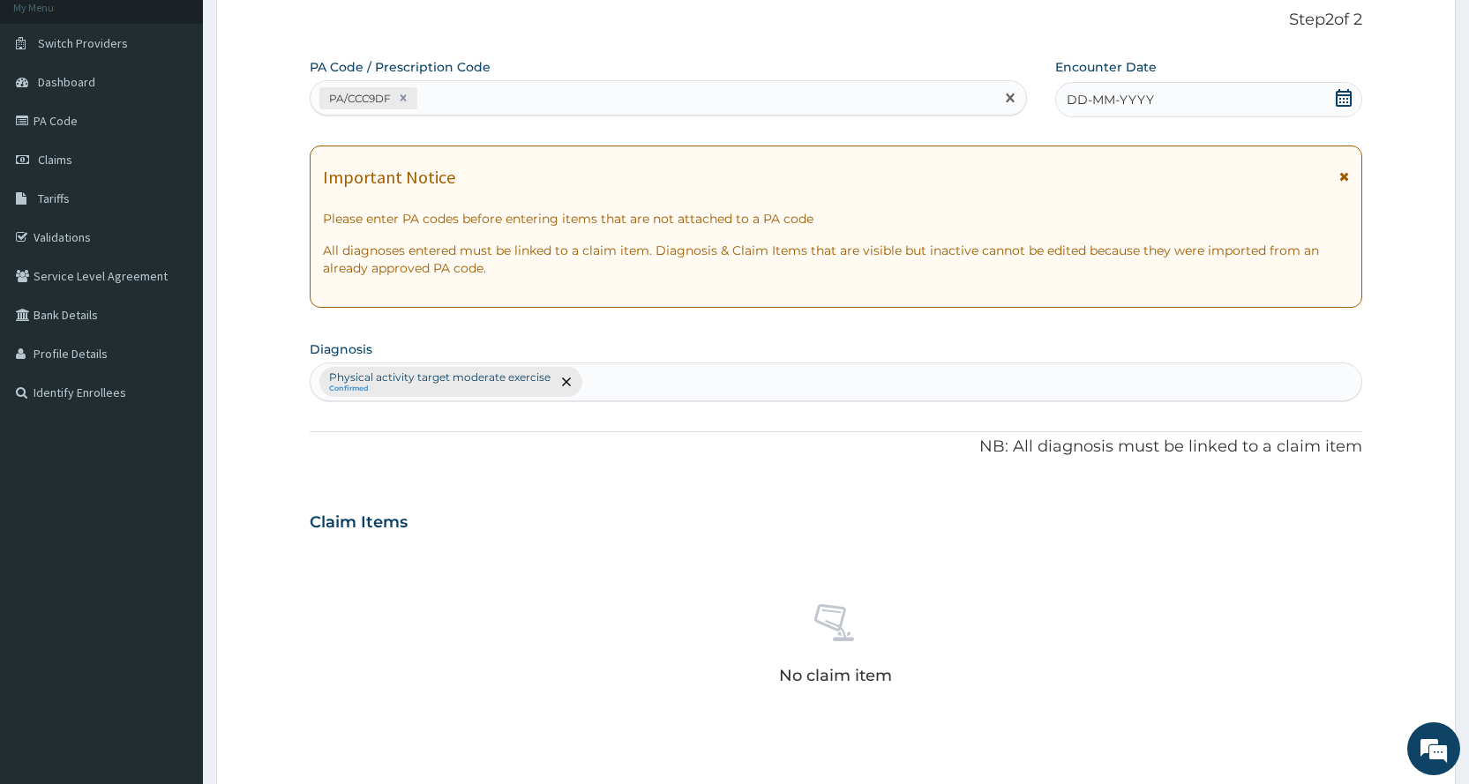
click at [1245, 96] on div "DD-MM-YYYY" at bounding box center [1208, 99] width 307 height 35
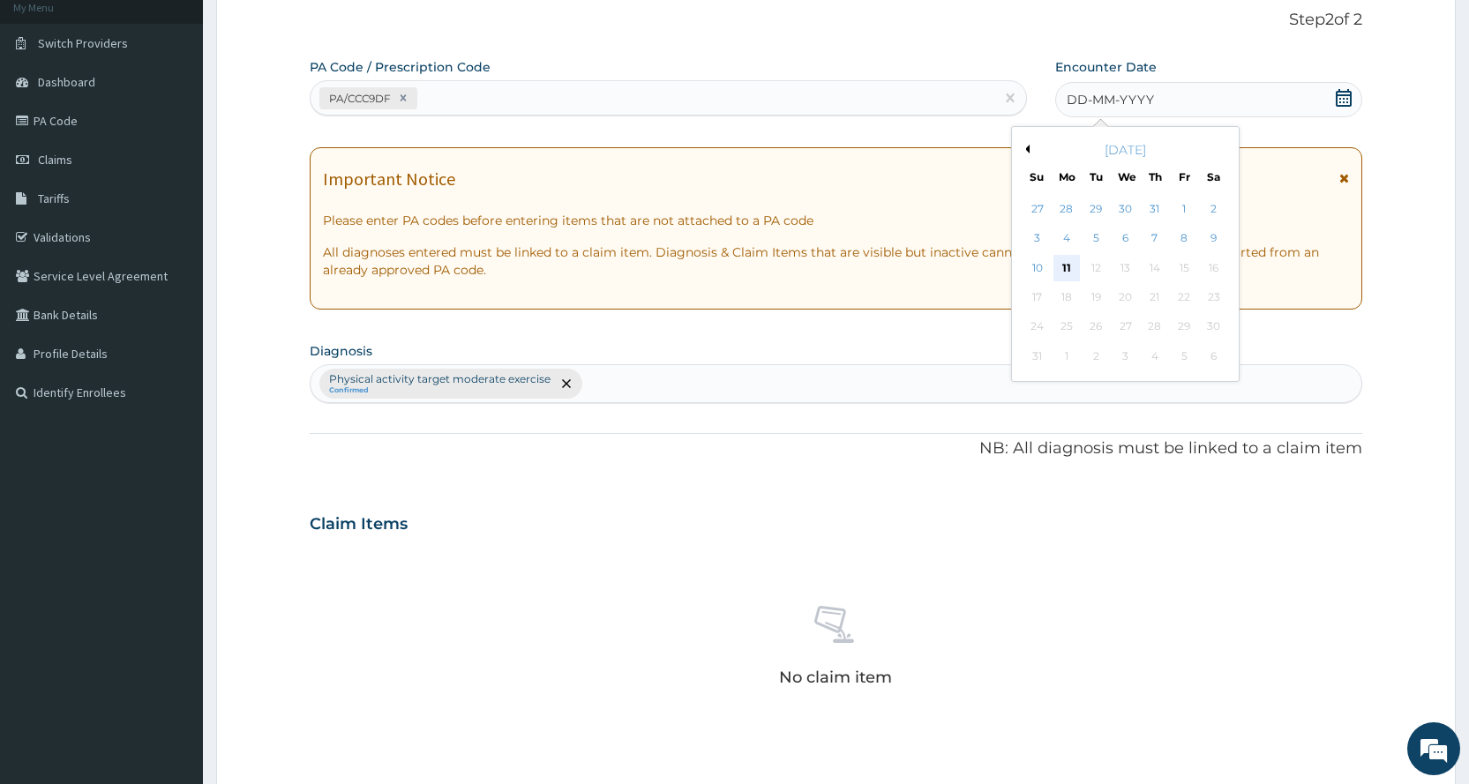
click at [1064, 272] on div "11" at bounding box center [1066, 268] width 26 height 26
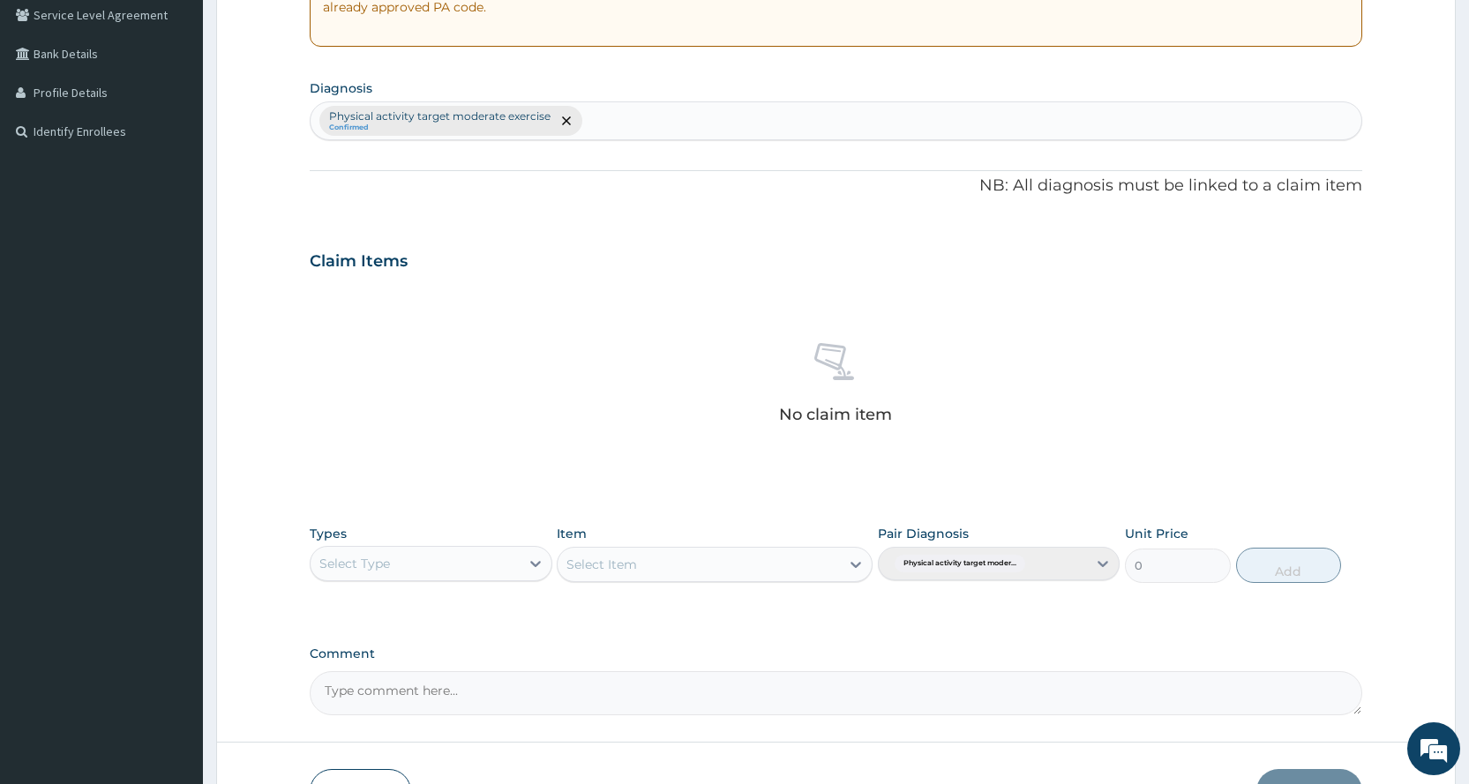
scroll to position [463, 0]
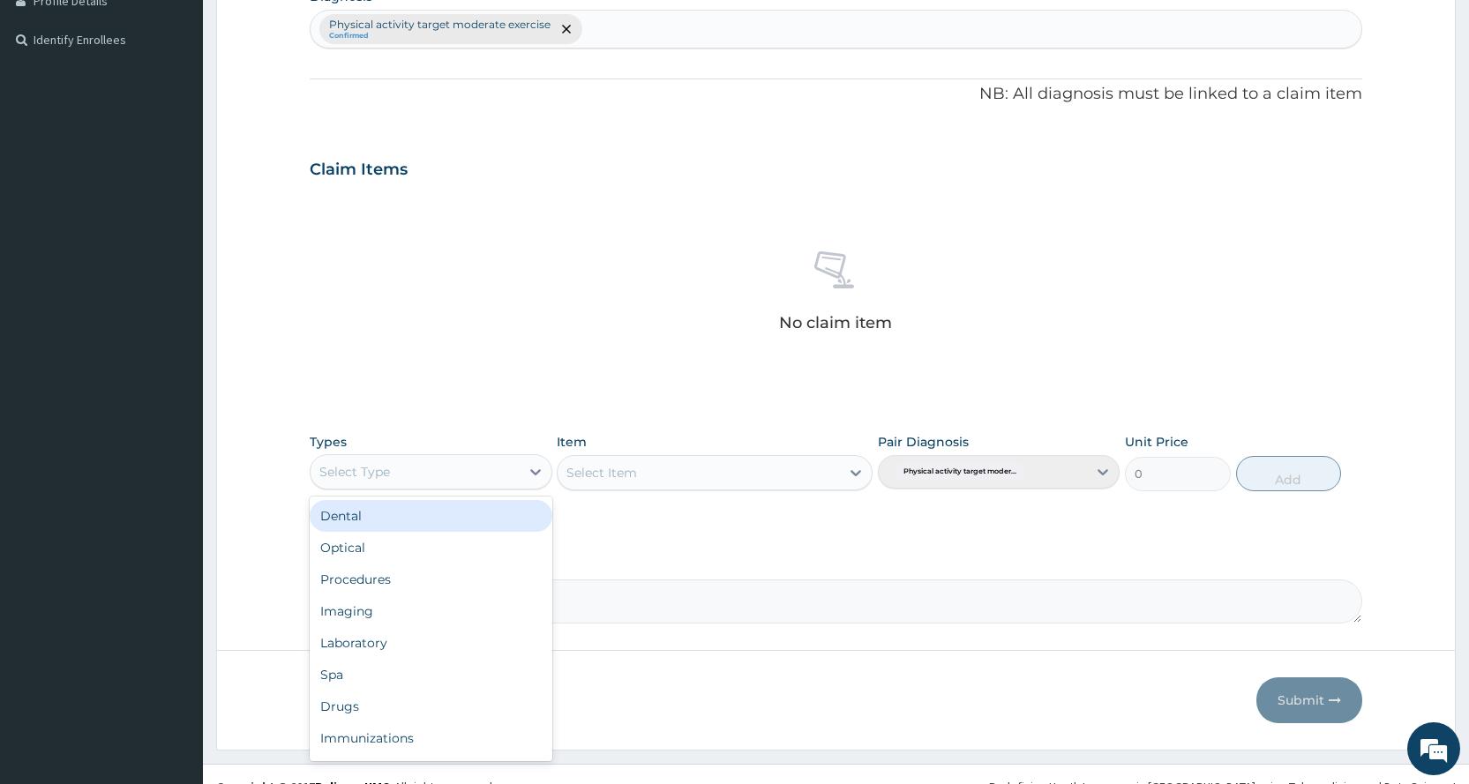
click at [359, 480] on div "Select Type" at bounding box center [354, 472] width 71 height 18
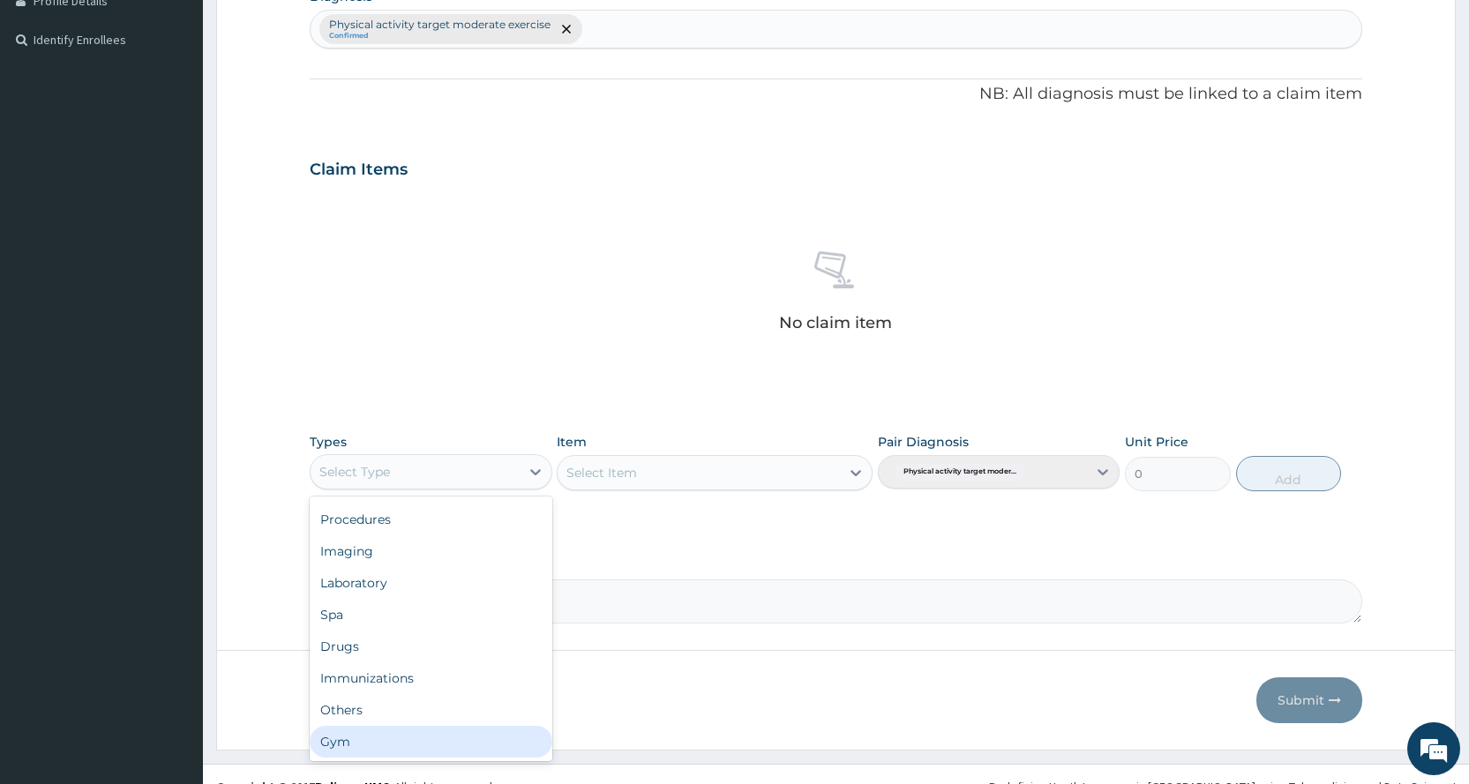
click at [385, 742] on div "Gym" at bounding box center [431, 742] width 242 height 32
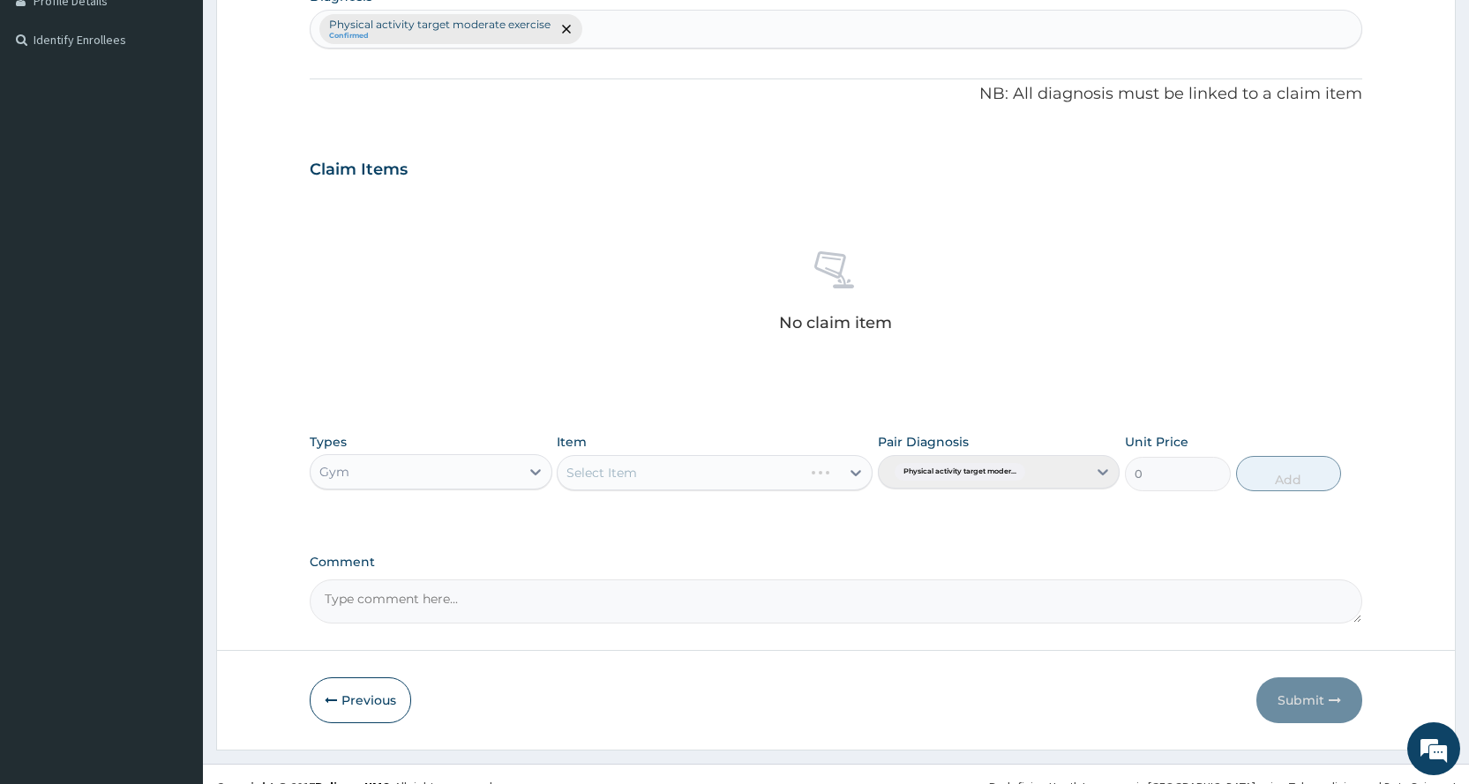
click at [671, 467] on div "Select Item" at bounding box center [715, 472] width 316 height 35
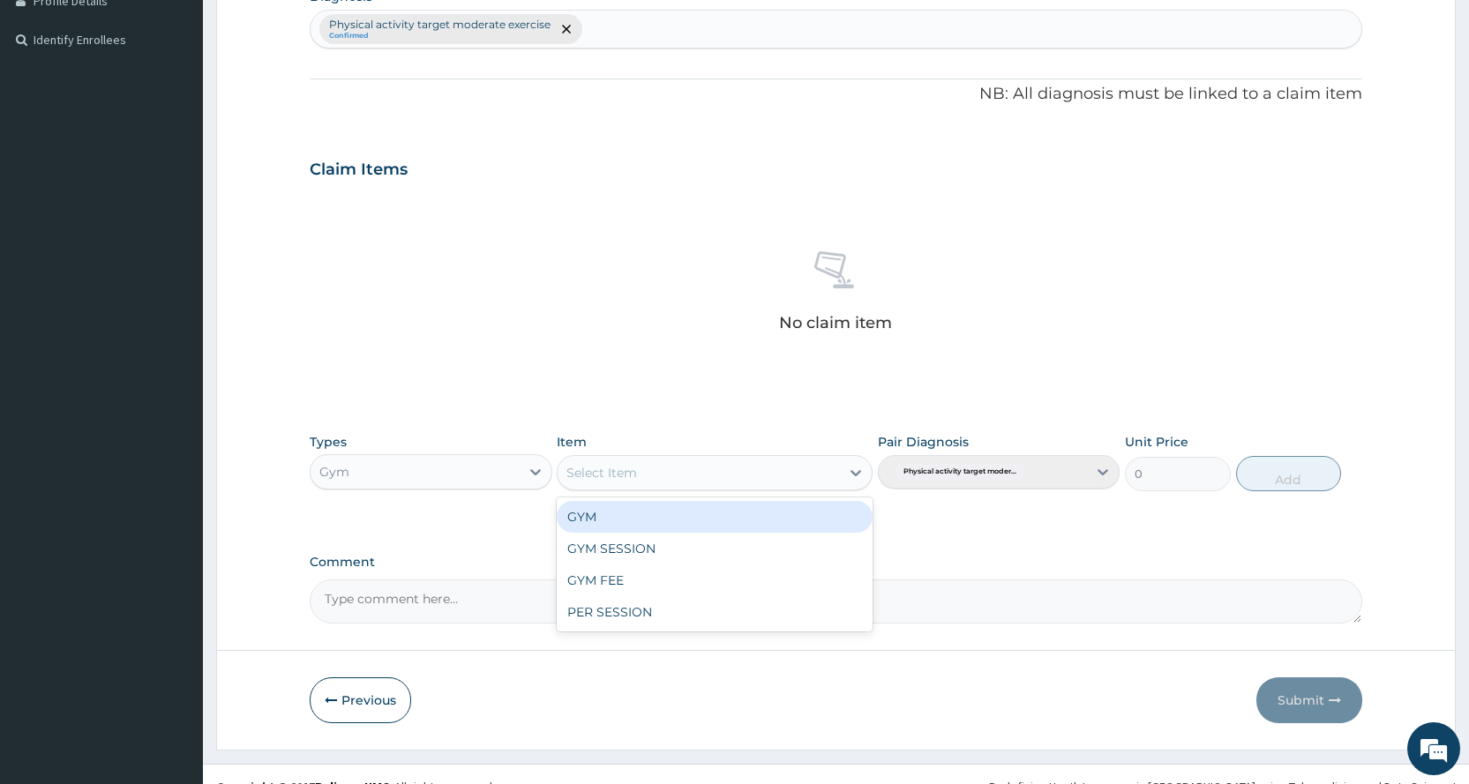
click at [678, 483] on div "Select Item" at bounding box center [698, 473] width 282 height 28
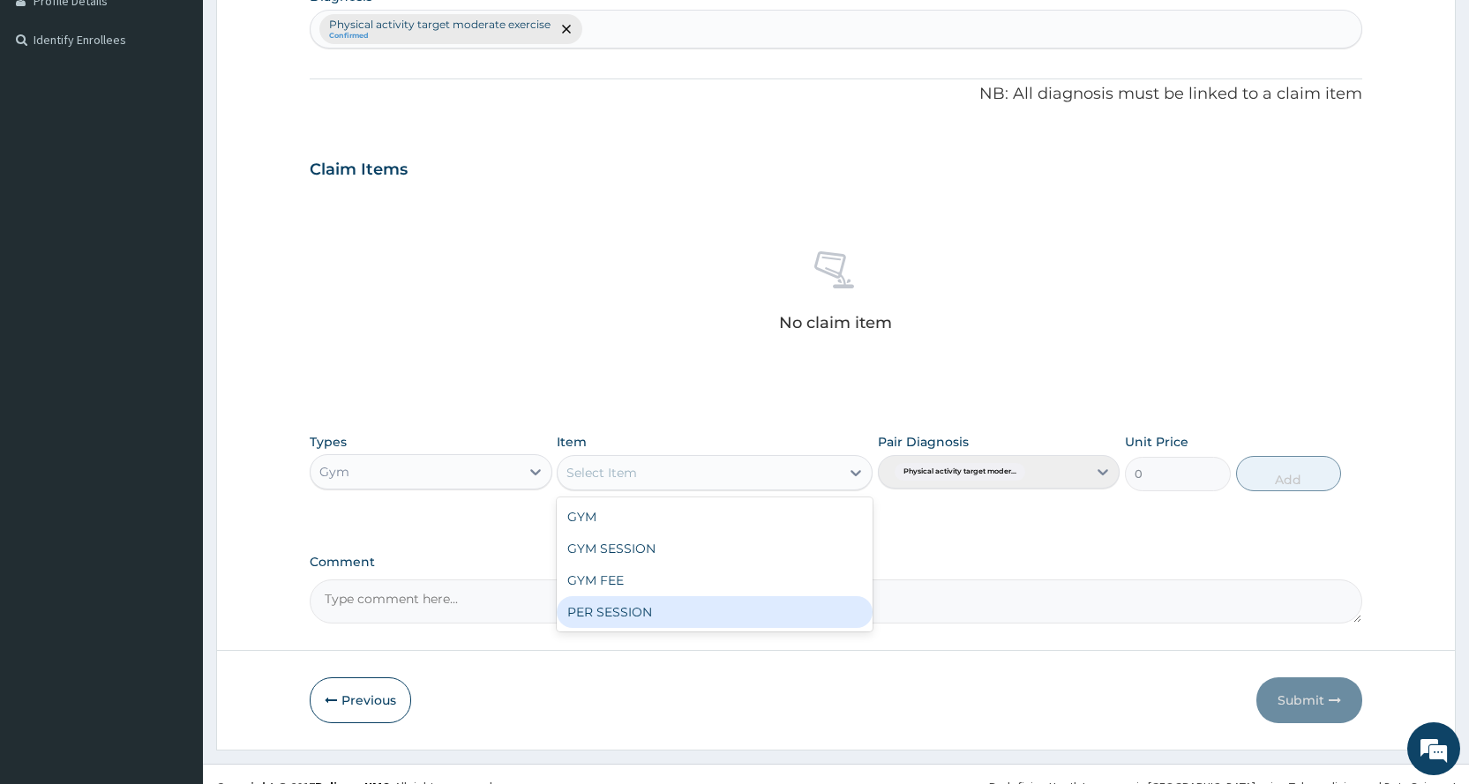
click at [691, 608] on div "PER SESSION" at bounding box center [715, 612] width 316 height 32
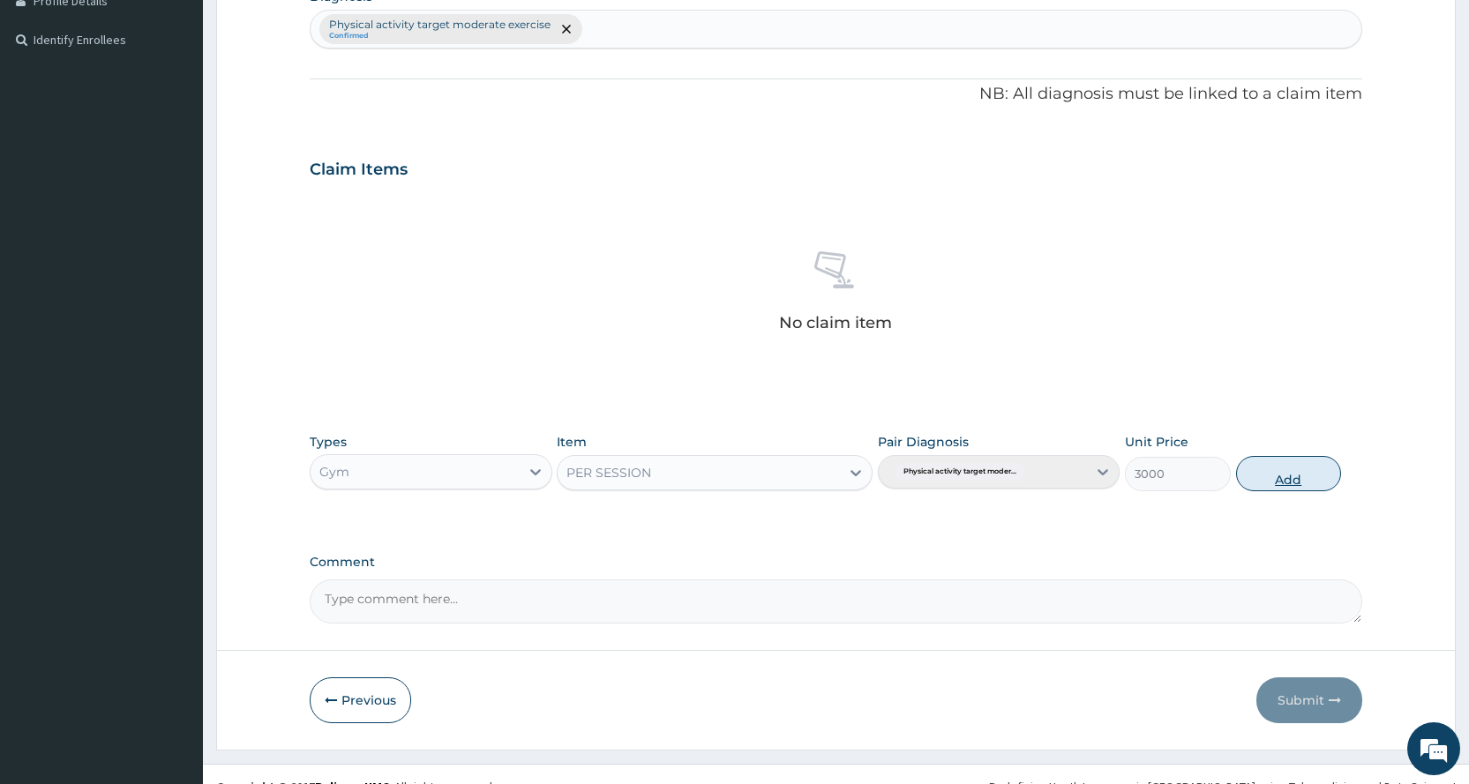
click at [1297, 470] on button "Add" at bounding box center [1288, 473] width 105 height 35
type input "0"
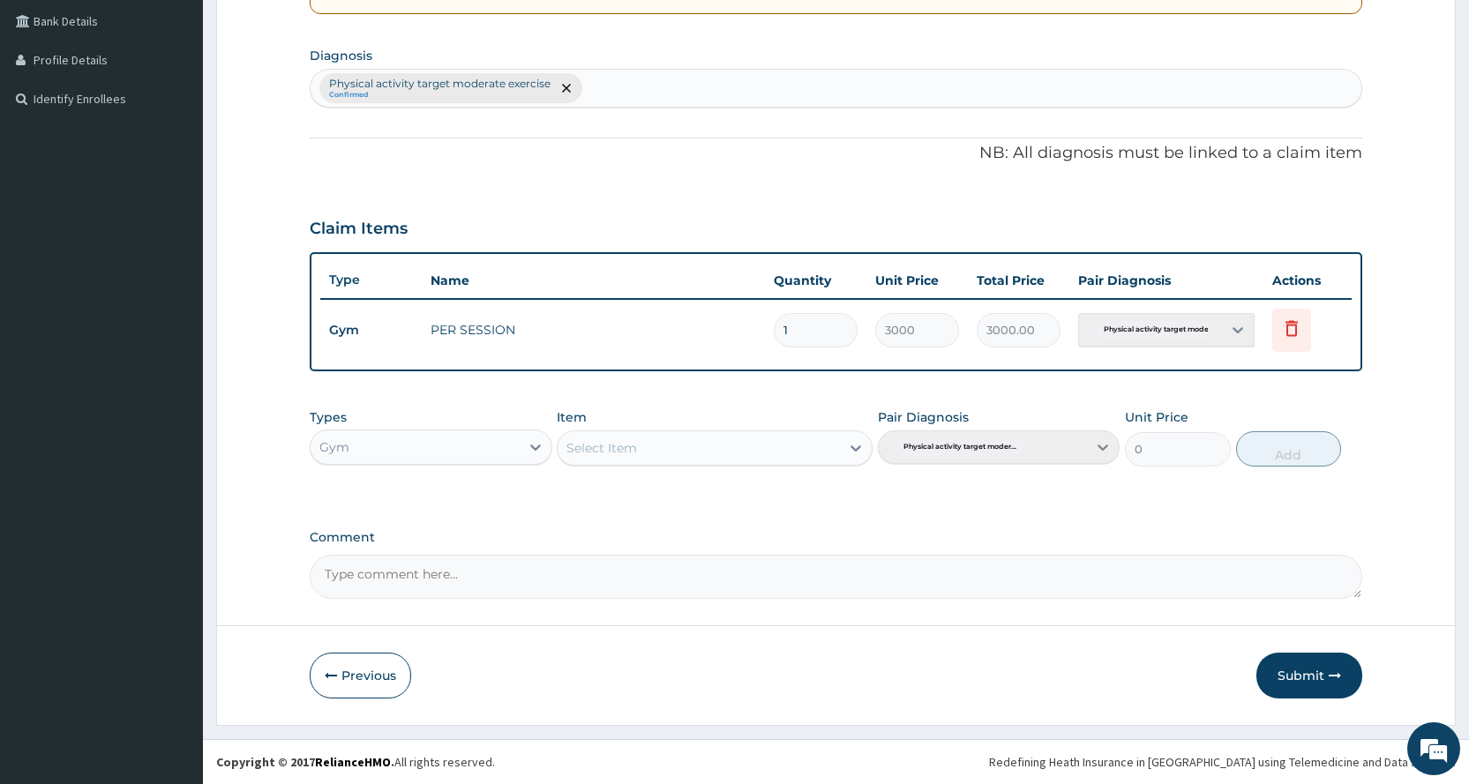
scroll to position [404, 0]
click at [1302, 665] on button "Submit" at bounding box center [1309, 676] width 106 height 46
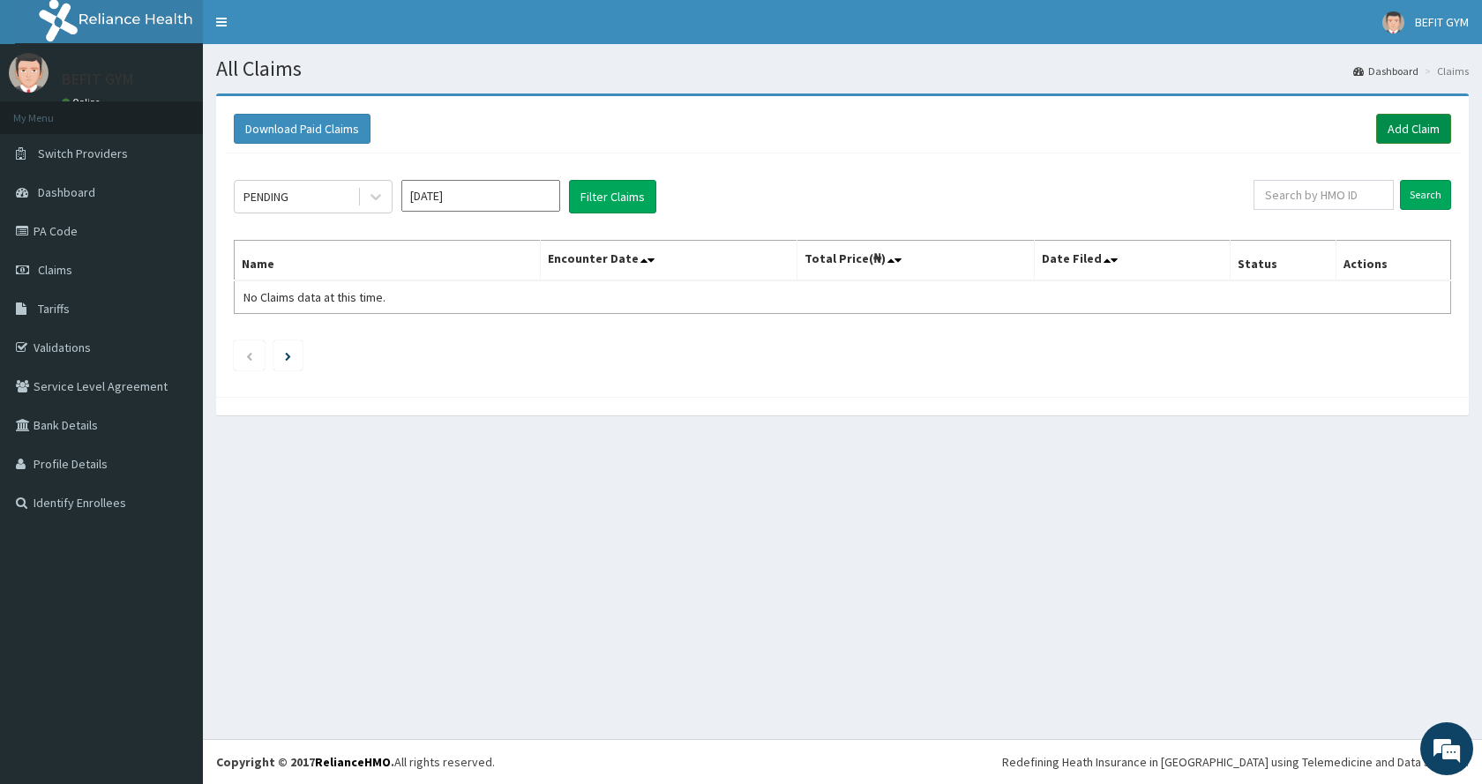
click at [1407, 121] on link "Add Claim" at bounding box center [1413, 129] width 75 height 30
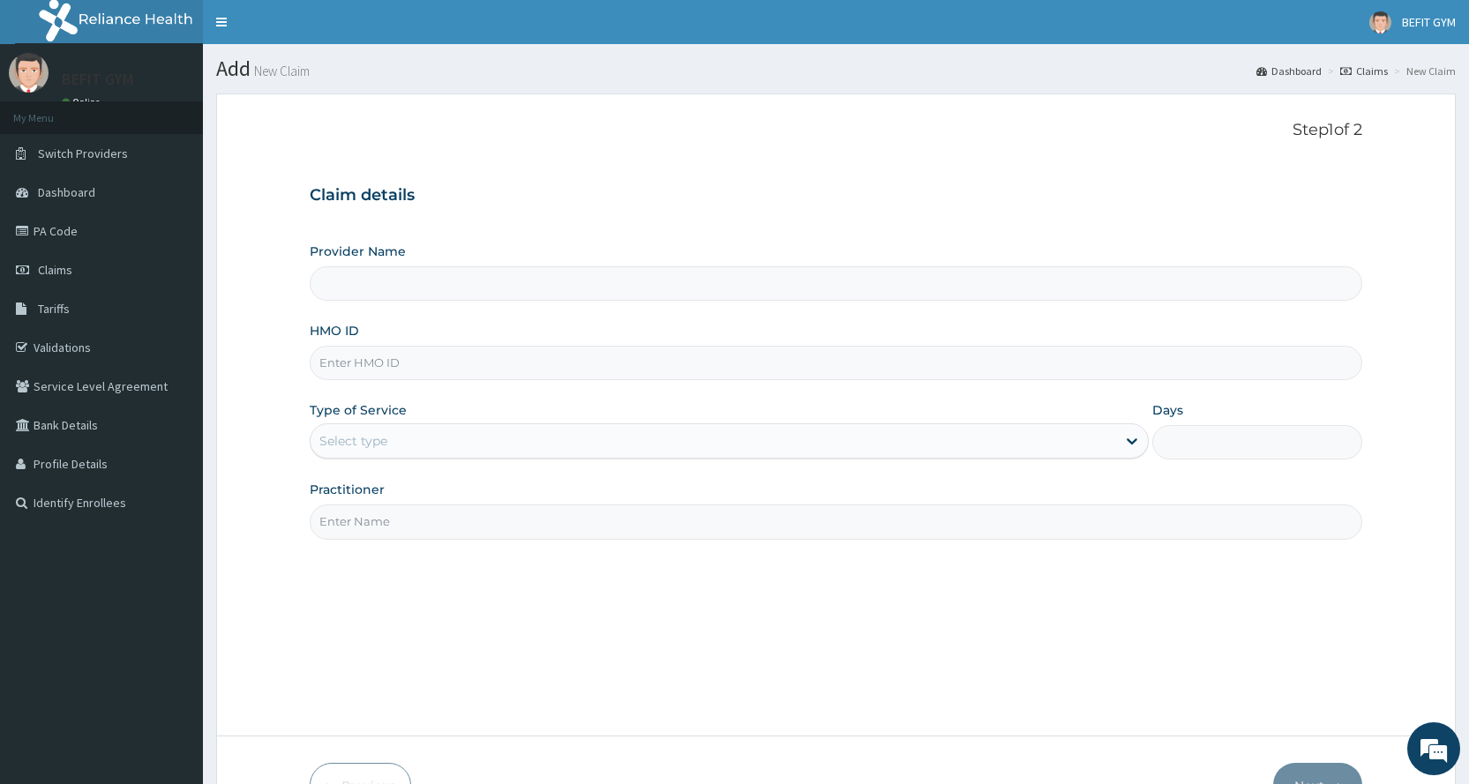
type input "BEFIT HEALTH AND FITNESS CENTRE"
type input "1"
click at [433, 370] on input "HMO ID" at bounding box center [836, 363] width 1052 height 34
type input "BIG/10031/A"
click at [437, 509] on input "Practitioner" at bounding box center [836, 521] width 1052 height 34
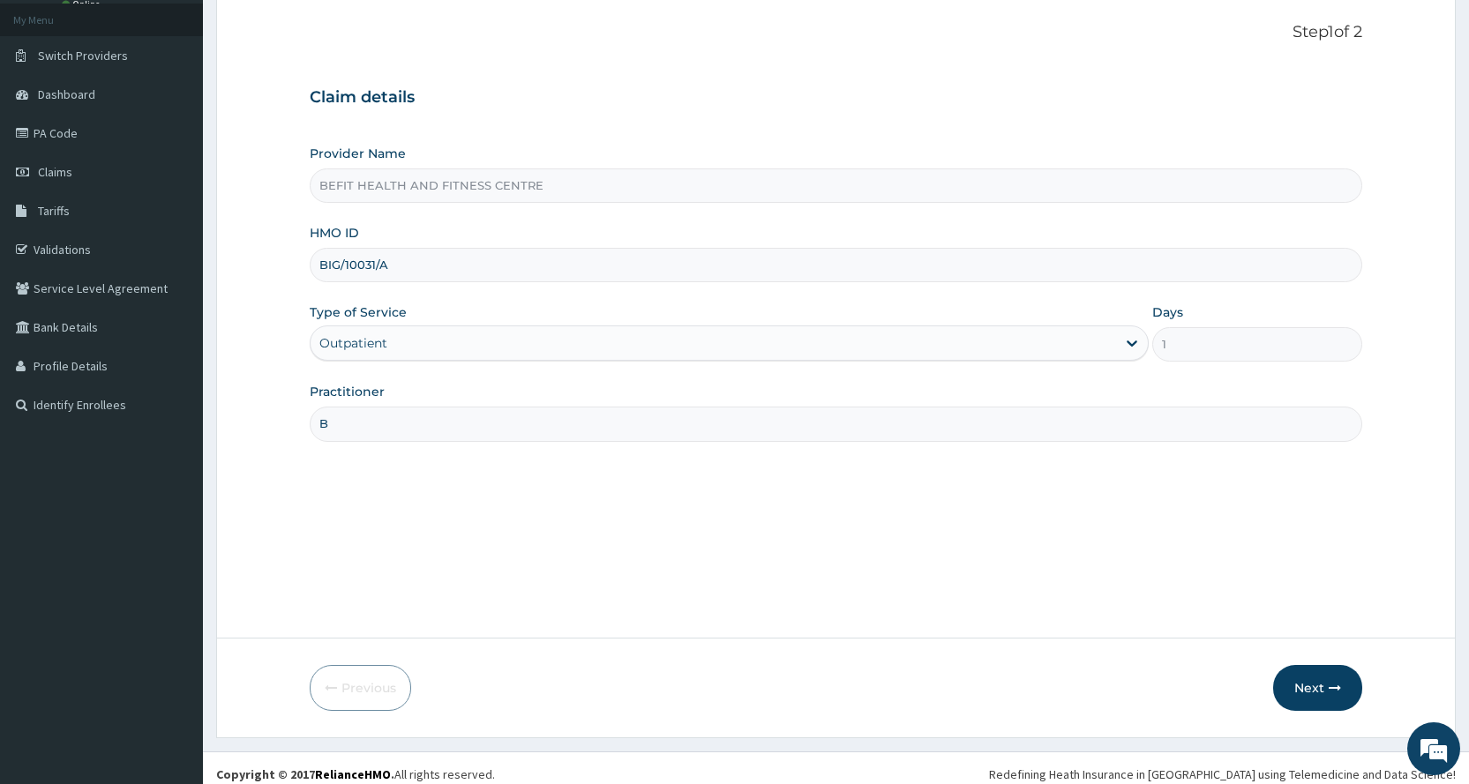
scroll to position [110, 0]
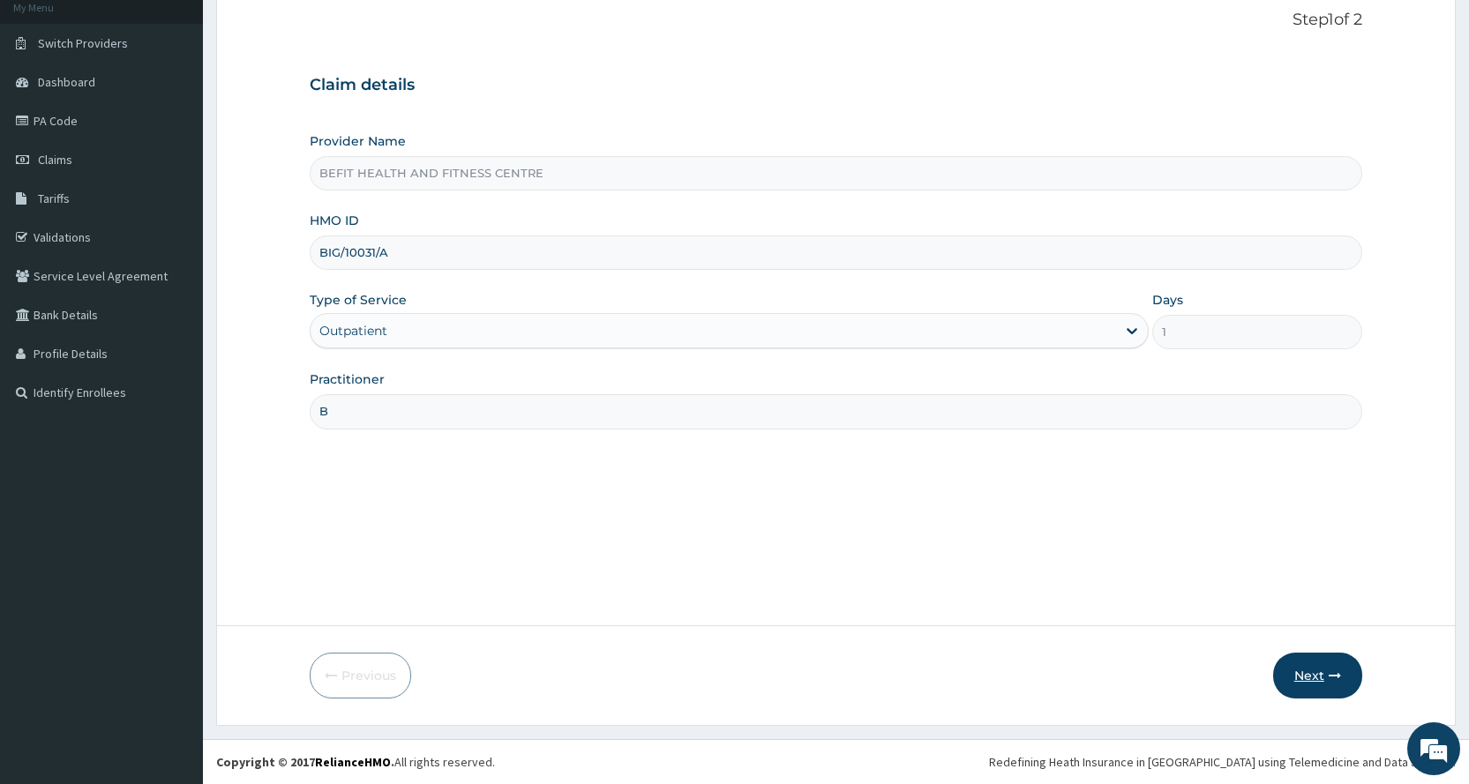
type input "B"
click at [1296, 667] on button "Next" at bounding box center [1317, 676] width 89 height 46
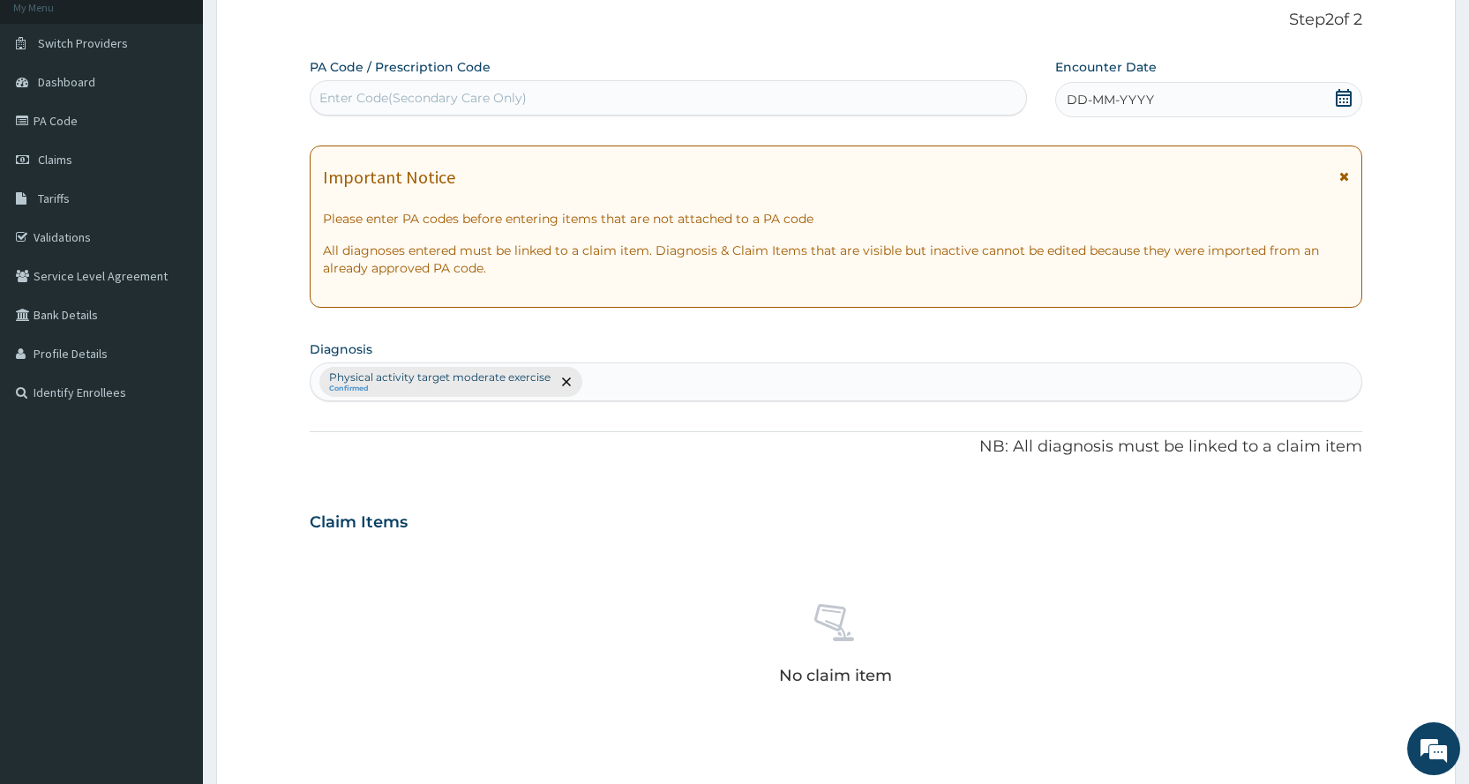
drag, startPoint x: 575, startPoint y: 62, endPoint x: 579, endPoint y: 101, distance: 39.8
click at [575, 87] on div "PA Code / Prescription Code Enter Code(Secondary Care Only)" at bounding box center [668, 86] width 716 height 57
click at [579, 101] on div "Enter Code(Secondary Care Only)" at bounding box center [667, 98] width 714 height 28
type input "PA/B4DCFF"
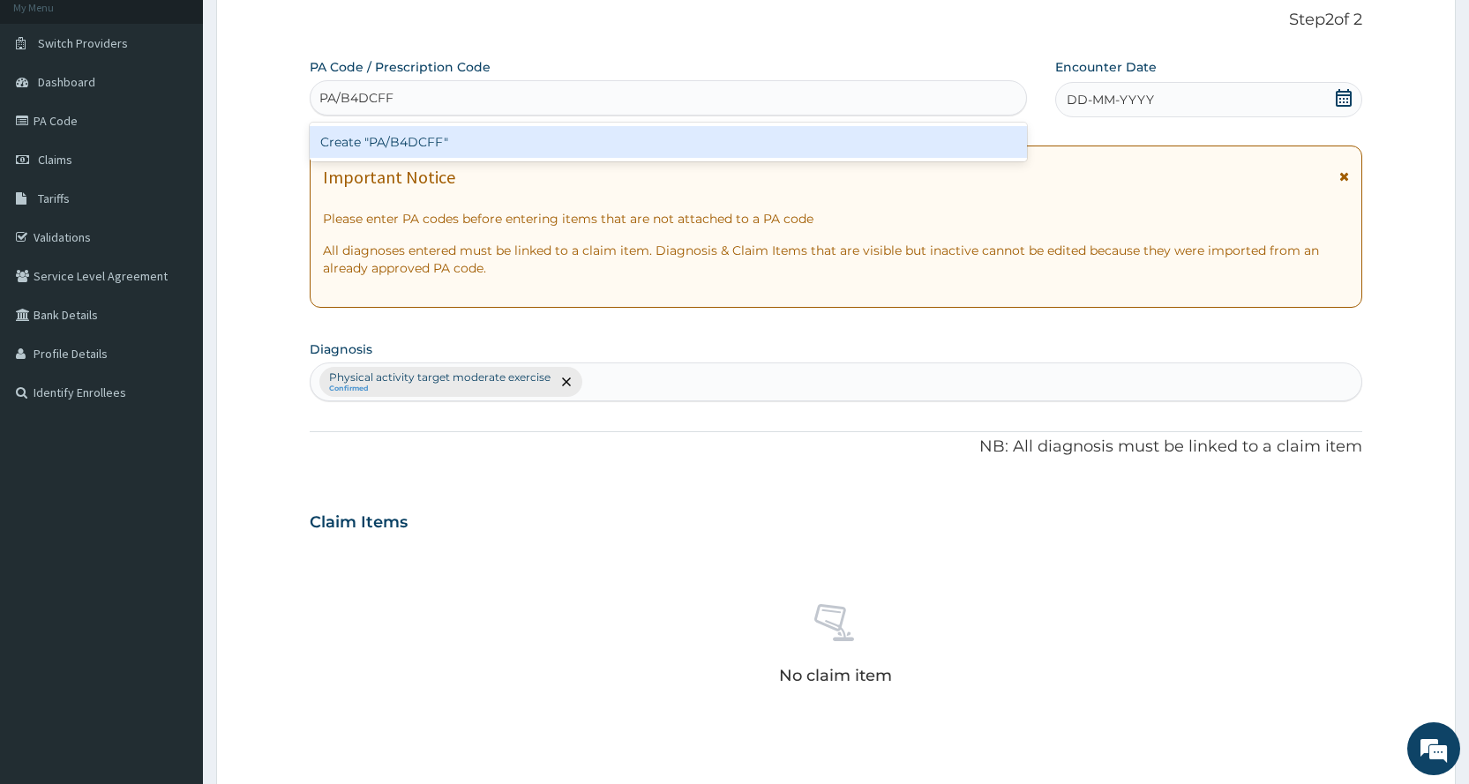
click at [667, 135] on div "Create "PA/B4DCFF"" at bounding box center [668, 142] width 716 height 32
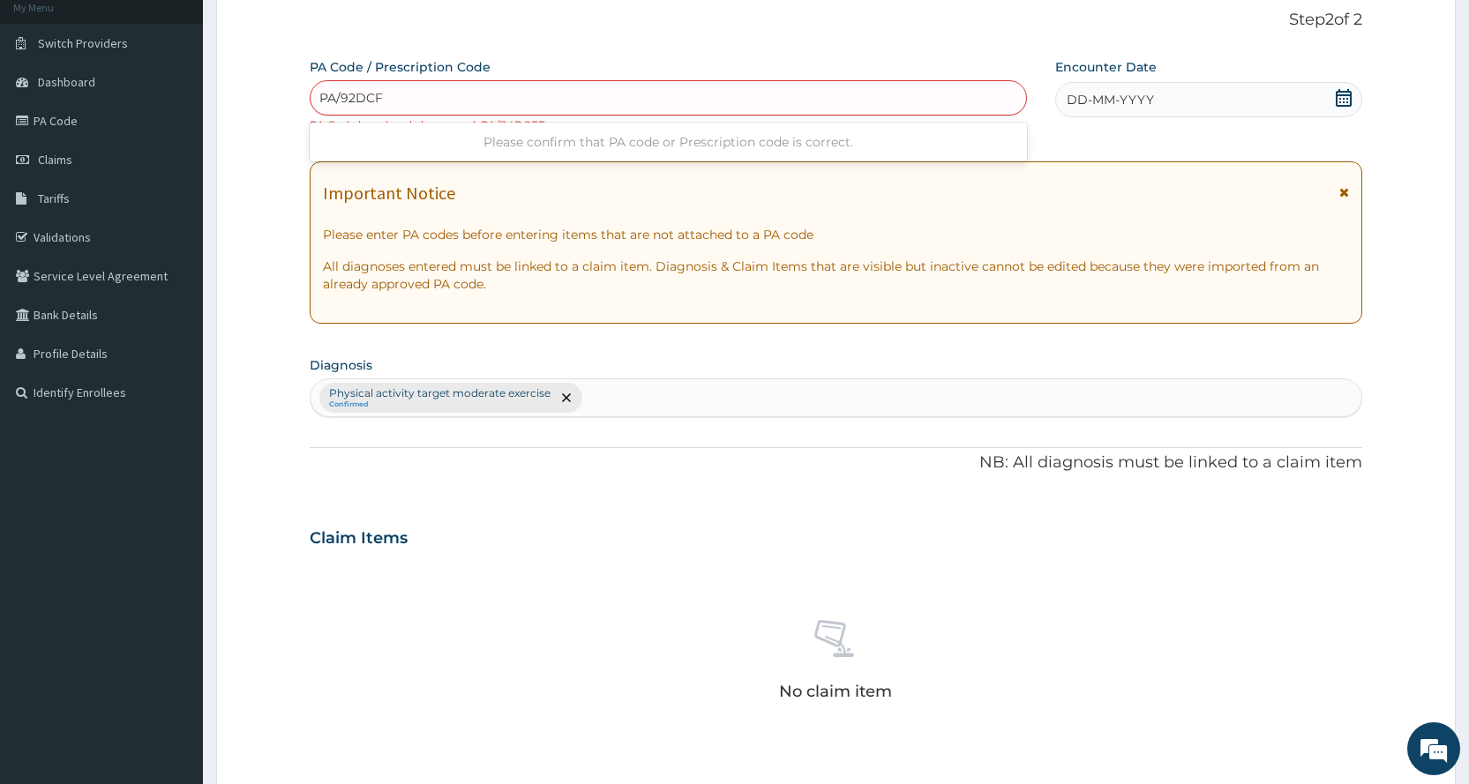
type input "PA/92DCF5"
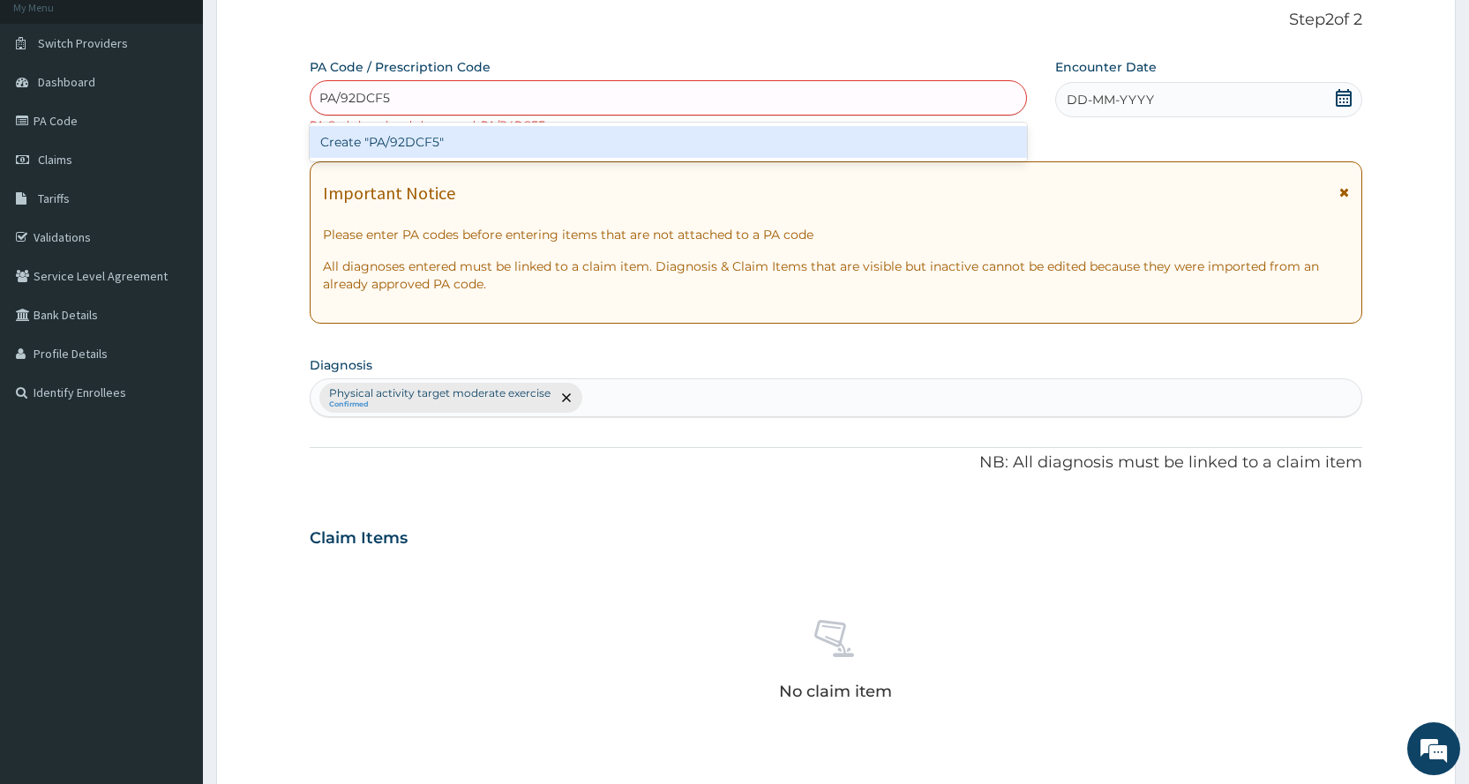
click at [651, 154] on div "Create "PA/92DCF5"" at bounding box center [668, 142] width 716 height 32
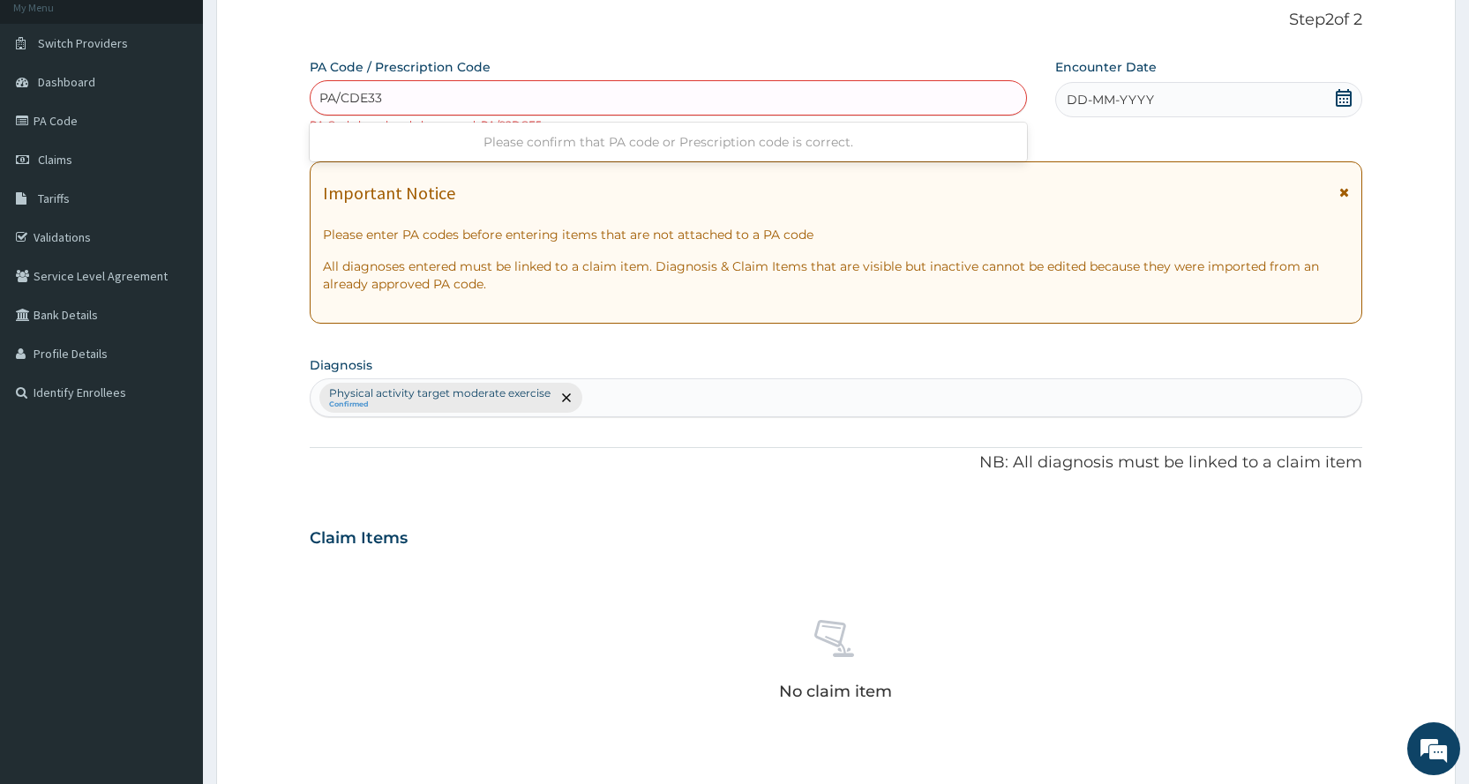
type input "PA/CDE337"
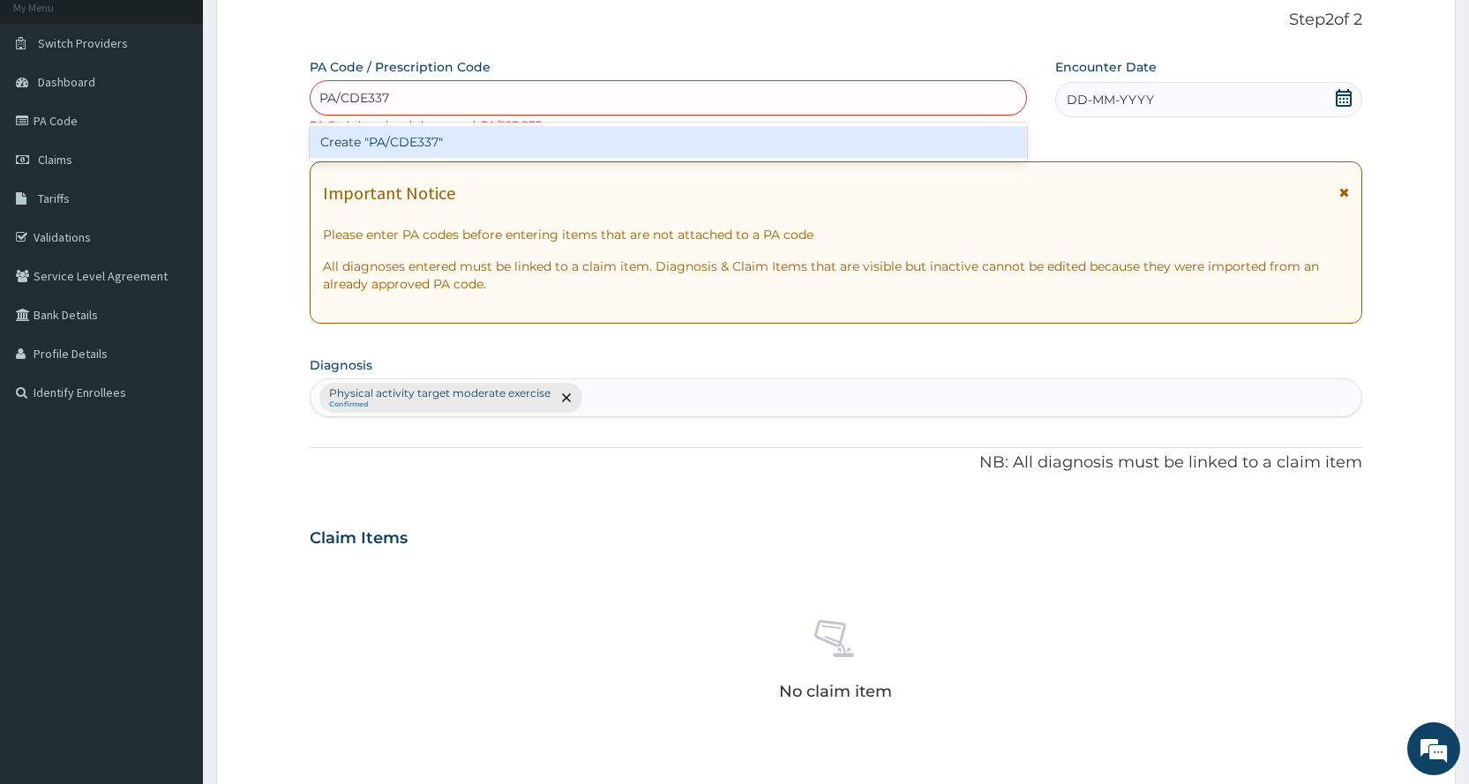
click at [651, 154] on div "Create "PA/CDE337"" at bounding box center [668, 142] width 716 height 32
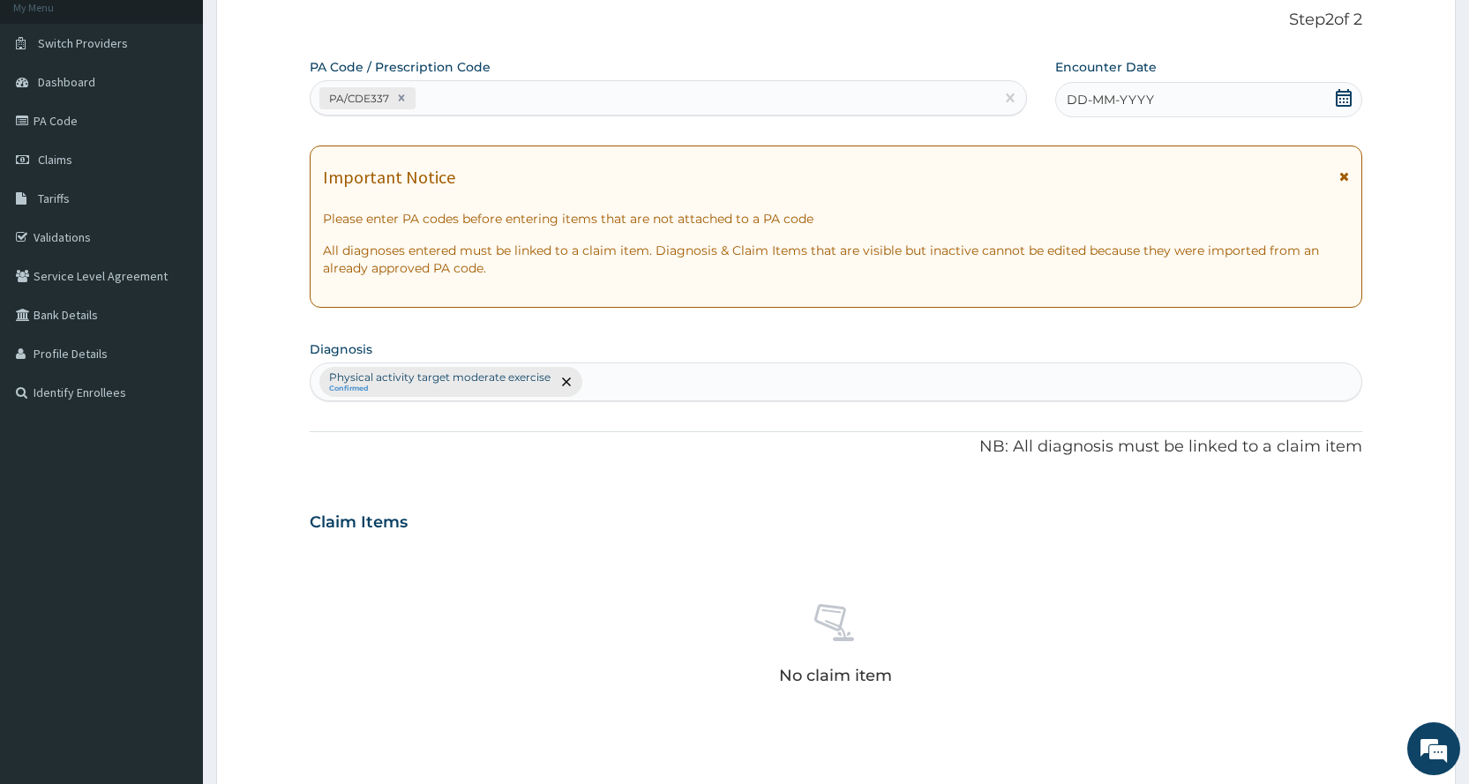
click at [1301, 103] on div "DD-MM-YYYY" at bounding box center [1208, 99] width 307 height 35
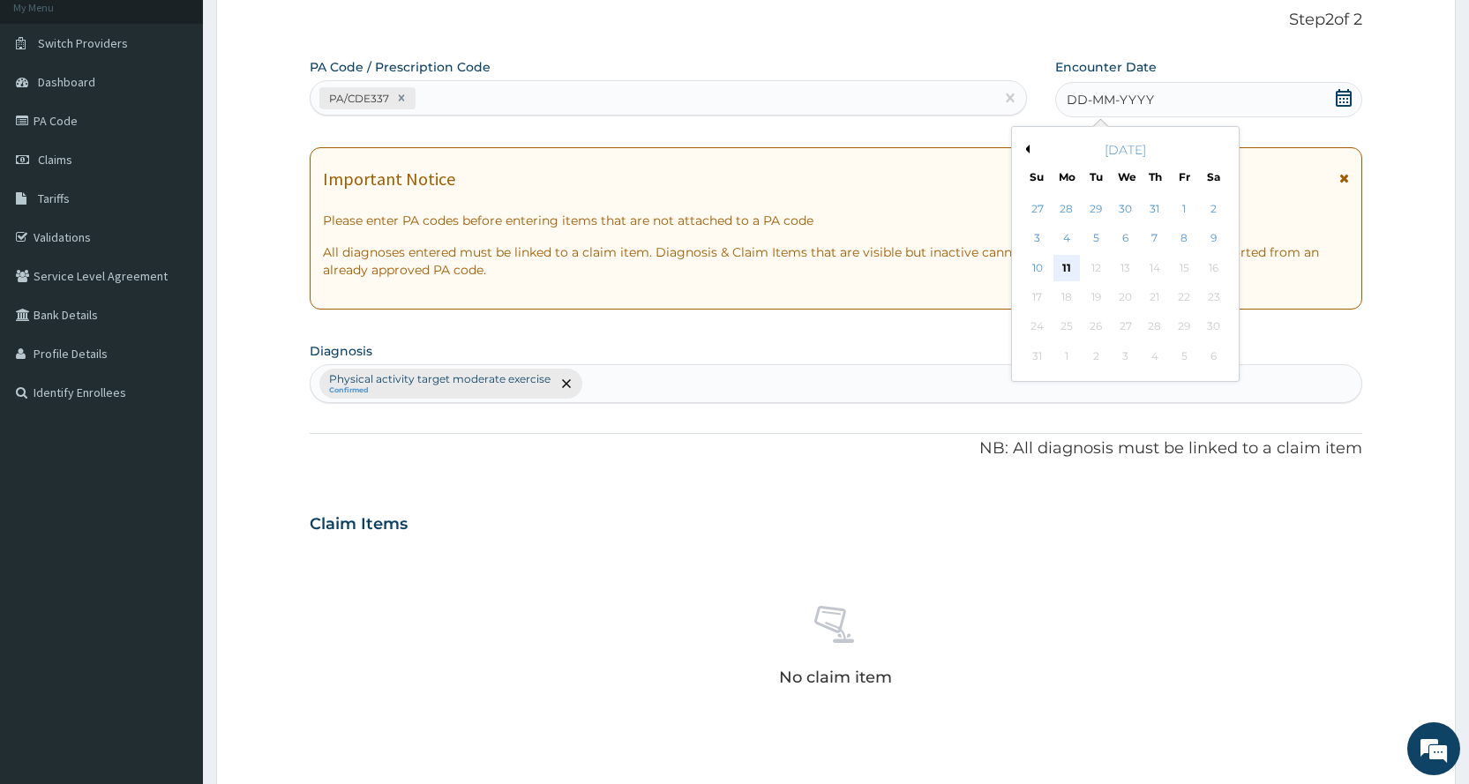
click at [1068, 265] on div "11" at bounding box center [1066, 268] width 26 height 26
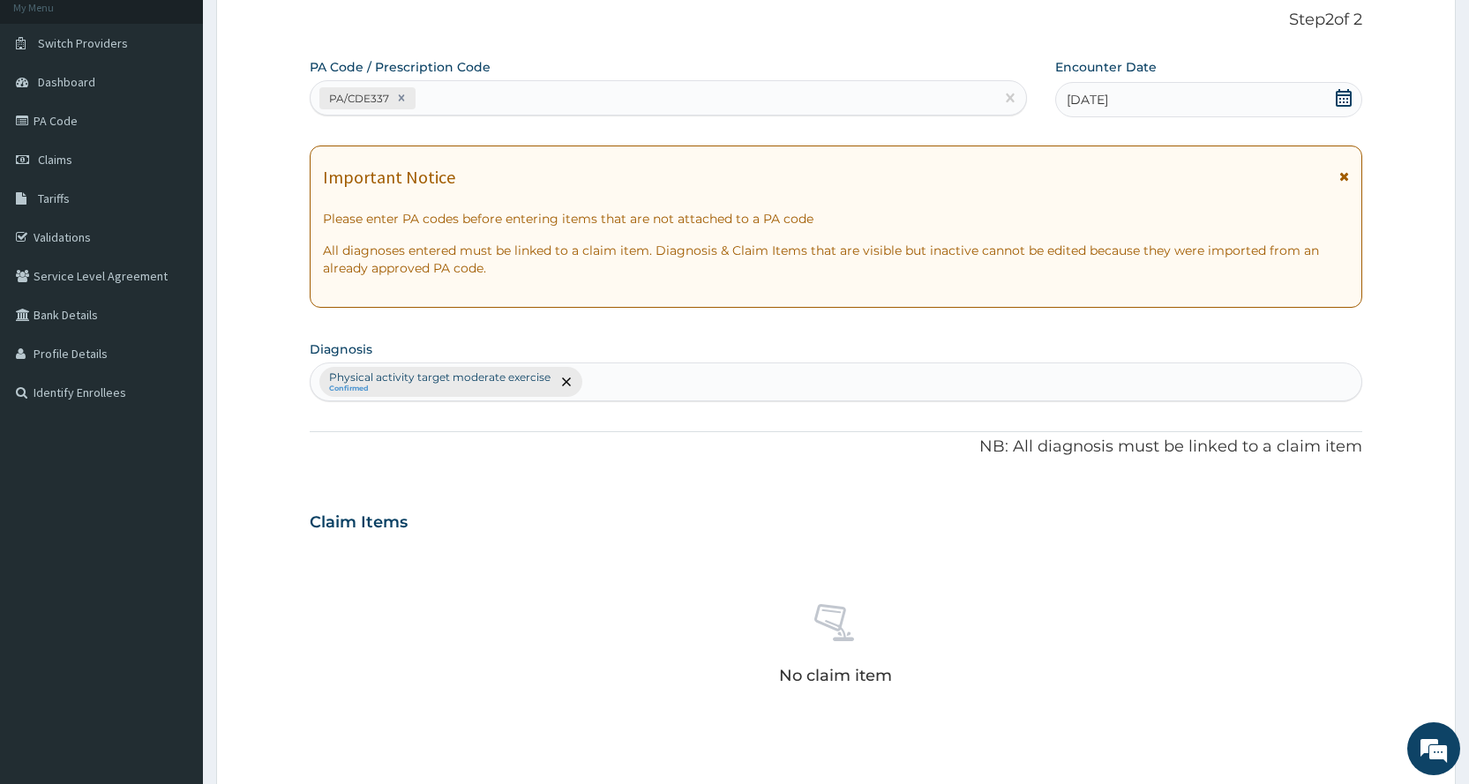
scroll to position [488, 0]
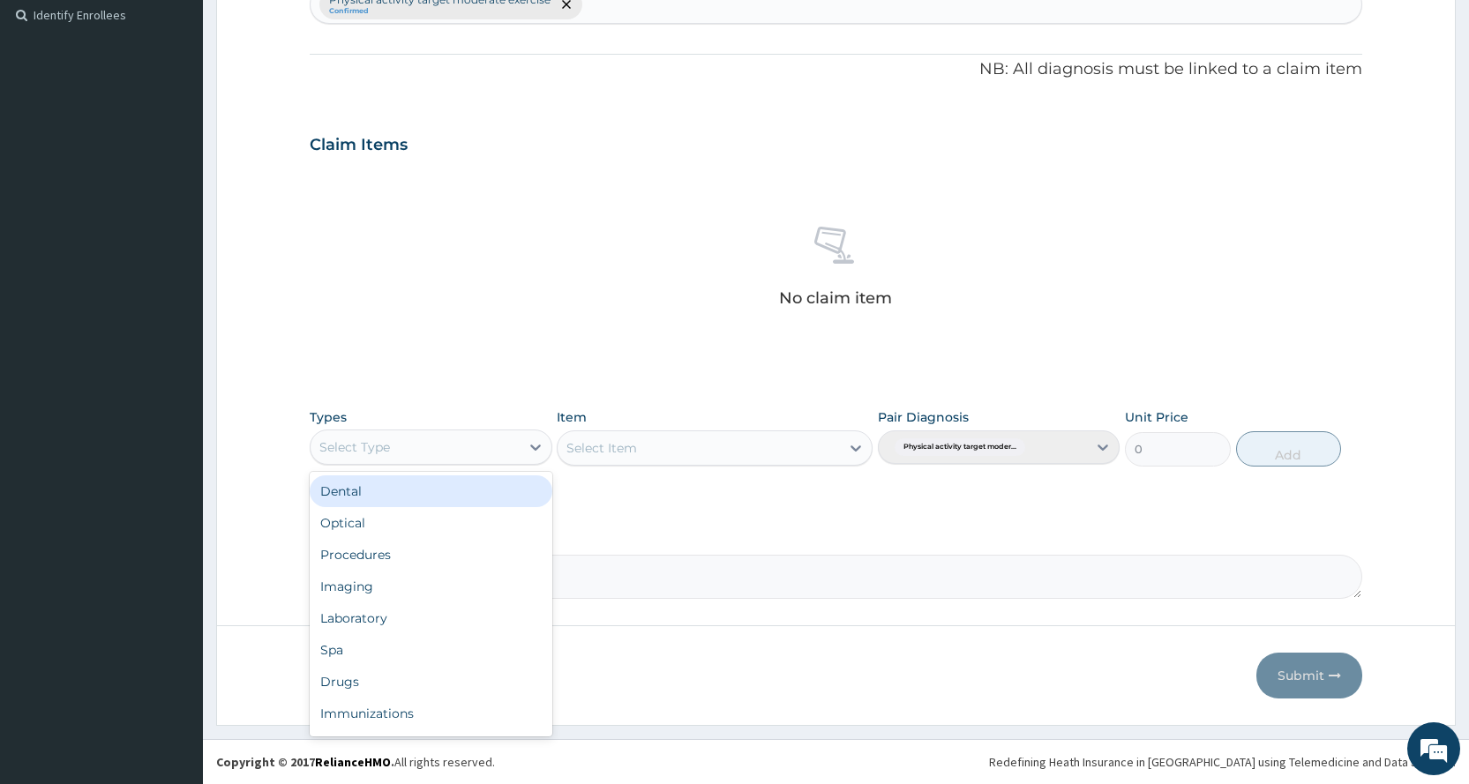
click at [470, 451] on div "Select Type" at bounding box center [414, 447] width 208 height 28
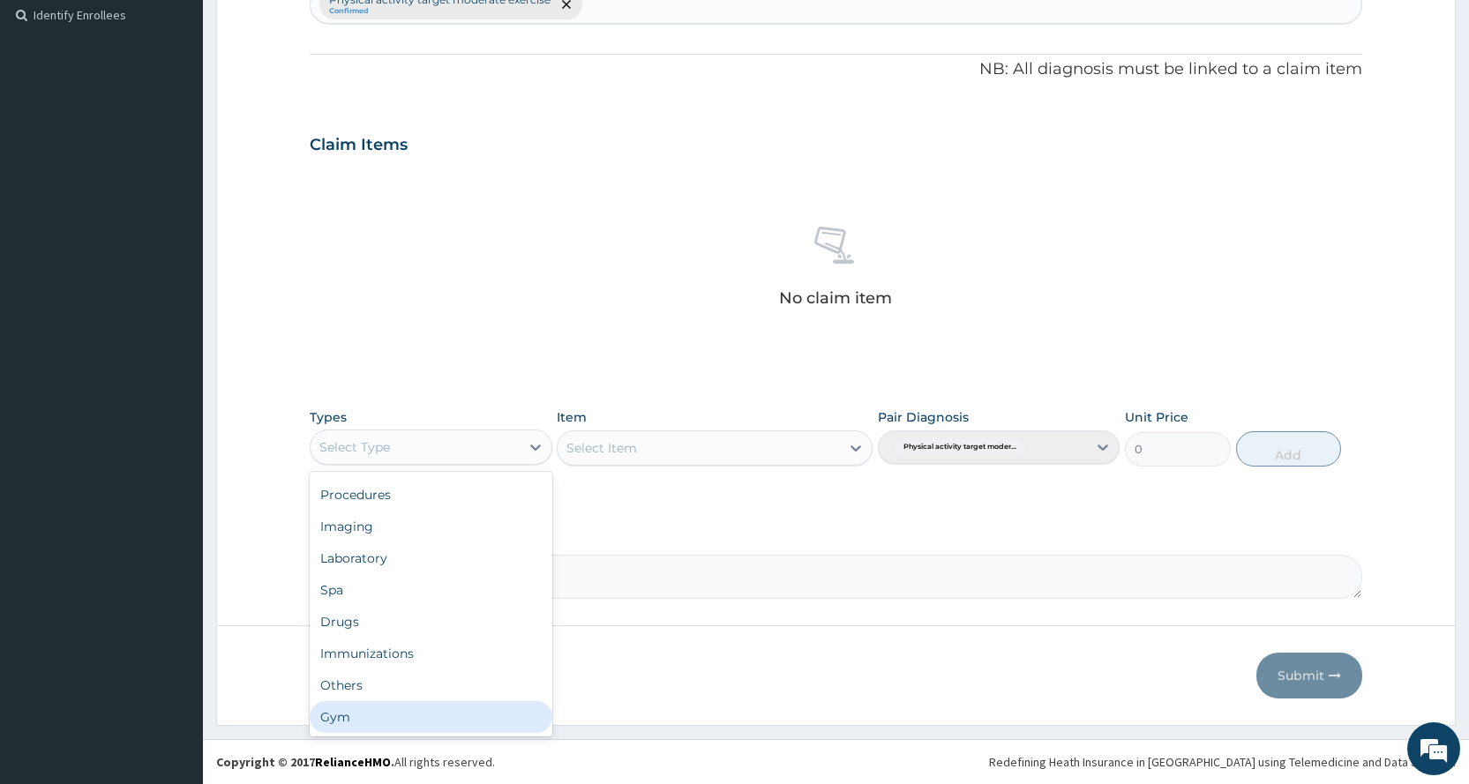
click at [360, 725] on div "Gym" at bounding box center [431, 717] width 242 height 32
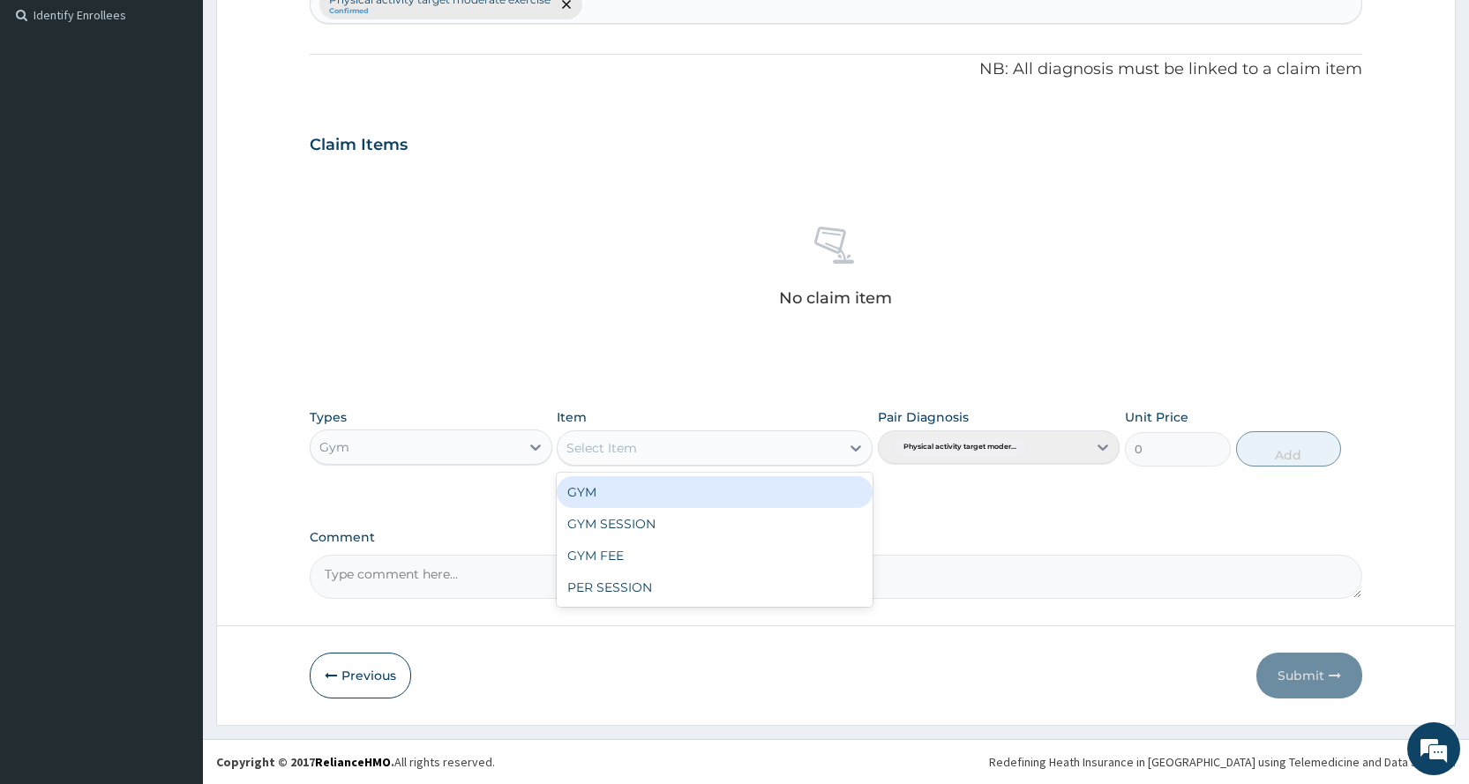
click at [754, 439] on div "Select Item" at bounding box center [698, 448] width 282 height 28
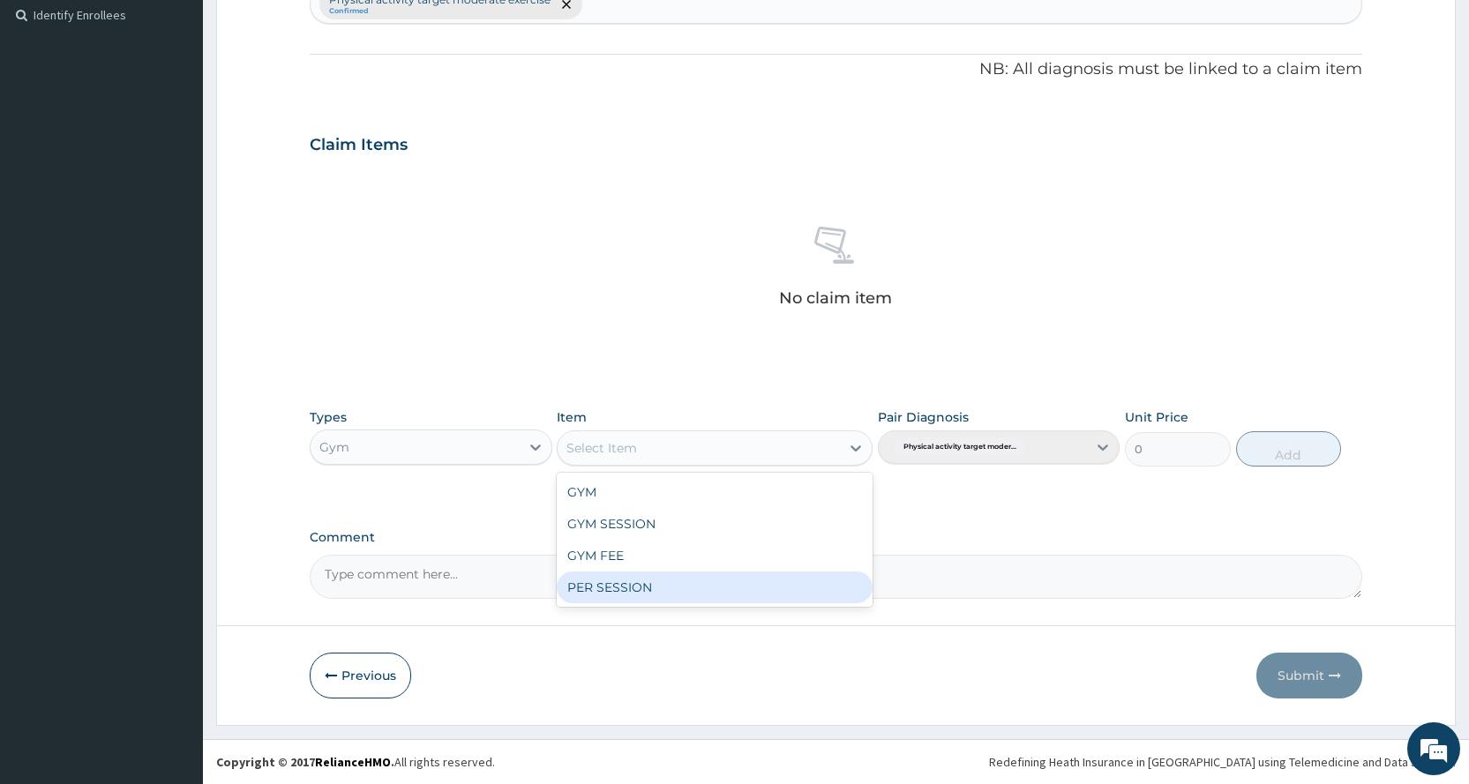
click at [779, 598] on div "PER SESSION" at bounding box center [715, 588] width 316 height 32
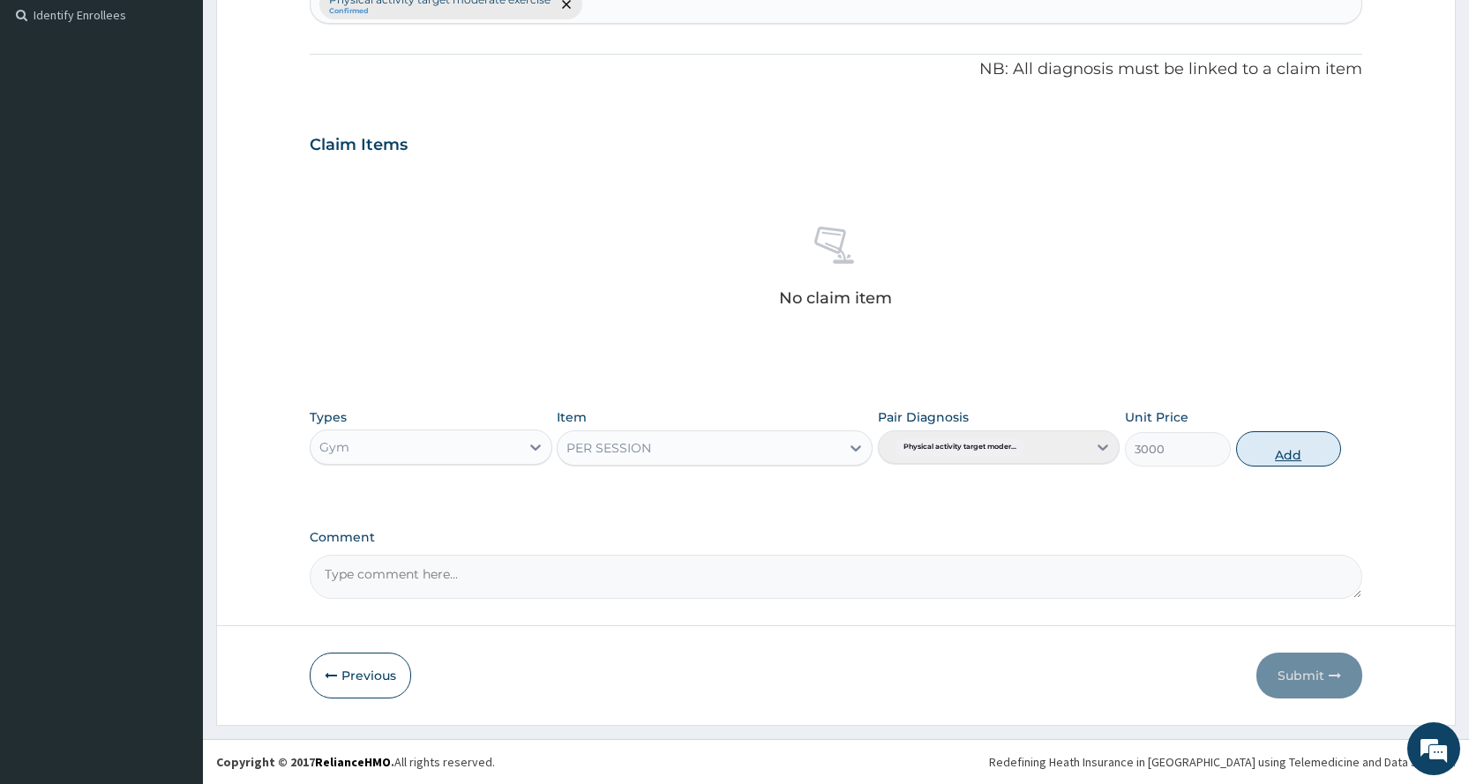
click at [1288, 443] on button "Add" at bounding box center [1288, 448] width 105 height 35
type input "0"
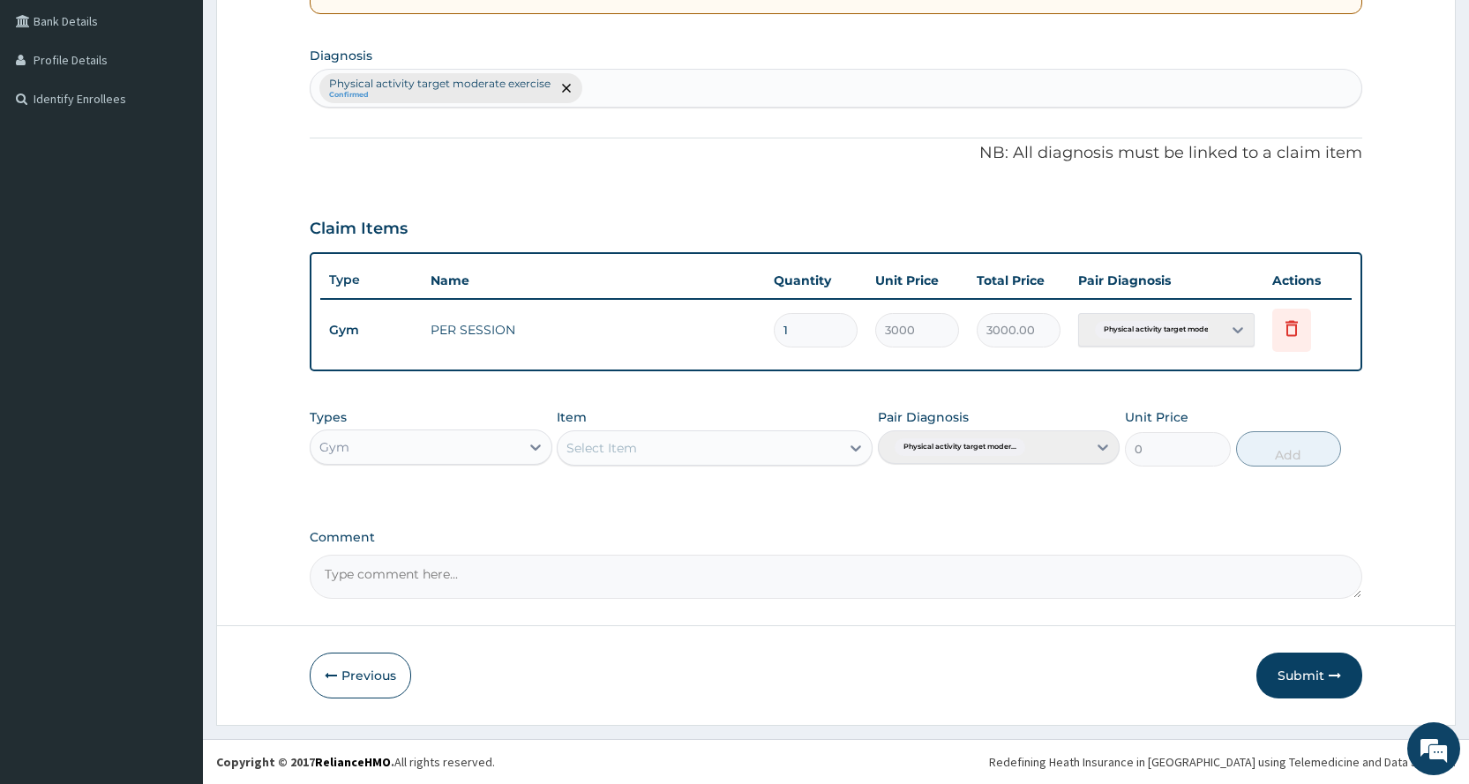
scroll to position [404, 0]
click at [1281, 685] on button "Submit" at bounding box center [1309, 676] width 106 height 46
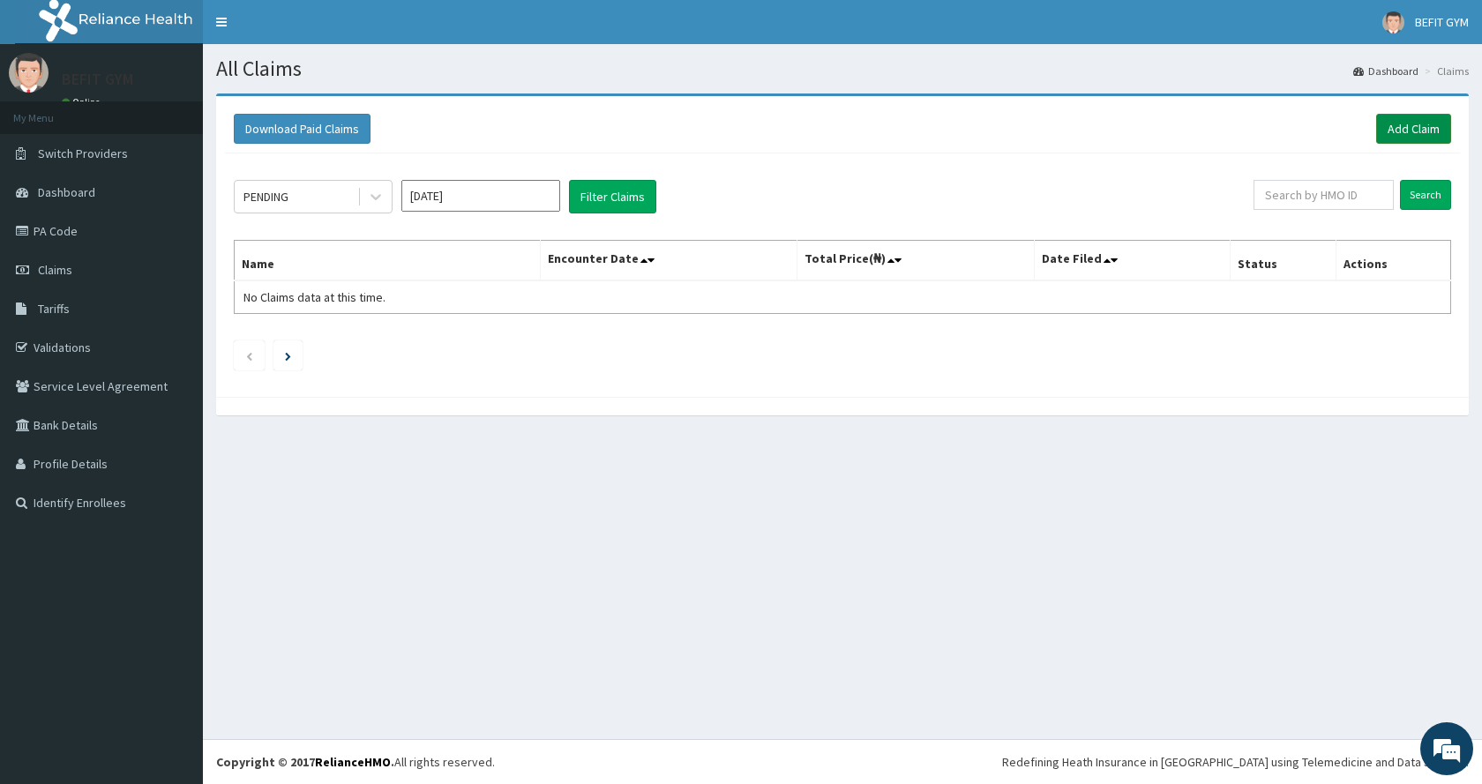
click at [1440, 118] on link "Add Claim" at bounding box center [1413, 129] width 75 height 30
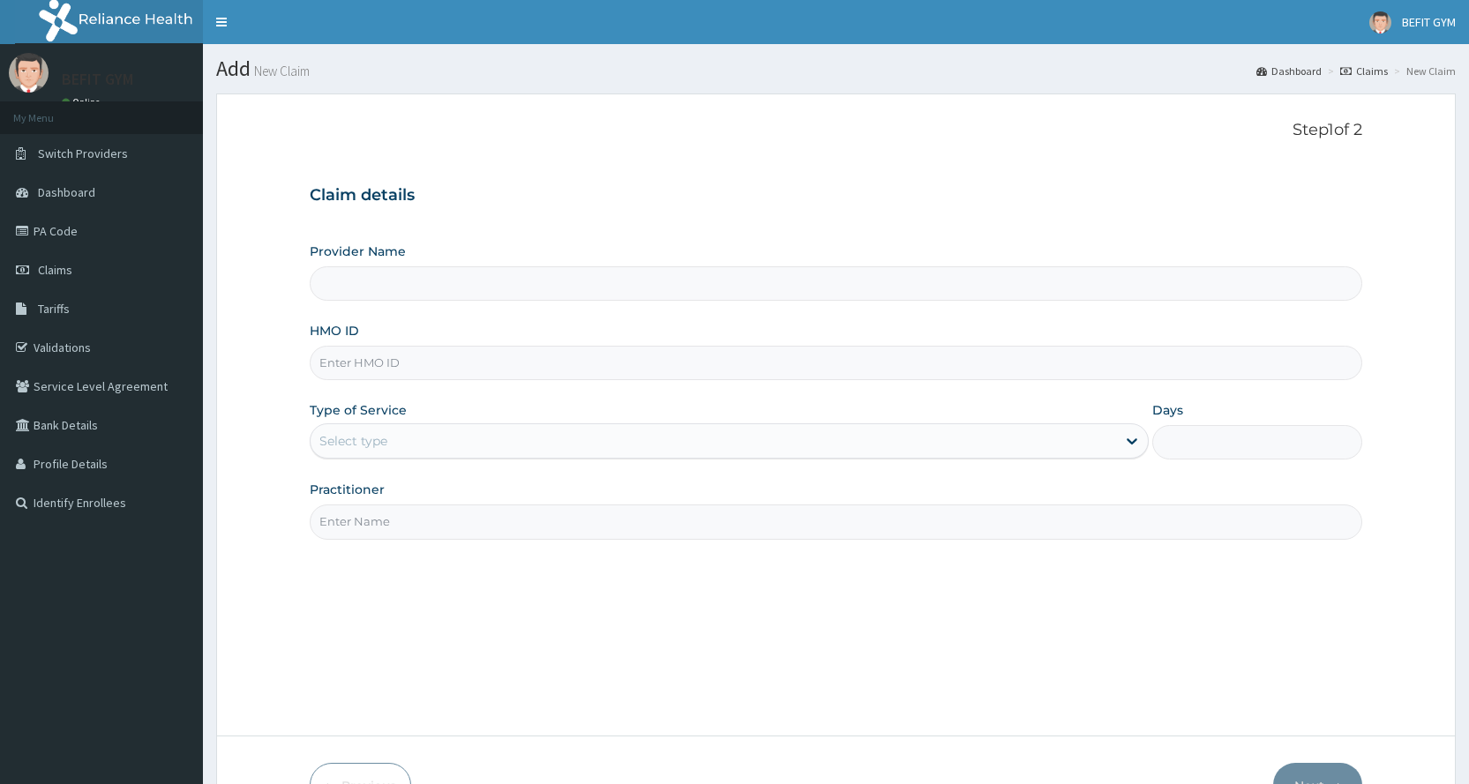
type input "BEFIT HEALTH AND FITNESS CENTRE"
type input "1"
click at [453, 377] on input "HMO ID" at bounding box center [836, 363] width 1052 height 34
type input "FAT/10036/A"
click at [452, 525] on input "Practitioner" at bounding box center [836, 521] width 1052 height 34
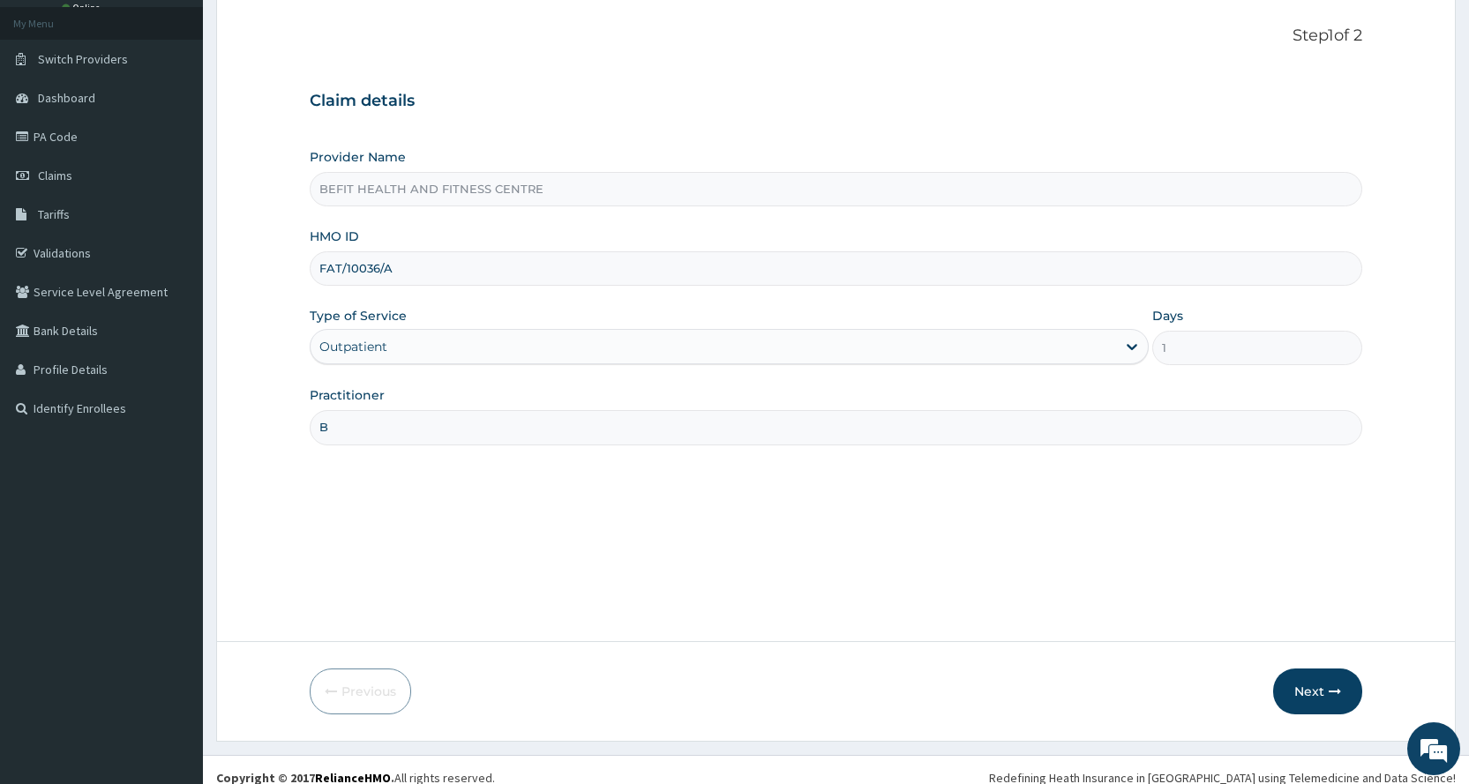
scroll to position [110, 0]
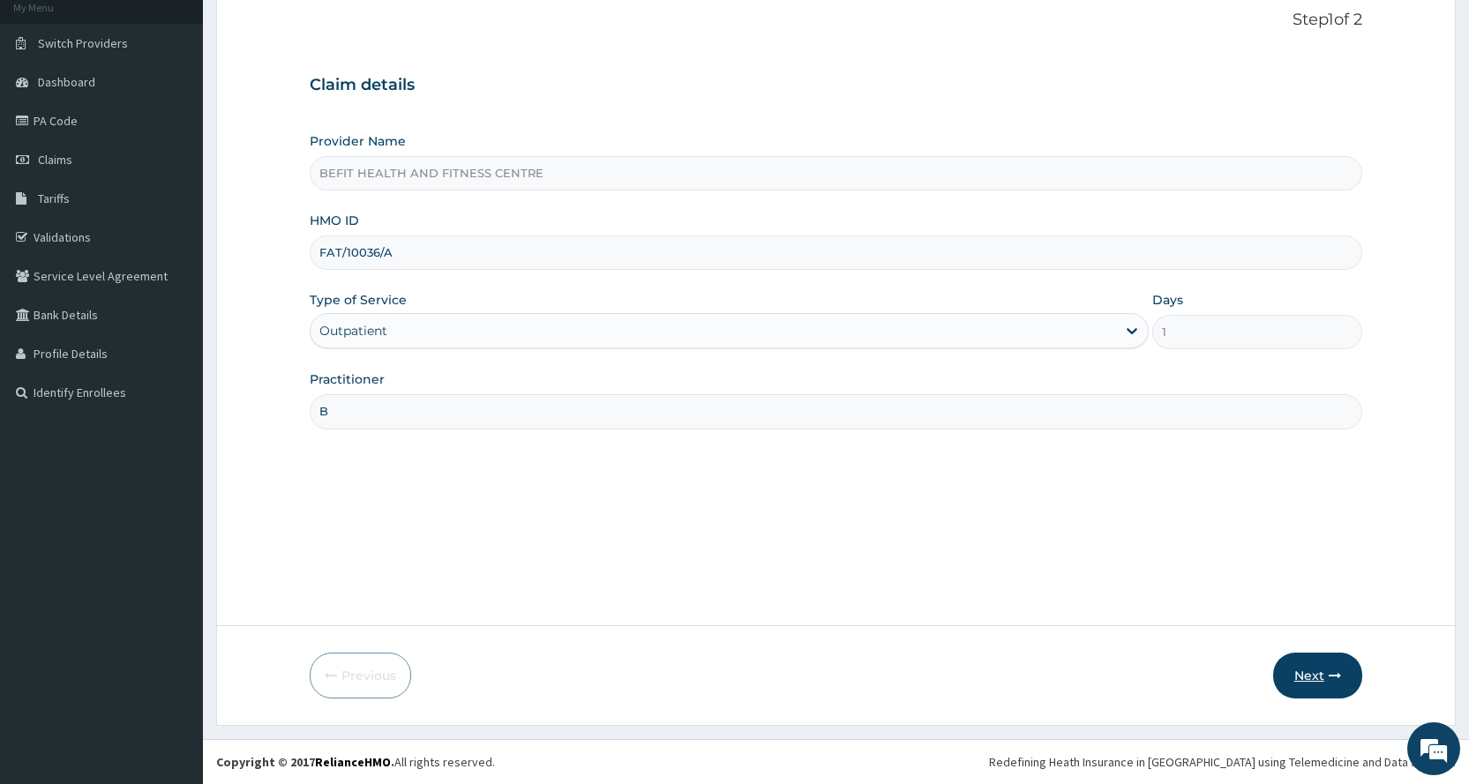
type input "B"
click at [1316, 667] on button "Next" at bounding box center [1317, 676] width 89 height 46
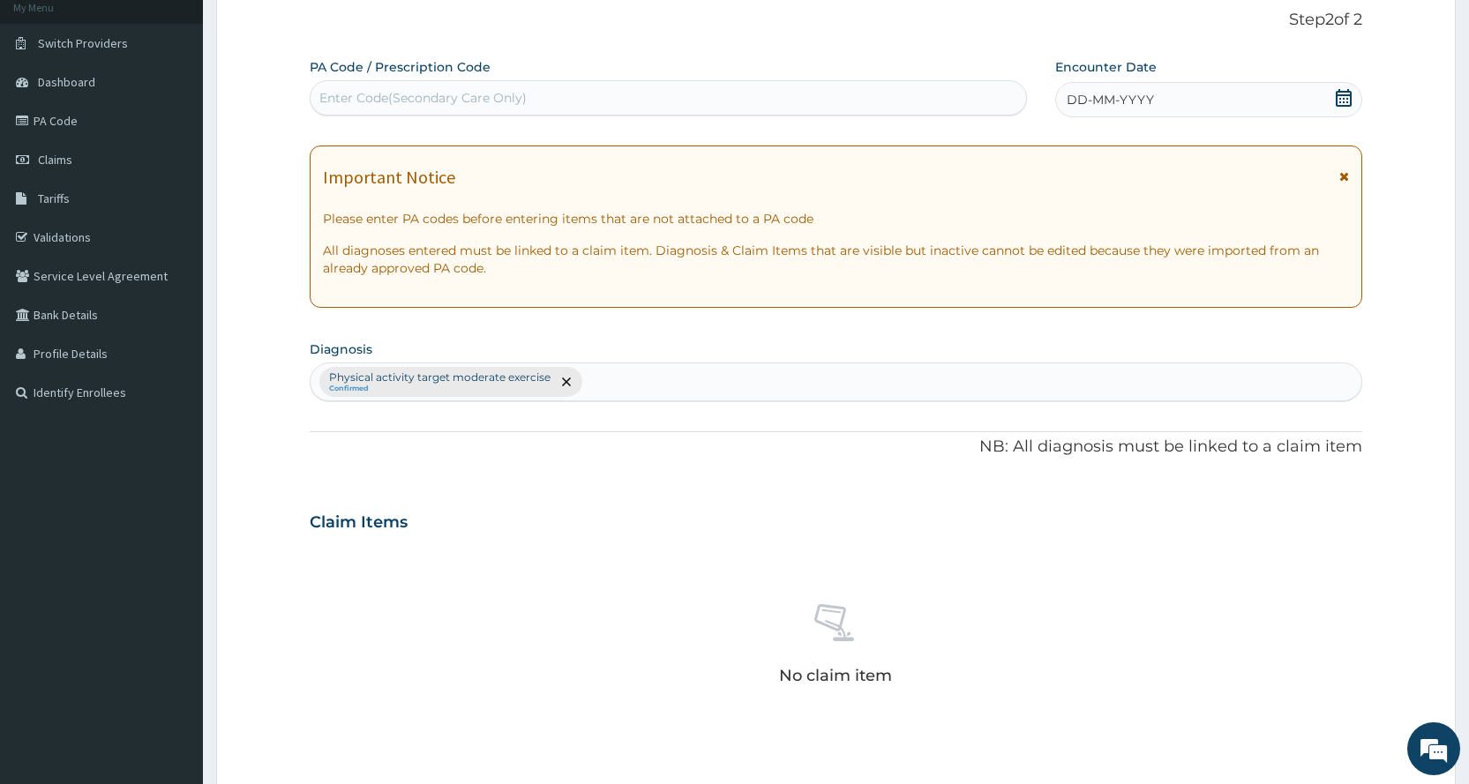
click at [374, 101] on div "Enter Code(Secondary Care Only)" at bounding box center [422, 98] width 207 height 18
type input "PA/7BFB24"
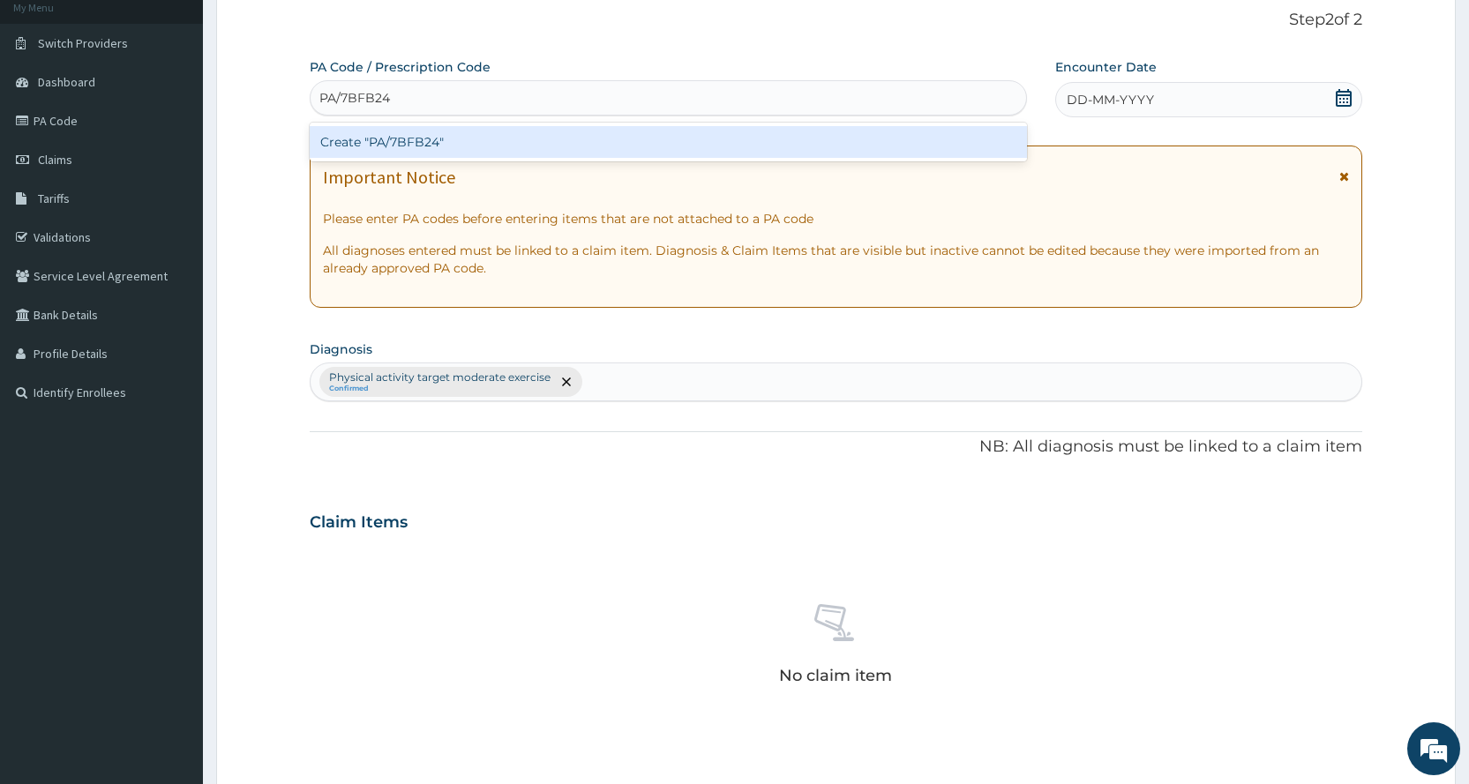
click at [714, 131] on div "Create "PA/7BFB24"" at bounding box center [668, 142] width 716 height 32
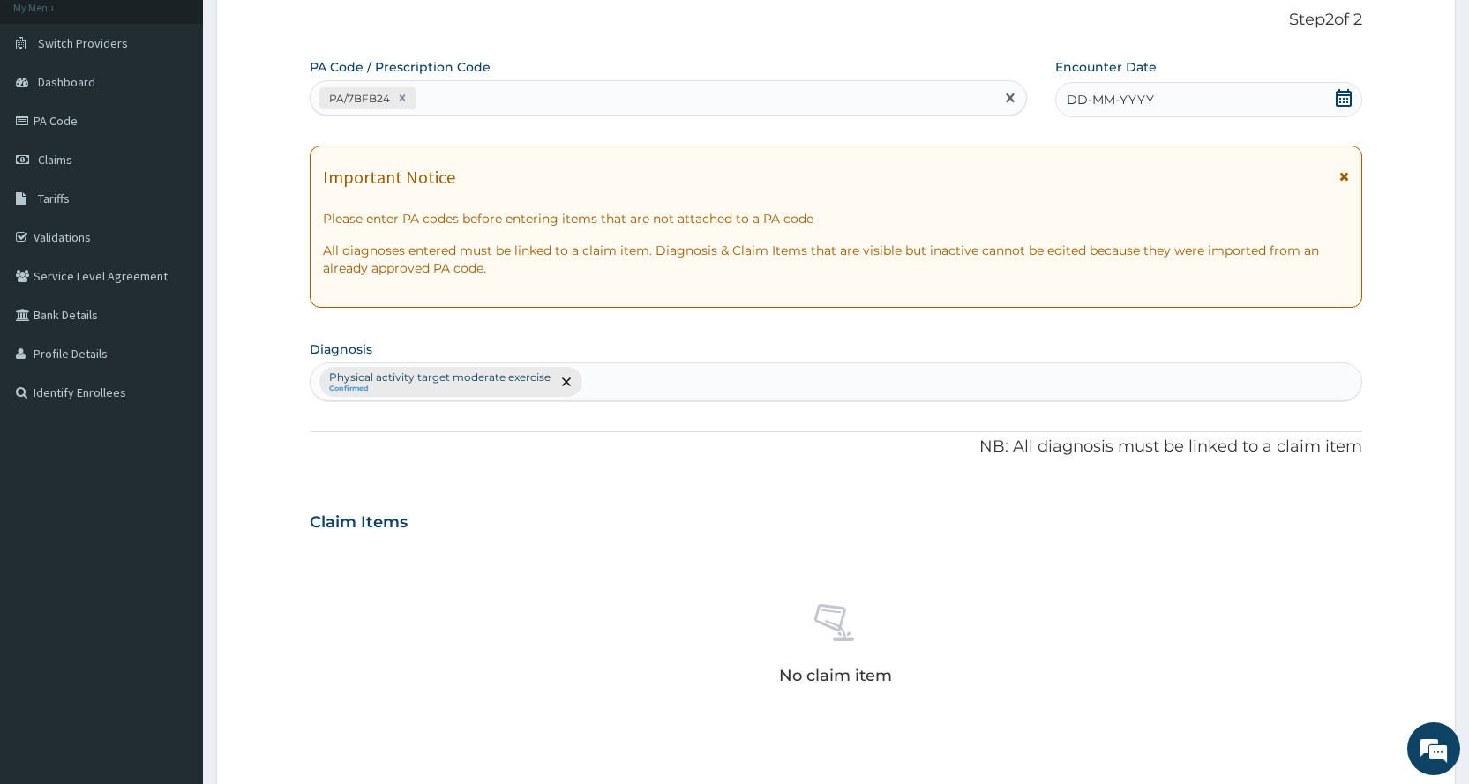
click at [1339, 93] on icon at bounding box center [1343, 98] width 18 height 18
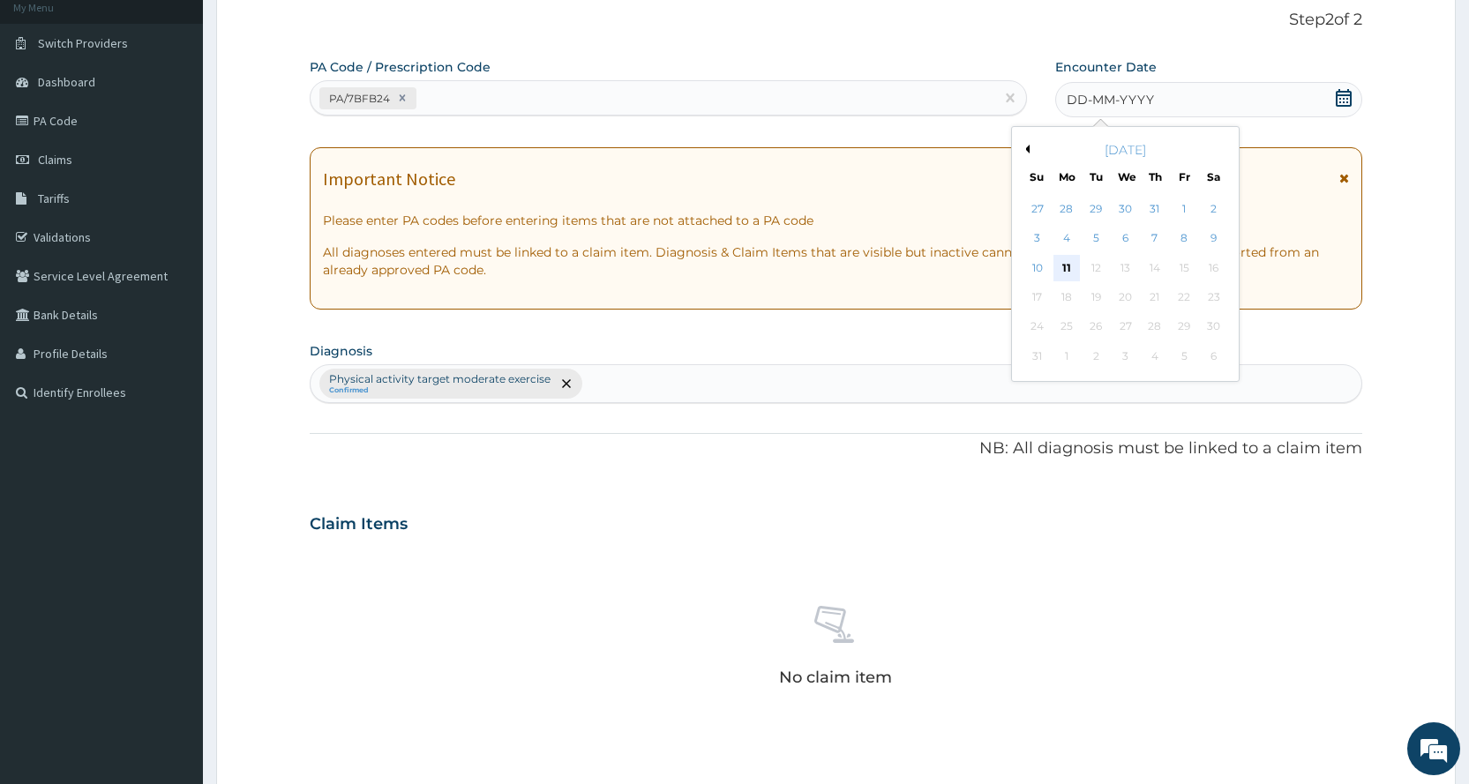
click at [1072, 269] on div "11" at bounding box center [1066, 268] width 26 height 26
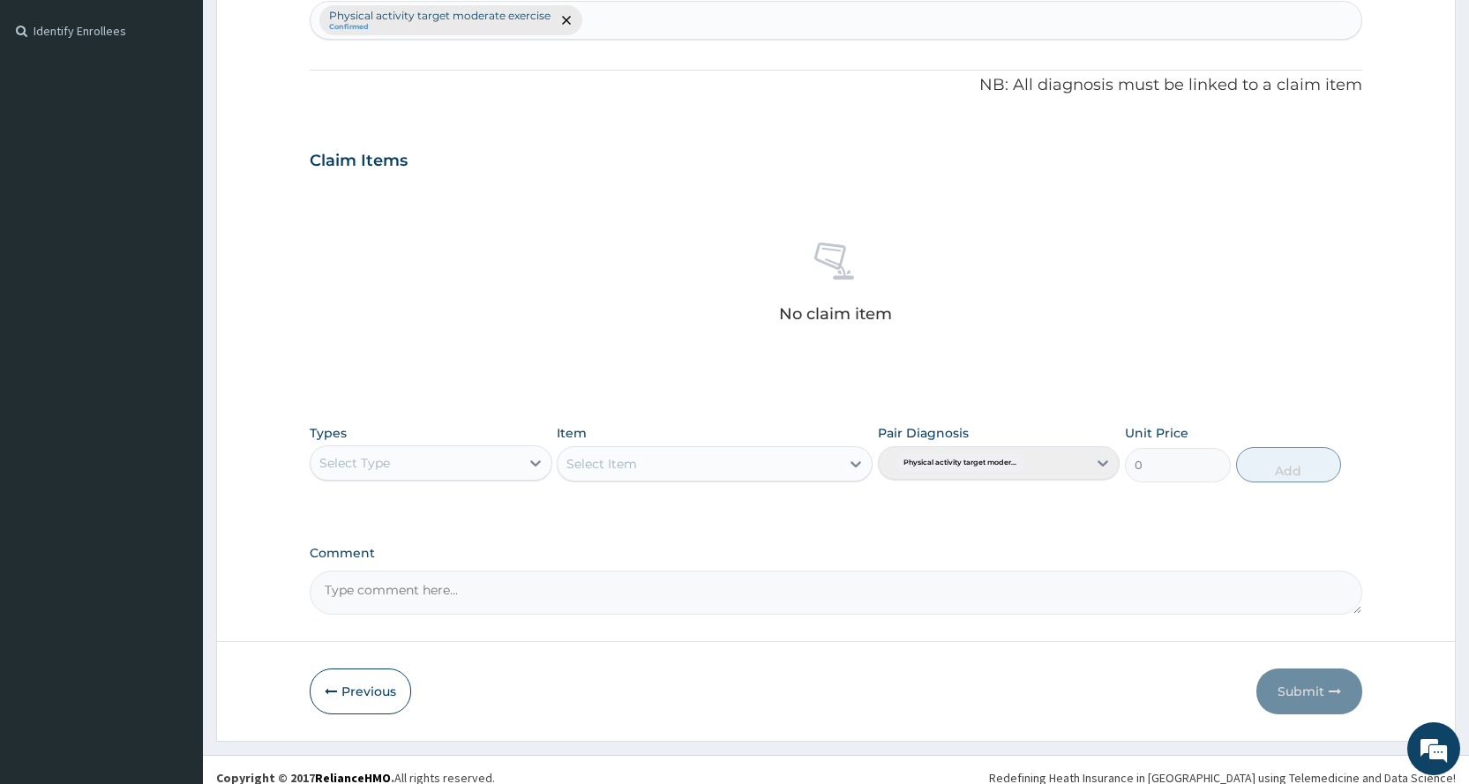
scroll to position [488, 0]
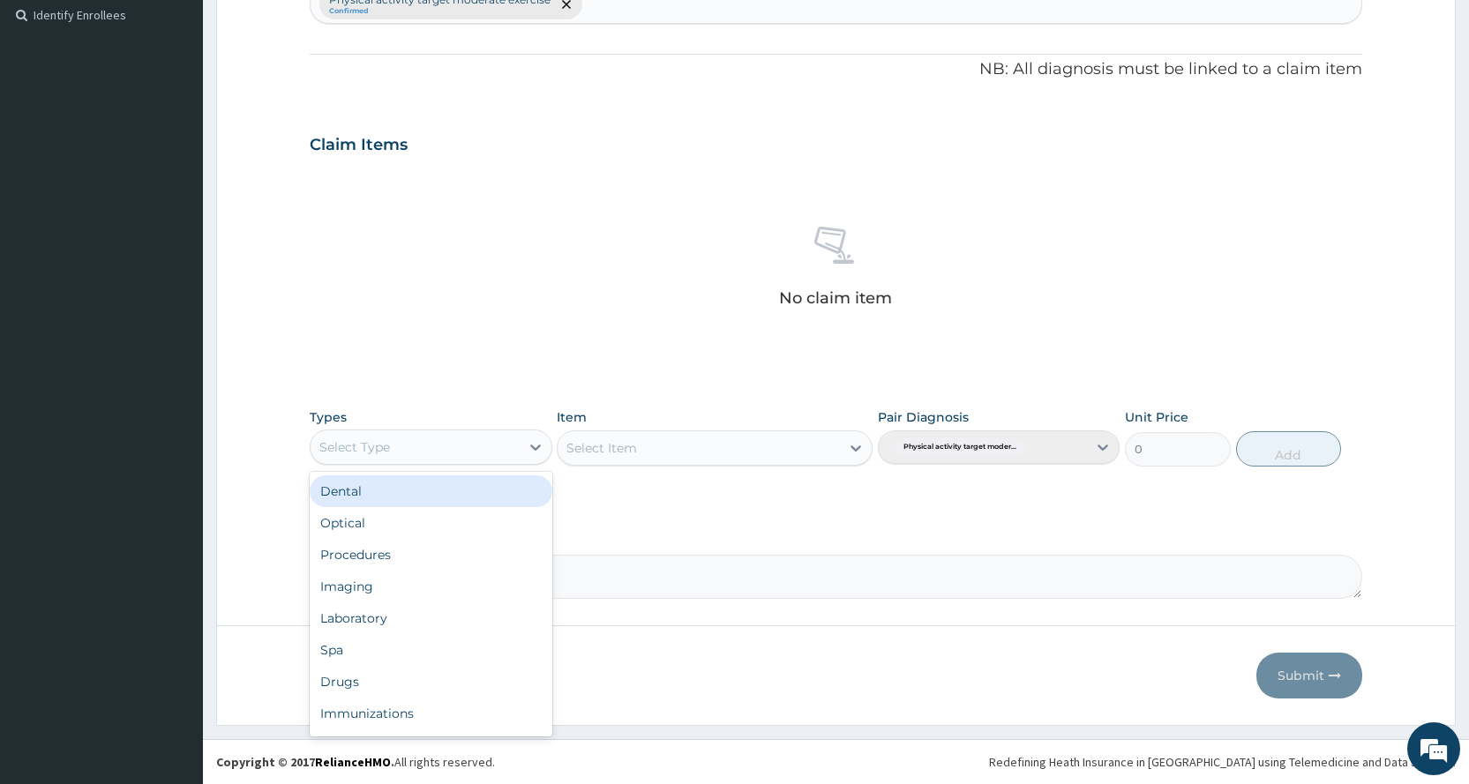
click at [449, 450] on div "Select Type" at bounding box center [414, 447] width 208 height 28
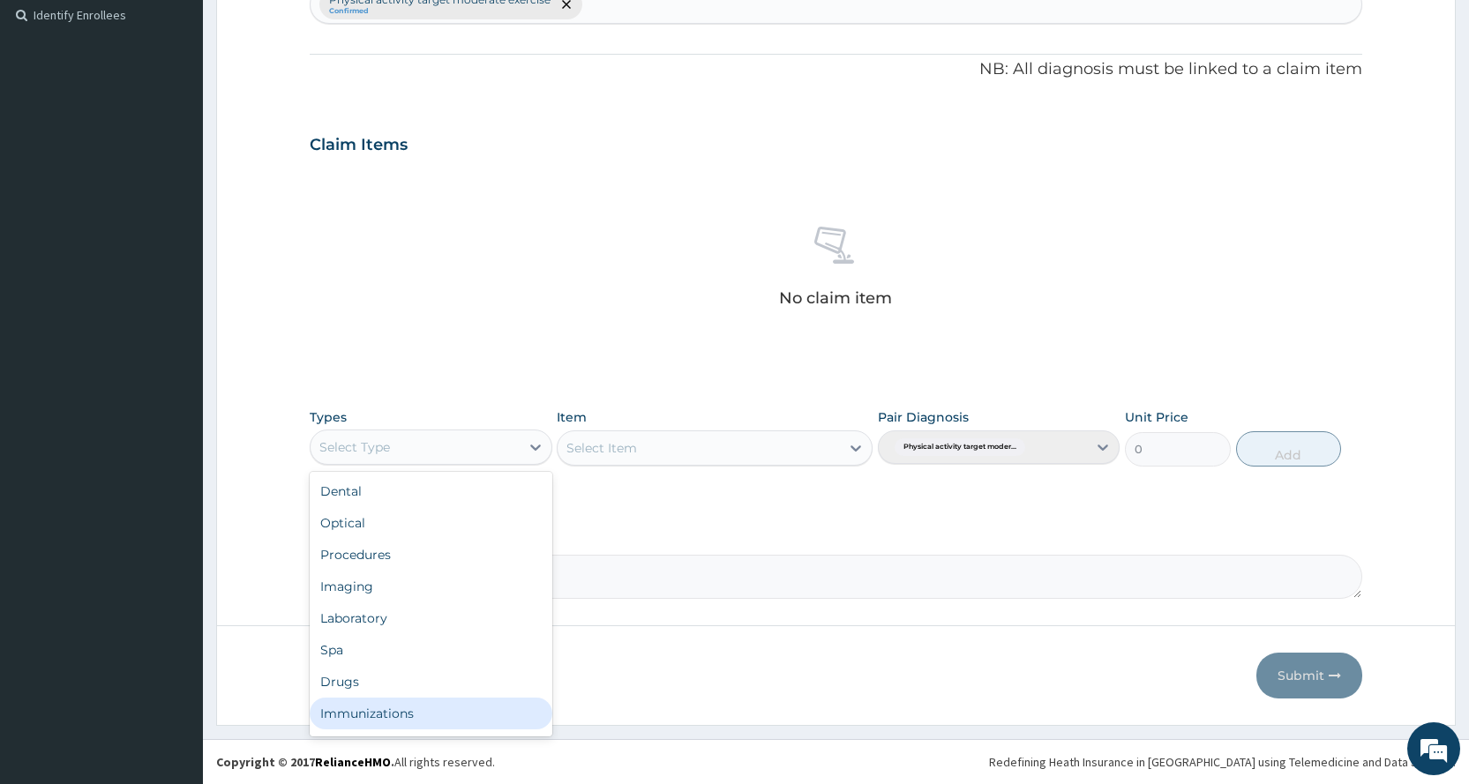
scroll to position [60, 0]
click at [414, 721] on div "Gym" at bounding box center [431, 717] width 242 height 32
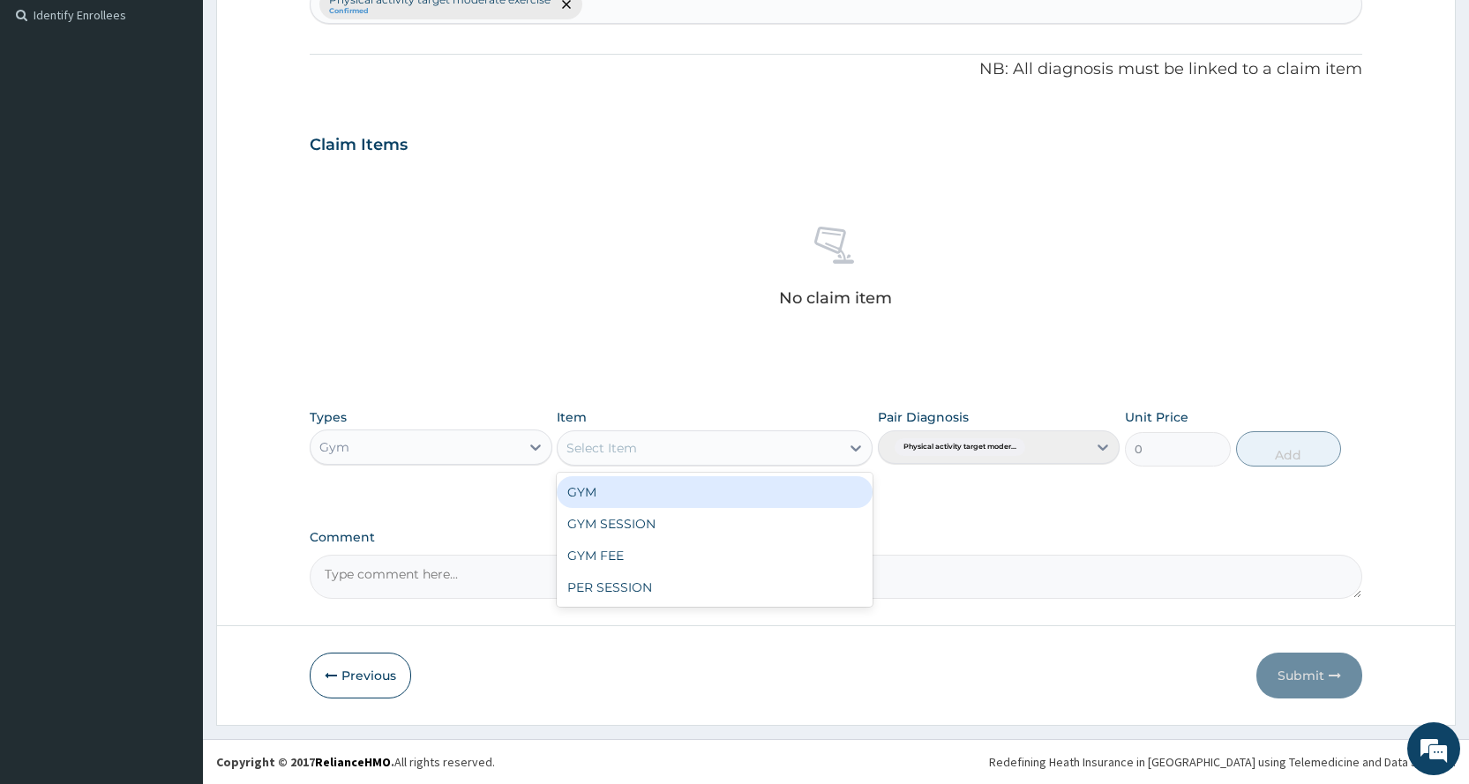
click at [648, 459] on div "Select Item" at bounding box center [698, 448] width 282 height 28
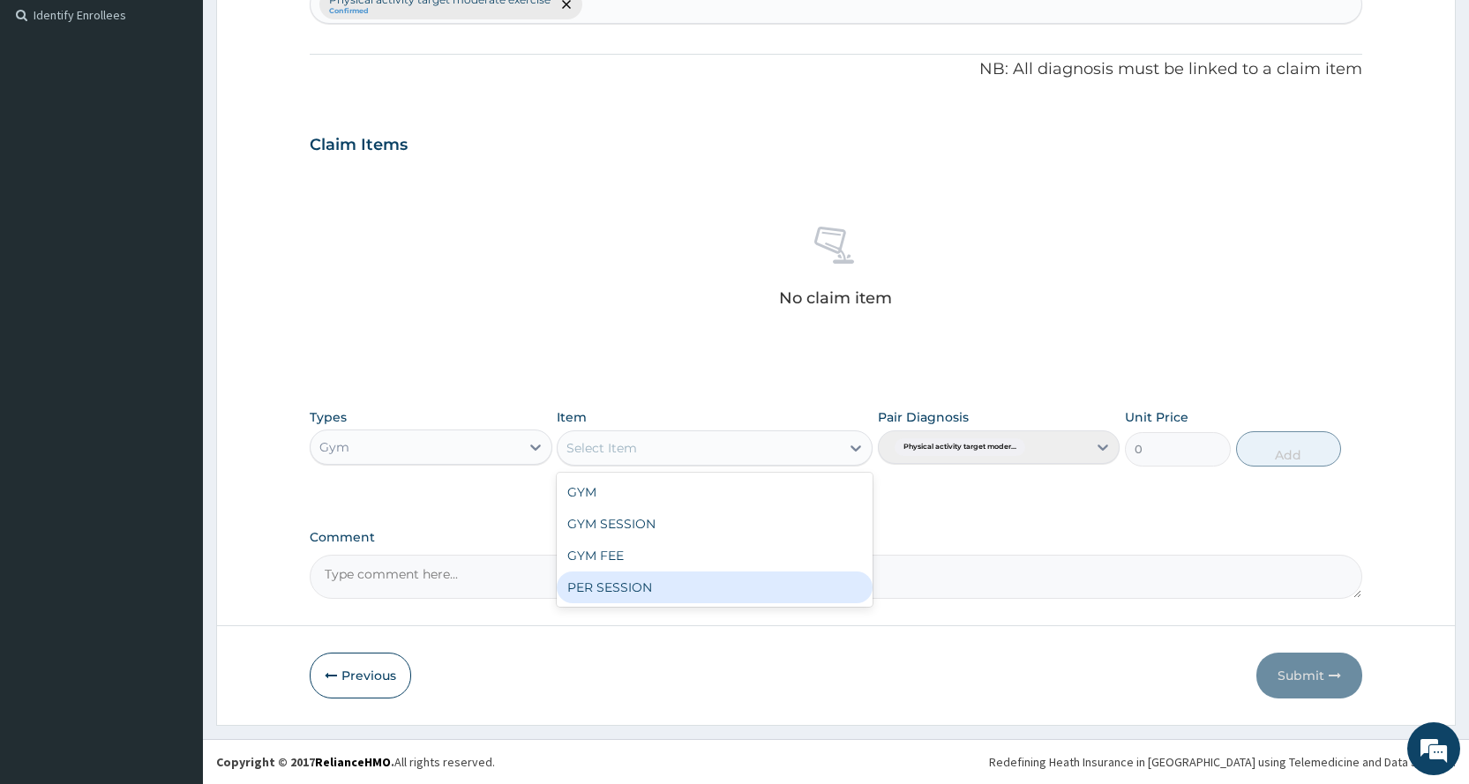
click at [659, 586] on div "PER SESSION" at bounding box center [715, 588] width 316 height 32
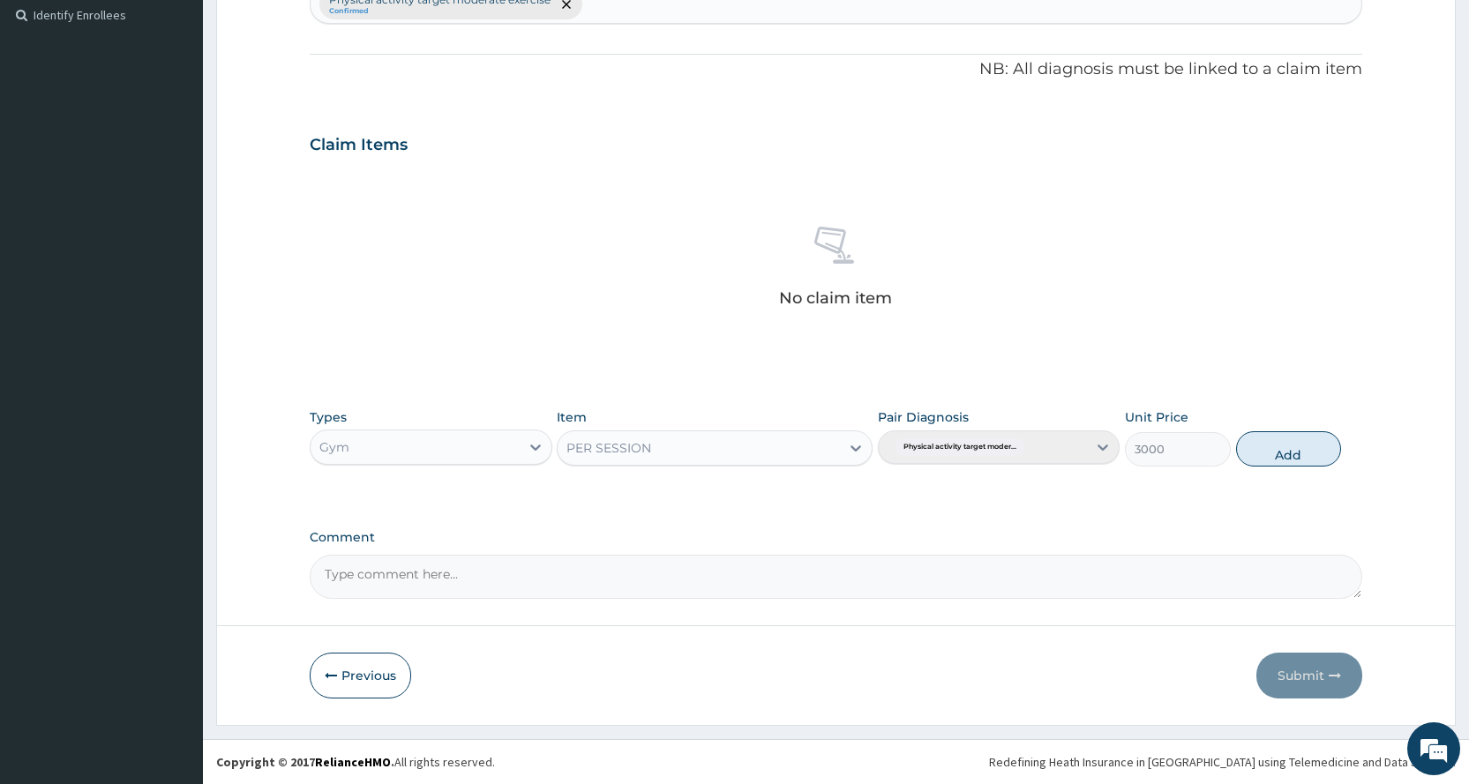
click at [1305, 443] on button "Add" at bounding box center [1288, 448] width 105 height 35
type input "0"
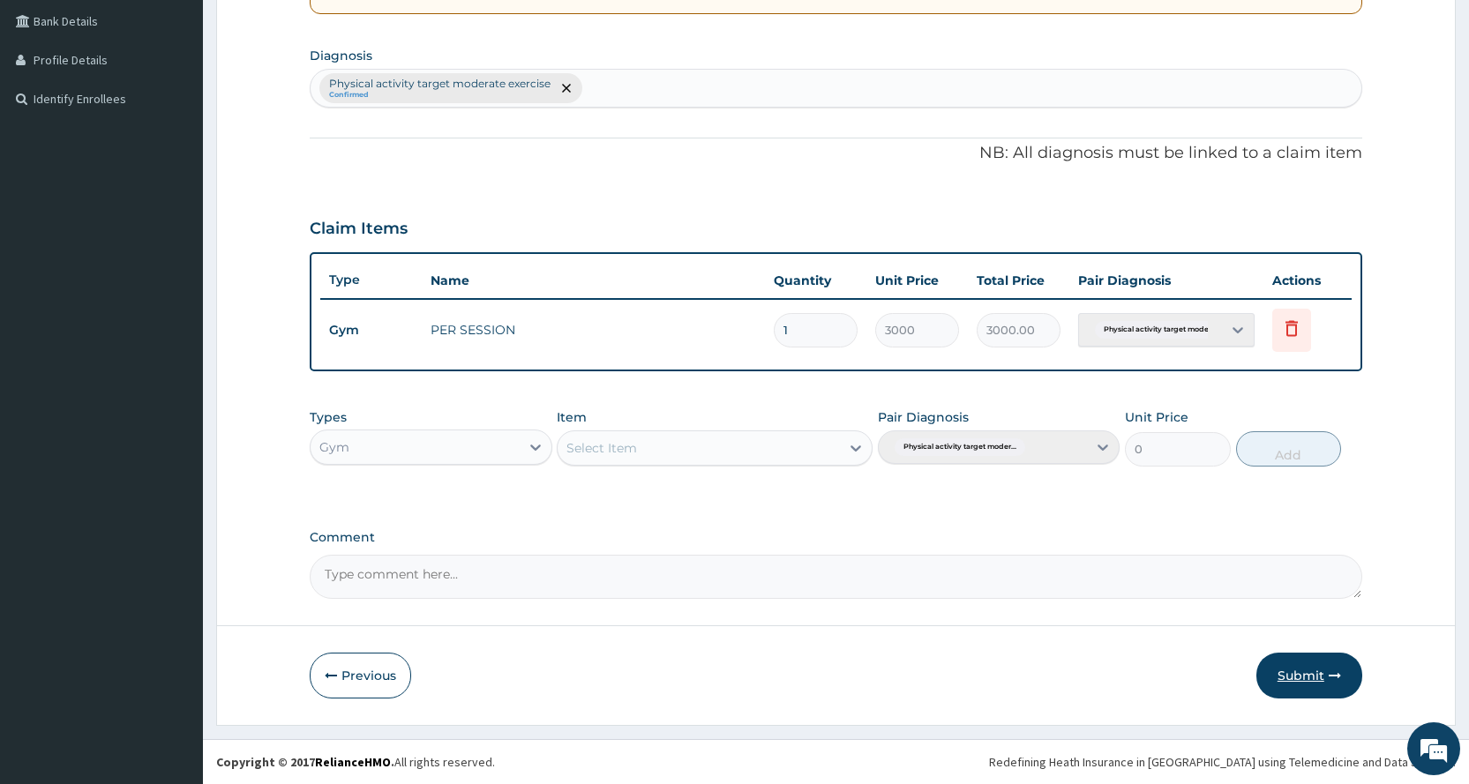
click at [1297, 676] on button "Submit" at bounding box center [1309, 676] width 106 height 46
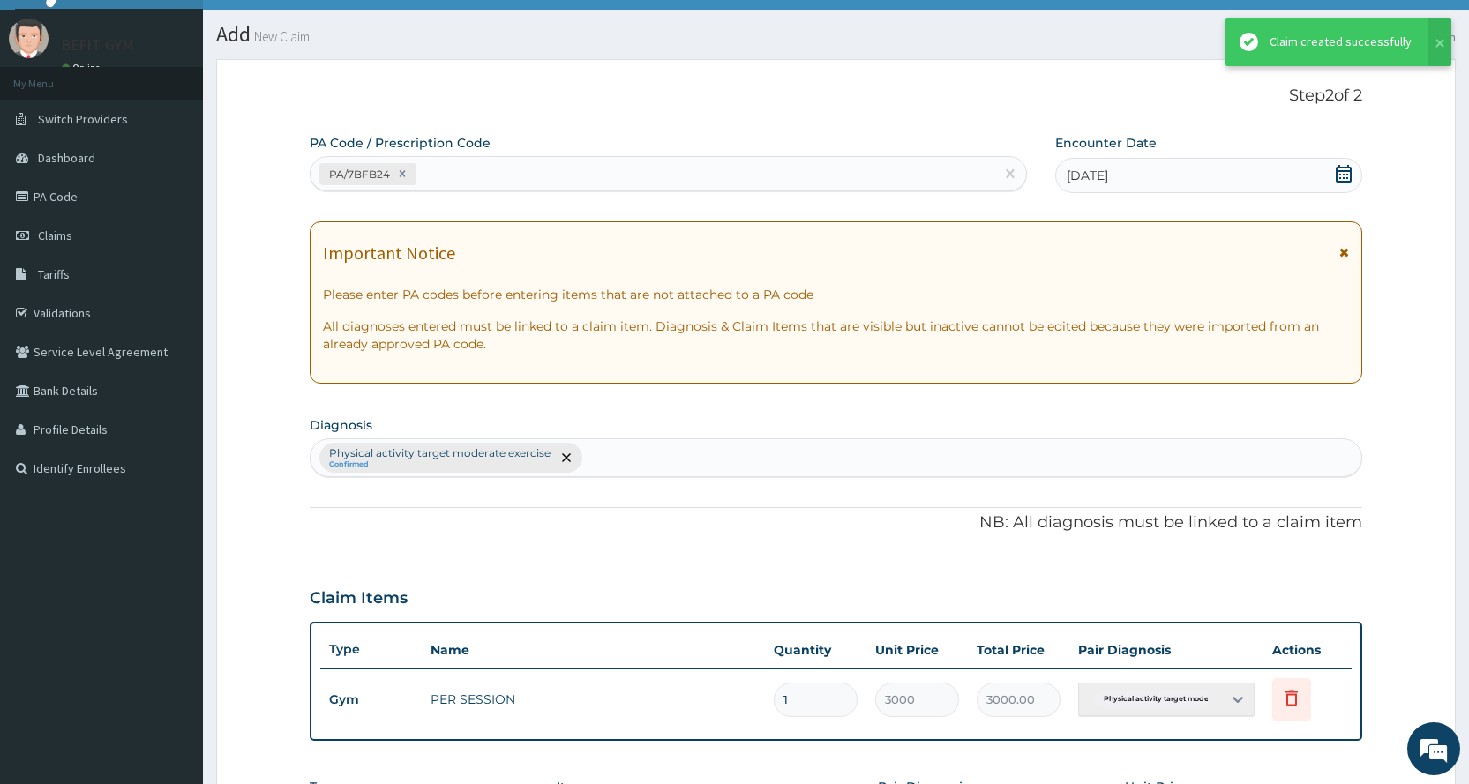
scroll to position [404, 0]
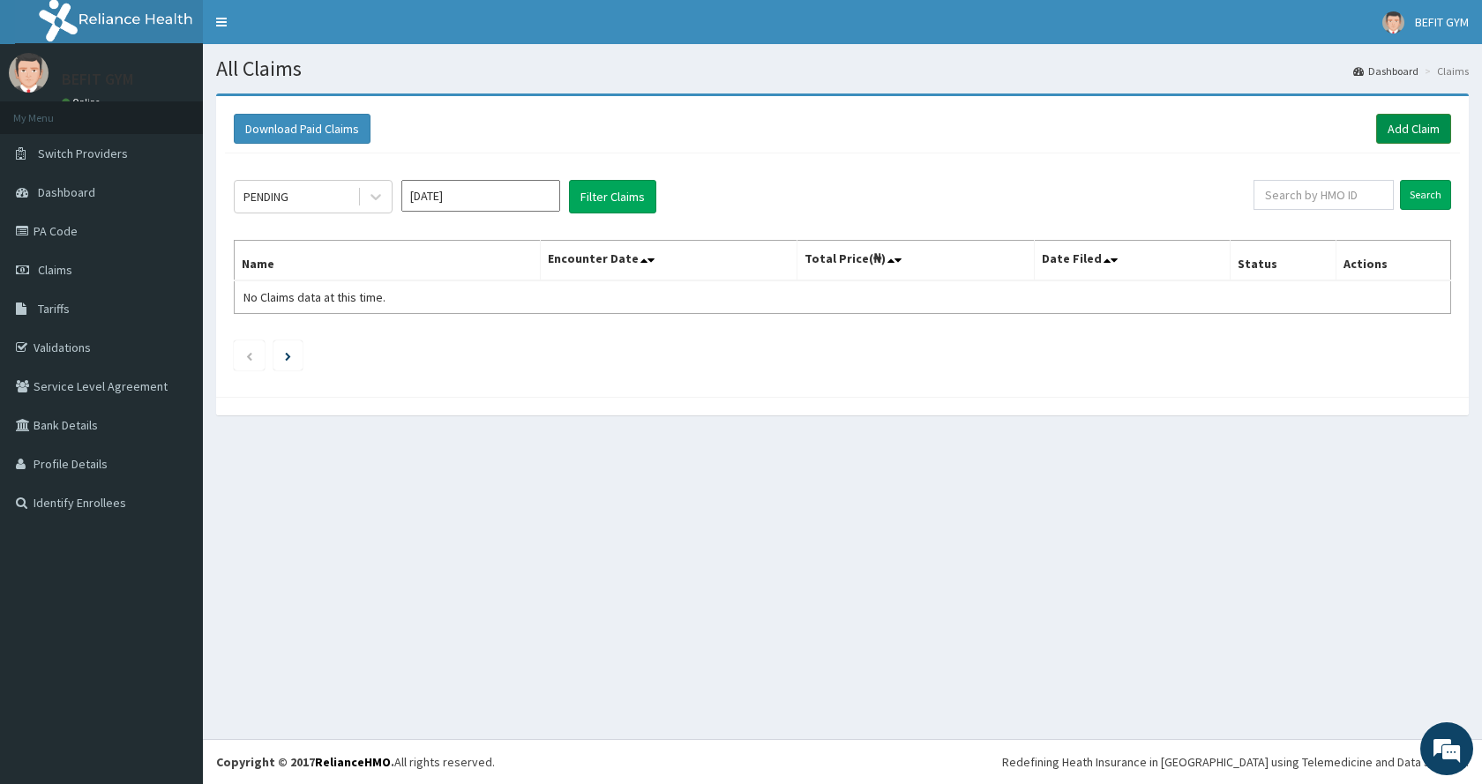
click at [1400, 115] on link "Add Claim" at bounding box center [1413, 129] width 75 height 30
